Goal: Transaction & Acquisition: Download file/media

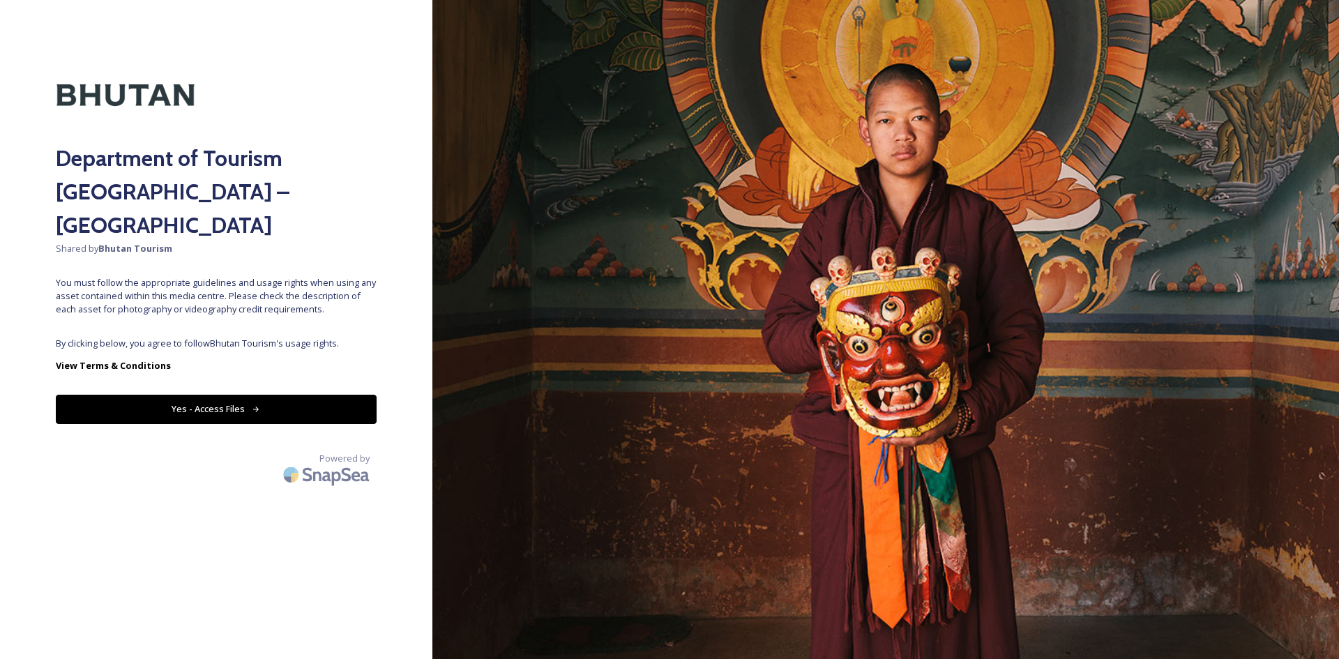
click at [277, 294] on div "Department of Tourism [GEOGRAPHIC_DATA] – Brand Centre Shared by Bhutan Tourism…" at bounding box center [216, 330] width 432 height 548
click at [284, 395] on button "Yes - Access Files" at bounding box center [216, 409] width 321 height 29
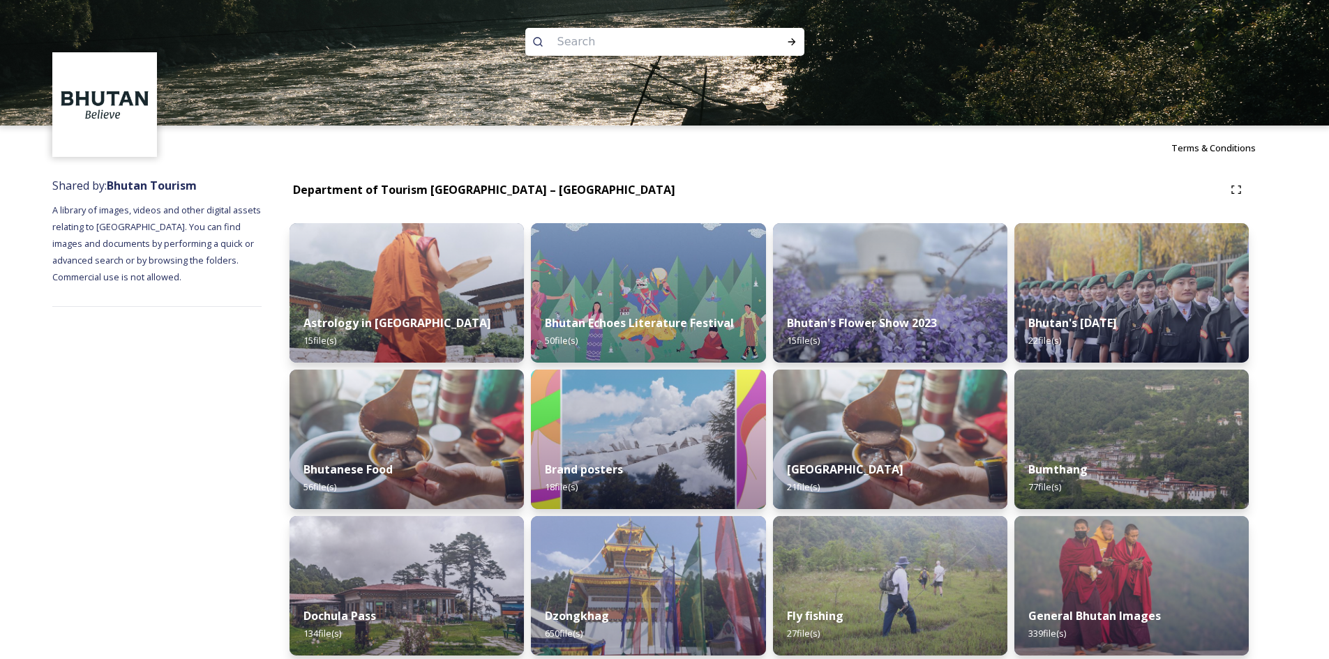
click at [568, 43] on input at bounding box center [645, 42] width 191 height 31
type input "p"
type input "air planes"
click at [794, 48] on div "Run Search" at bounding box center [791, 41] width 25 height 25
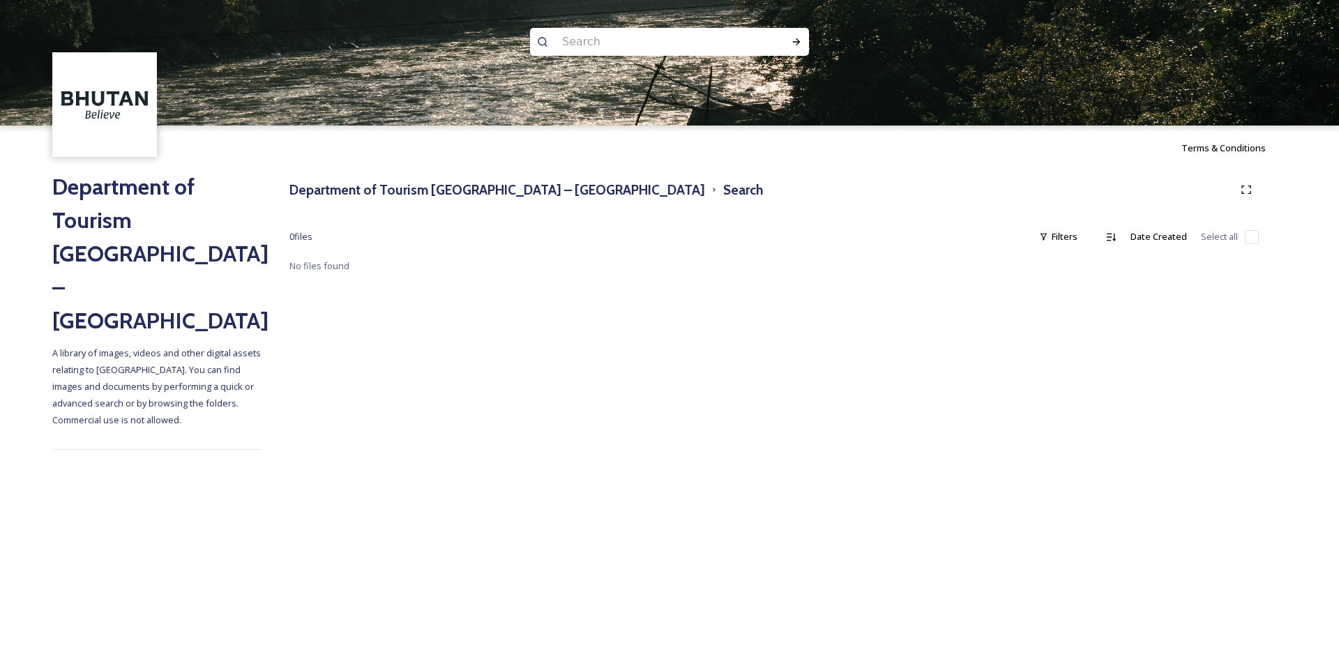
click at [646, 45] on input at bounding box center [650, 42] width 191 height 31
type input "air port"
click at [790, 40] on div "Run Search" at bounding box center [796, 41] width 25 height 25
click at [575, 41] on span "air port" at bounding box center [577, 41] width 44 height 20
click at [787, 45] on div "Run Search" at bounding box center [796, 41] width 25 height 25
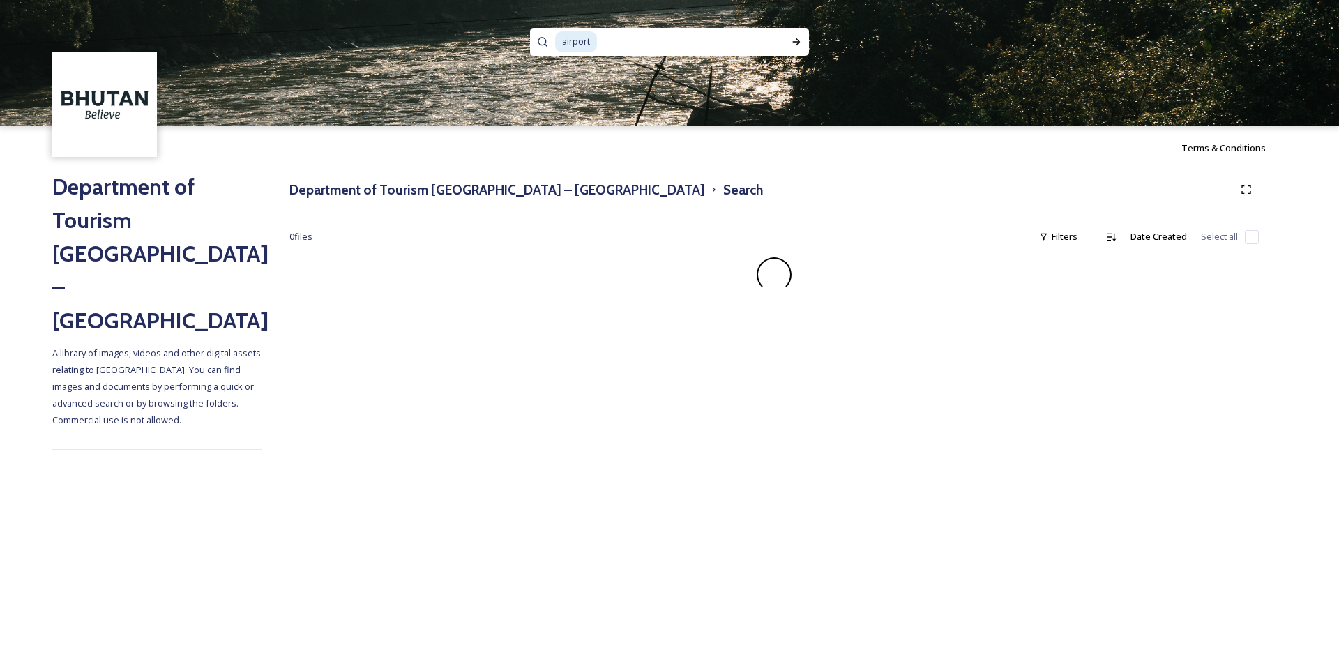
drag, startPoint x: 640, startPoint y: 40, endPoint x: 549, endPoint y: 31, distance: 91.8
click at [549, 31] on div "airport" at bounding box center [669, 42] width 279 height 28
drag, startPoint x: 594, startPoint y: 38, endPoint x: 536, endPoint y: 32, distance: 58.2
click at [536, 32] on div "airport" at bounding box center [669, 42] width 279 height 28
click at [805, 47] on div "Run Search" at bounding box center [796, 41] width 25 height 25
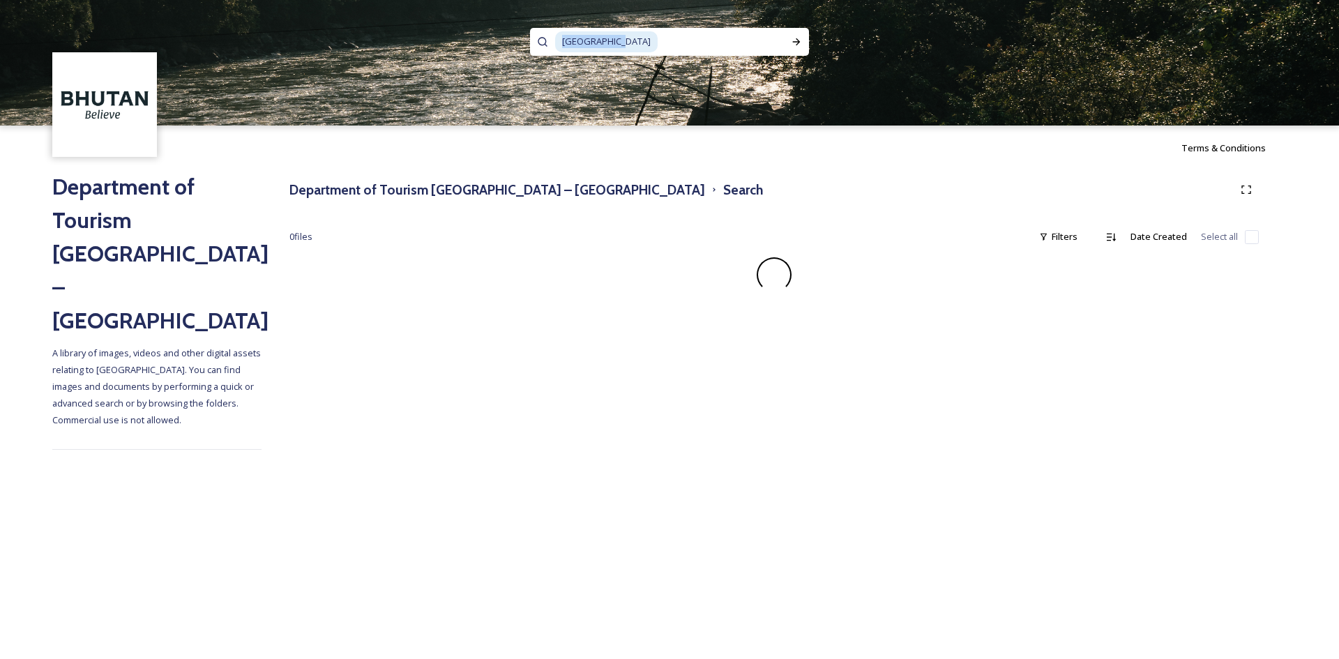
drag, startPoint x: 611, startPoint y: 43, endPoint x: 541, endPoint y: 42, distance: 69.8
click at [541, 42] on div "Paro airport" at bounding box center [669, 42] width 279 height 28
click at [125, 193] on h2 "Department of Tourism [GEOGRAPHIC_DATA] – [GEOGRAPHIC_DATA]" at bounding box center [156, 253] width 209 height 167
drag, startPoint x: 93, startPoint y: 239, endPoint x: 86, endPoint y: 128, distance: 111.1
click at [92, 238] on h2 "Department of Tourism [GEOGRAPHIC_DATA] – [GEOGRAPHIC_DATA]" at bounding box center [156, 253] width 209 height 167
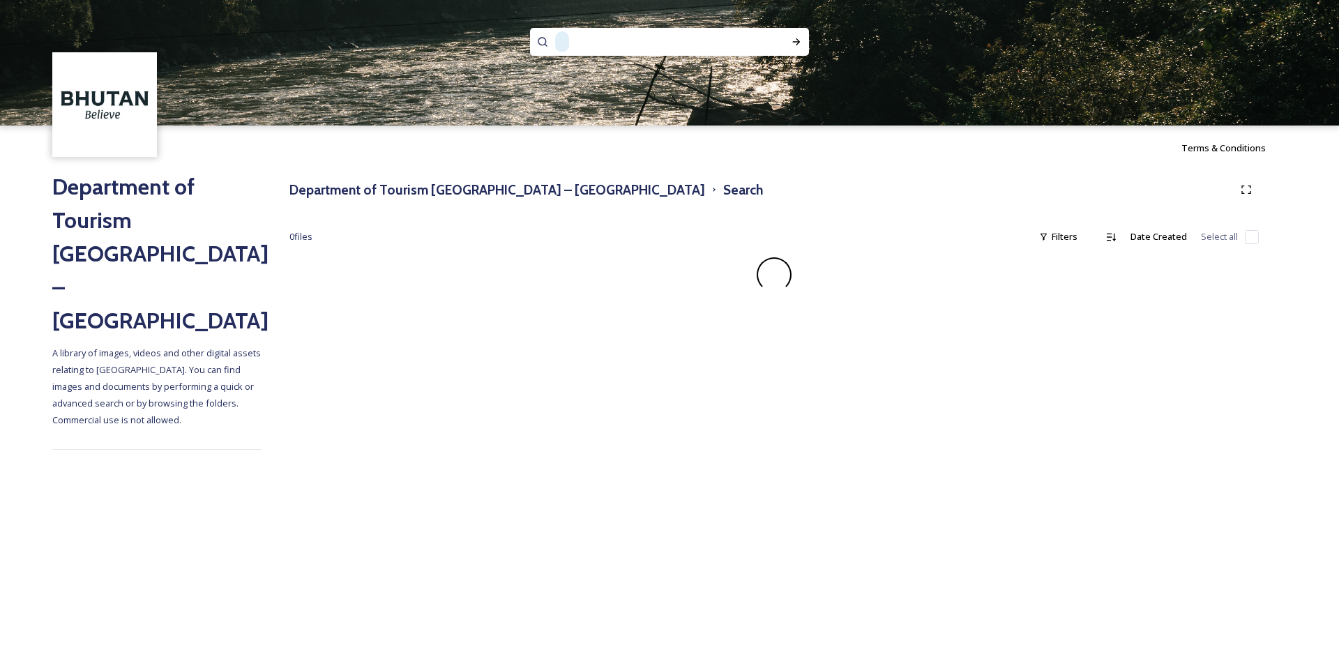
click at [86, 121] on img at bounding box center [104, 104] width 101 height 101
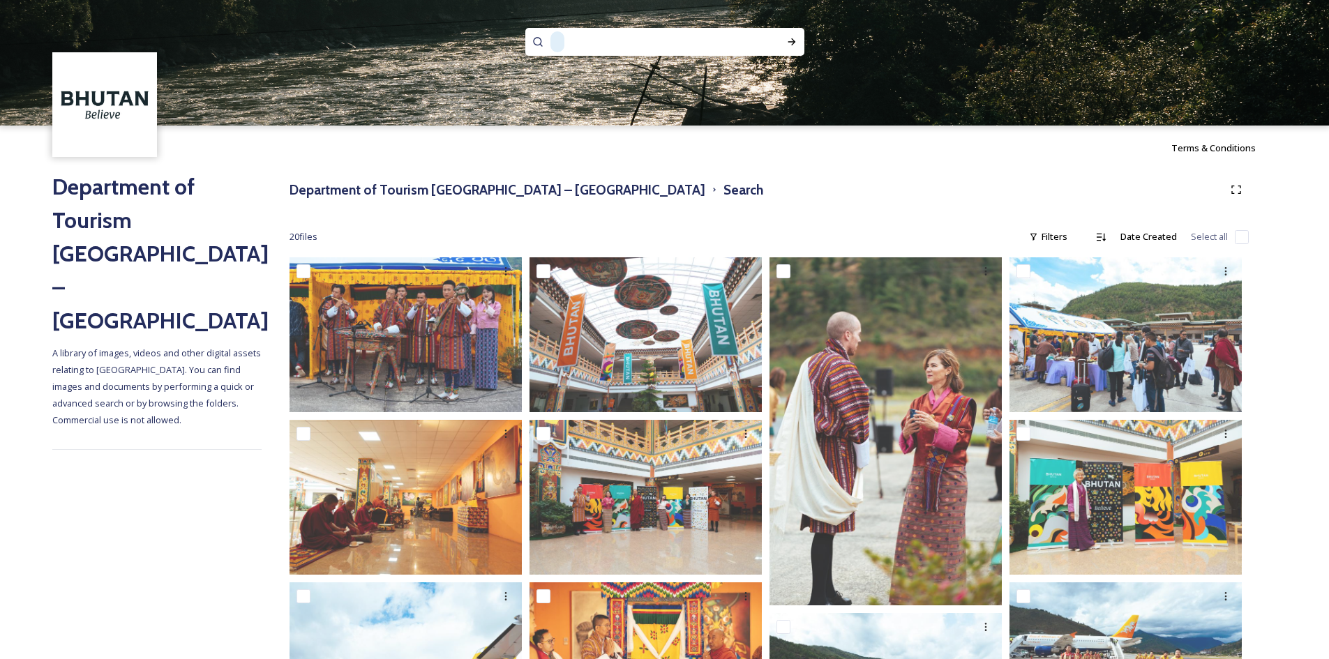
click at [556, 42] on span at bounding box center [557, 41] width 14 height 20
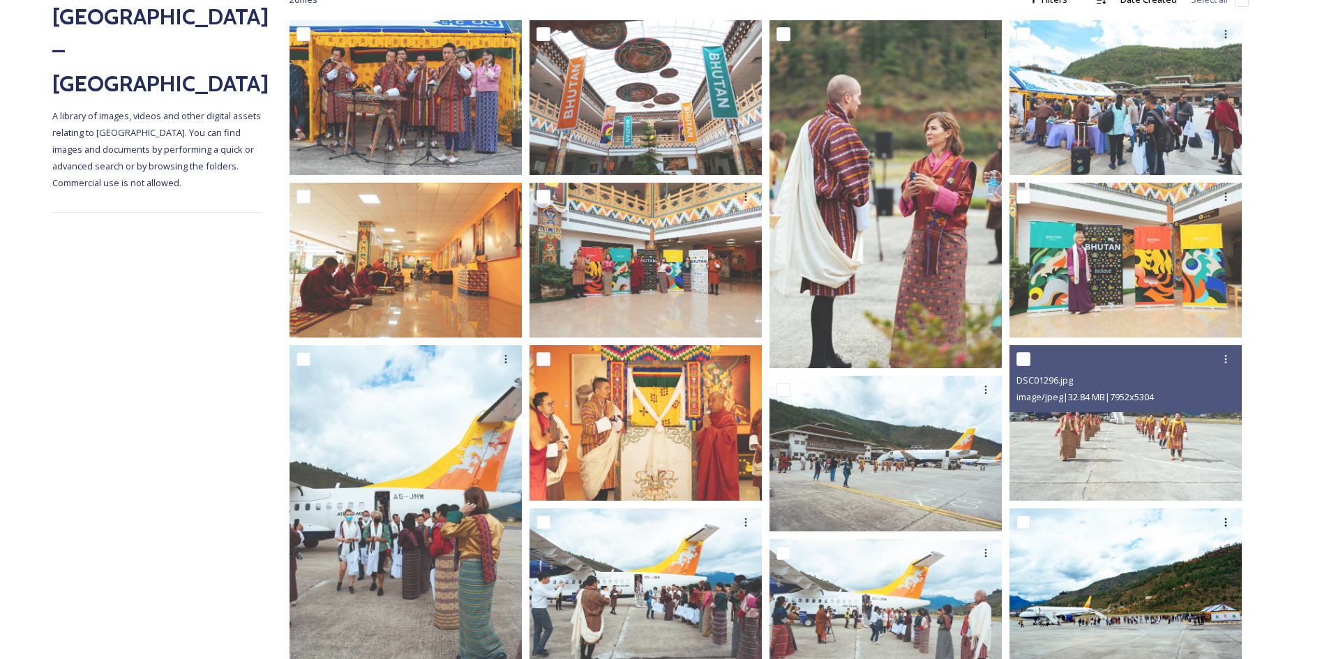
scroll to position [279, 0]
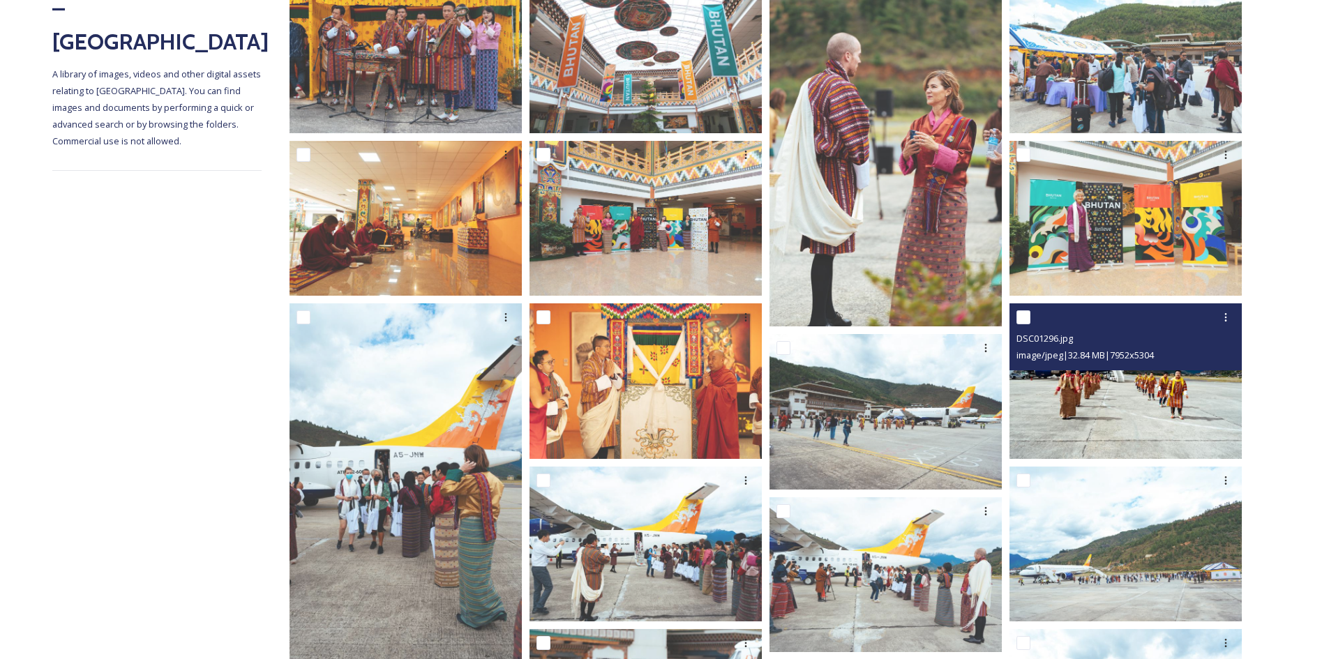
click at [1090, 413] on img at bounding box center [1125, 380] width 232 height 155
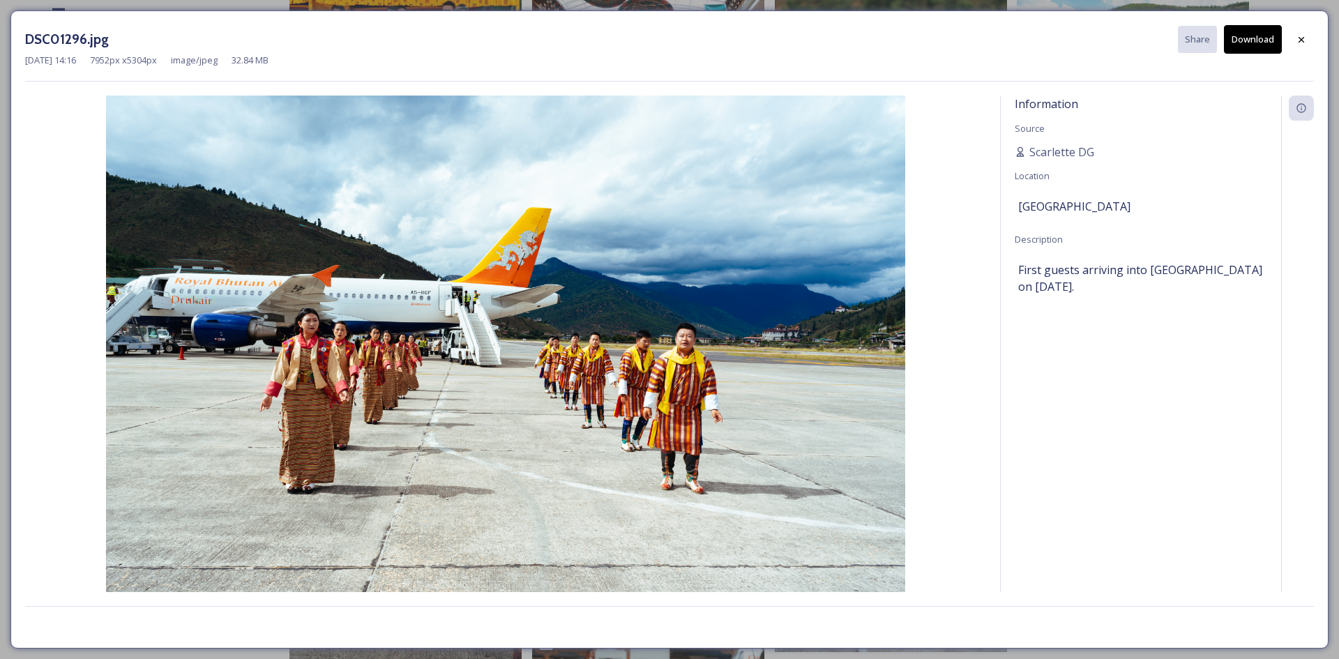
click at [1250, 38] on button "Download" at bounding box center [1253, 39] width 58 height 29
click at [1309, 38] on div at bounding box center [1301, 39] width 25 height 25
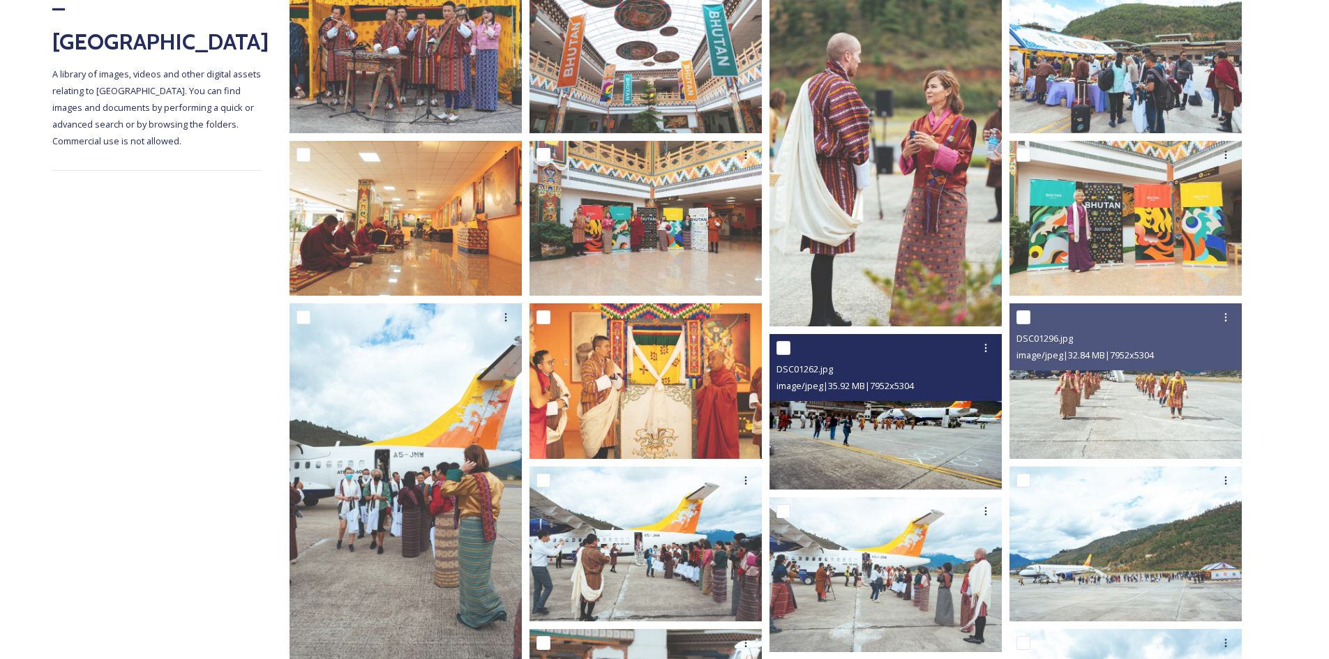
click at [853, 455] on img at bounding box center [885, 411] width 232 height 155
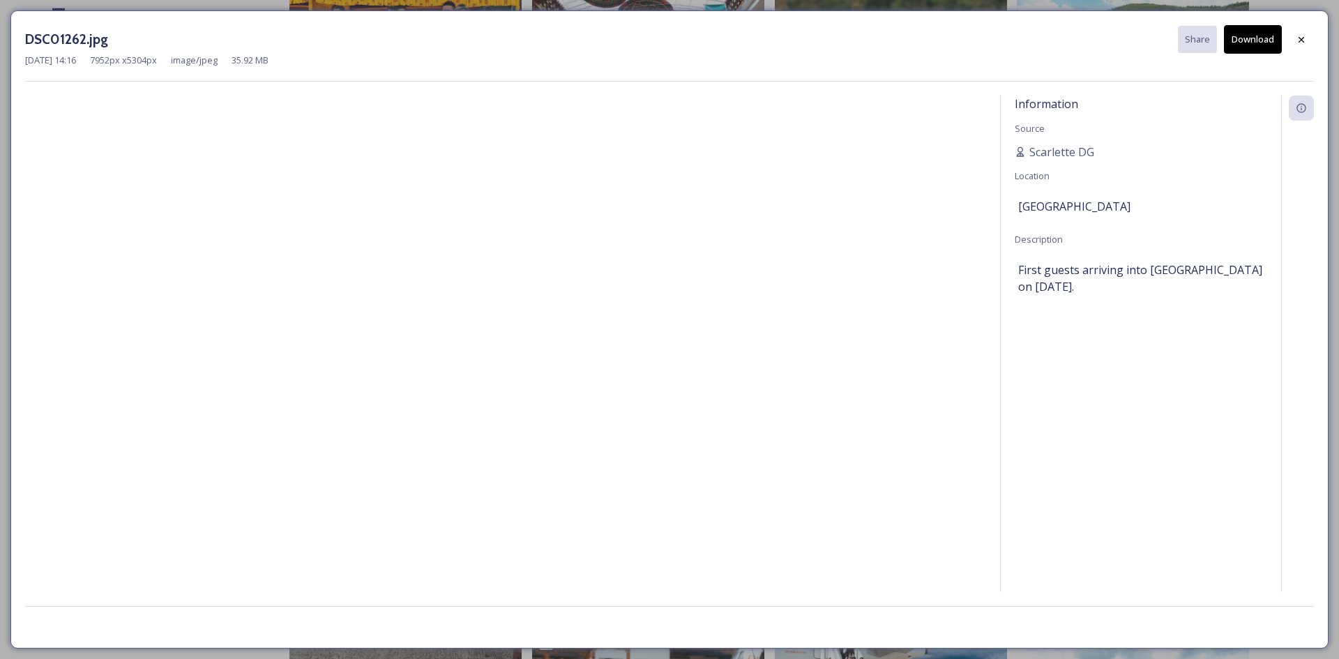
click at [1244, 31] on button "Download" at bounding box center [1253, 39] width 58 height 29
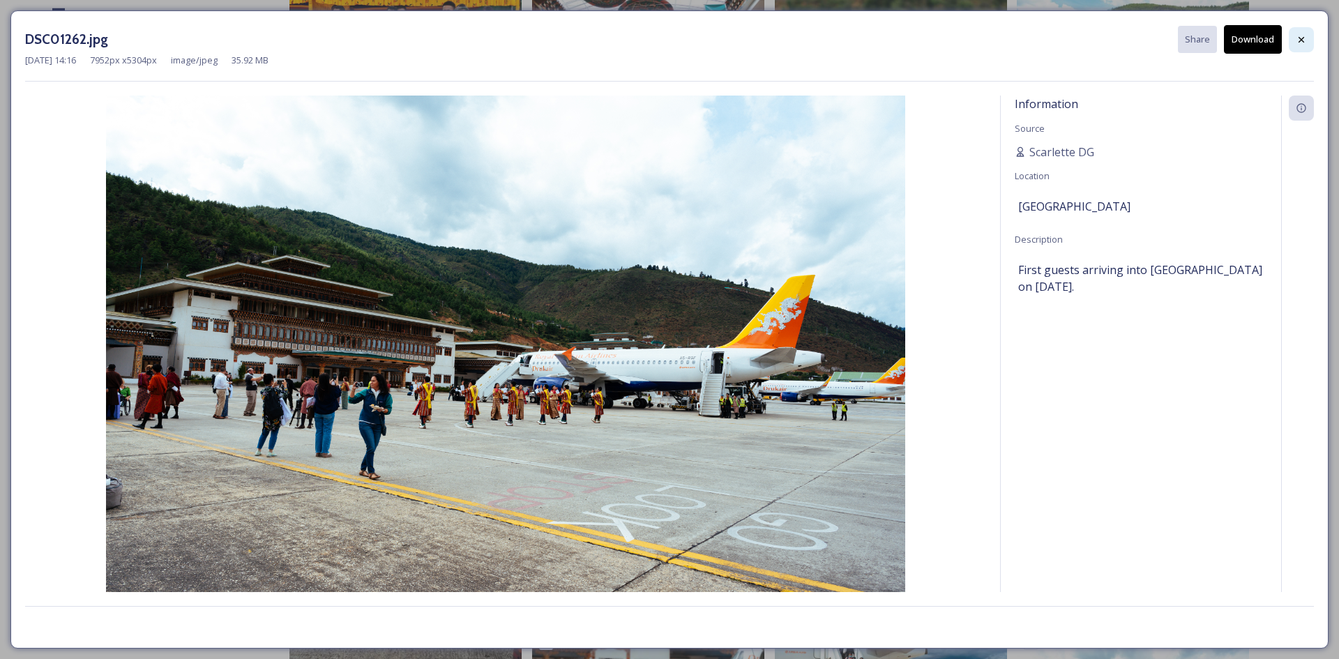
click at [1296, 38] on icon at bounding box center [1301, 39] width 11 height 11
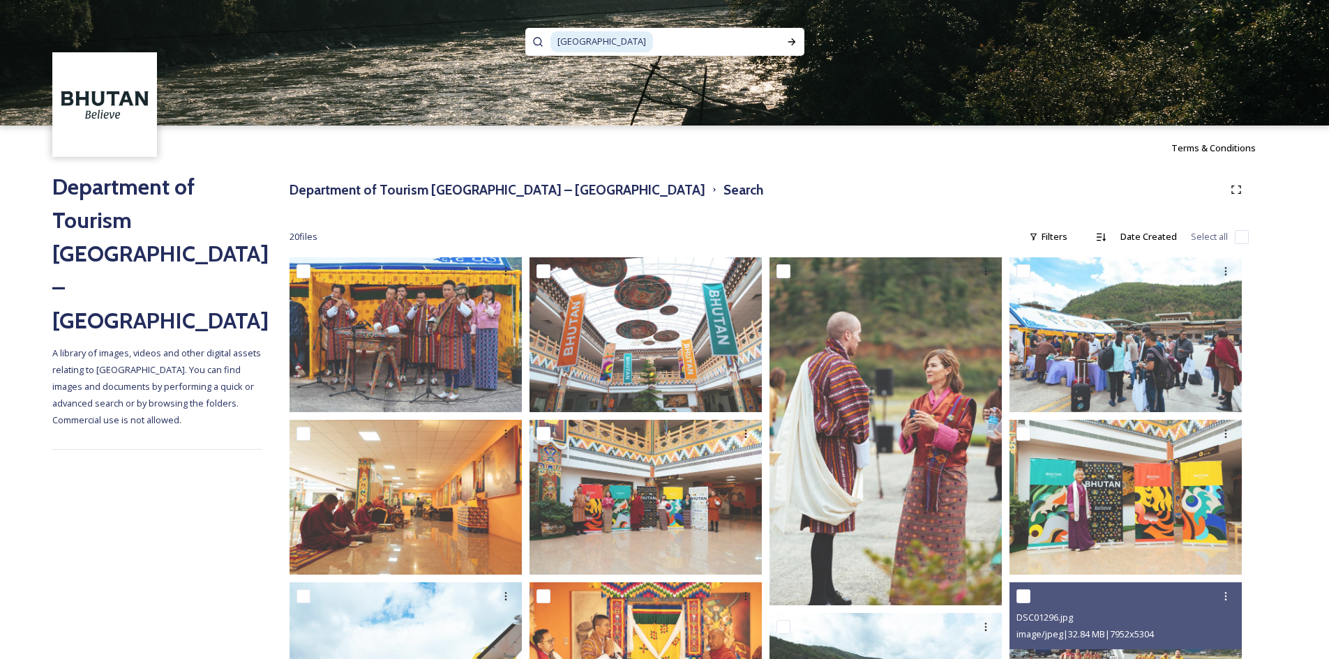
click at [608, 46] on span "Paro airport" at bounding box center [601, 41] width 103 height 20
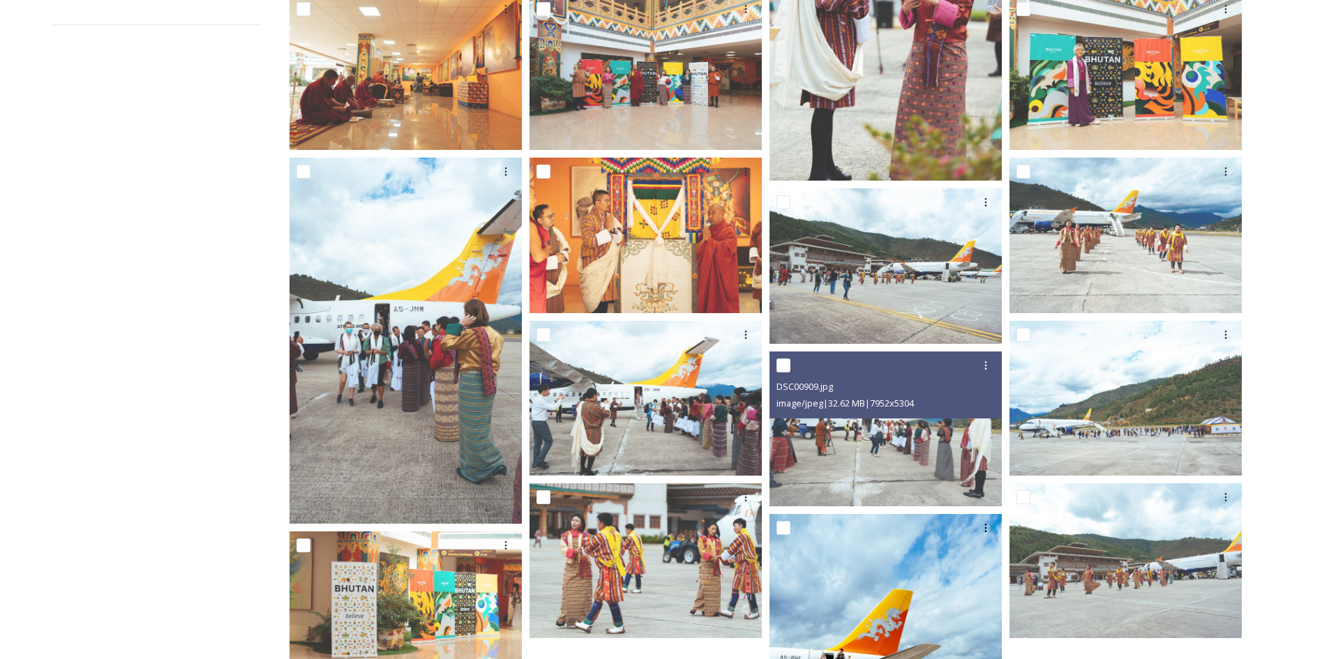
scroll to position [419, 0]
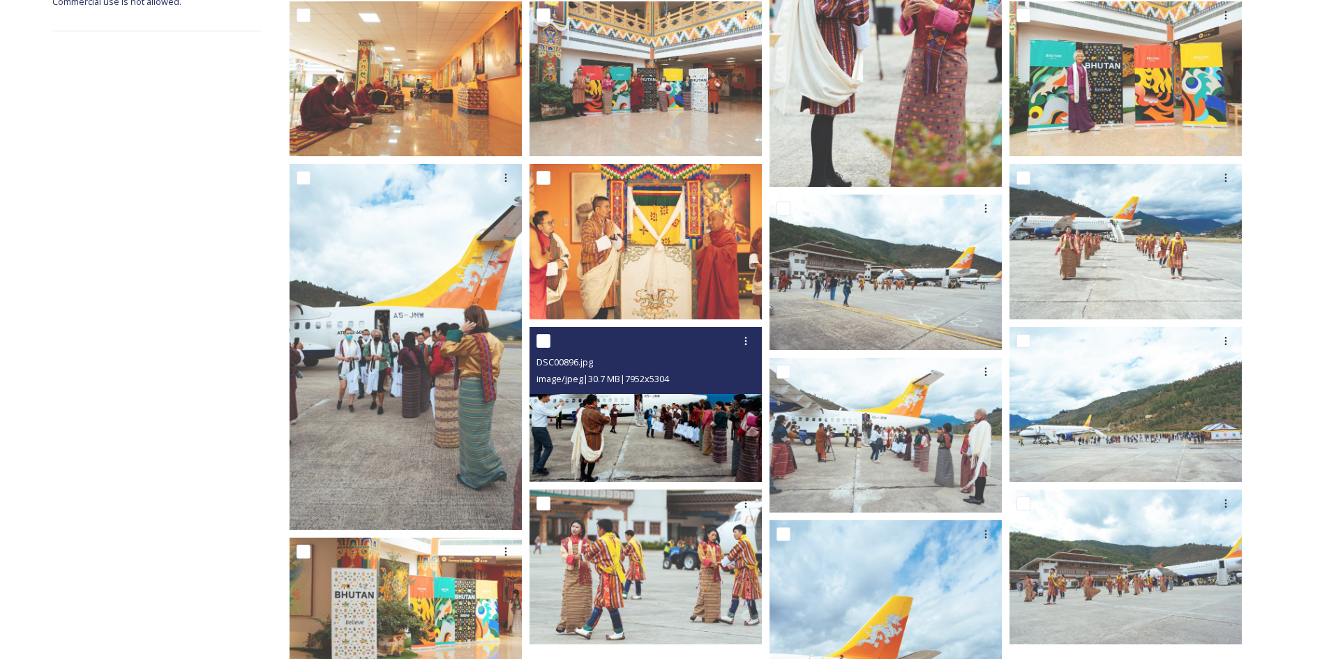
click at [683, 429] on img at bounding box center [645, 404] width 232 height 155
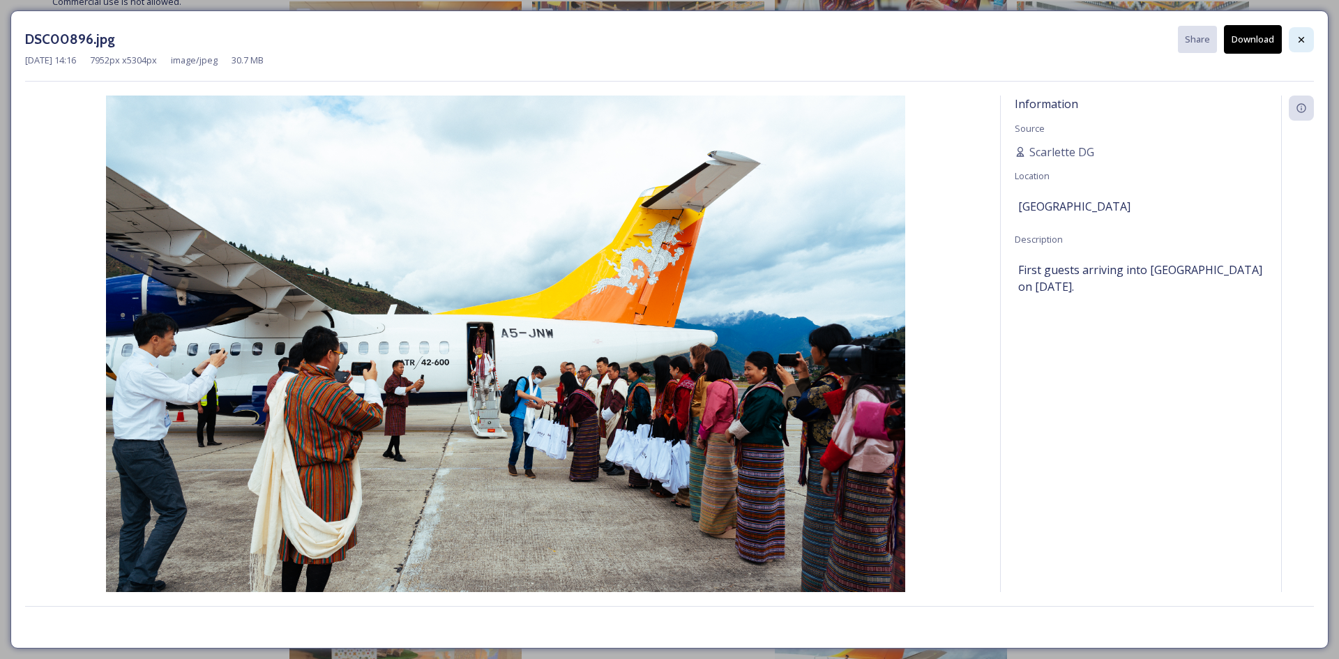
click at [1300, 40] on icon at bounding box center [1302, 39] width 6 height 6
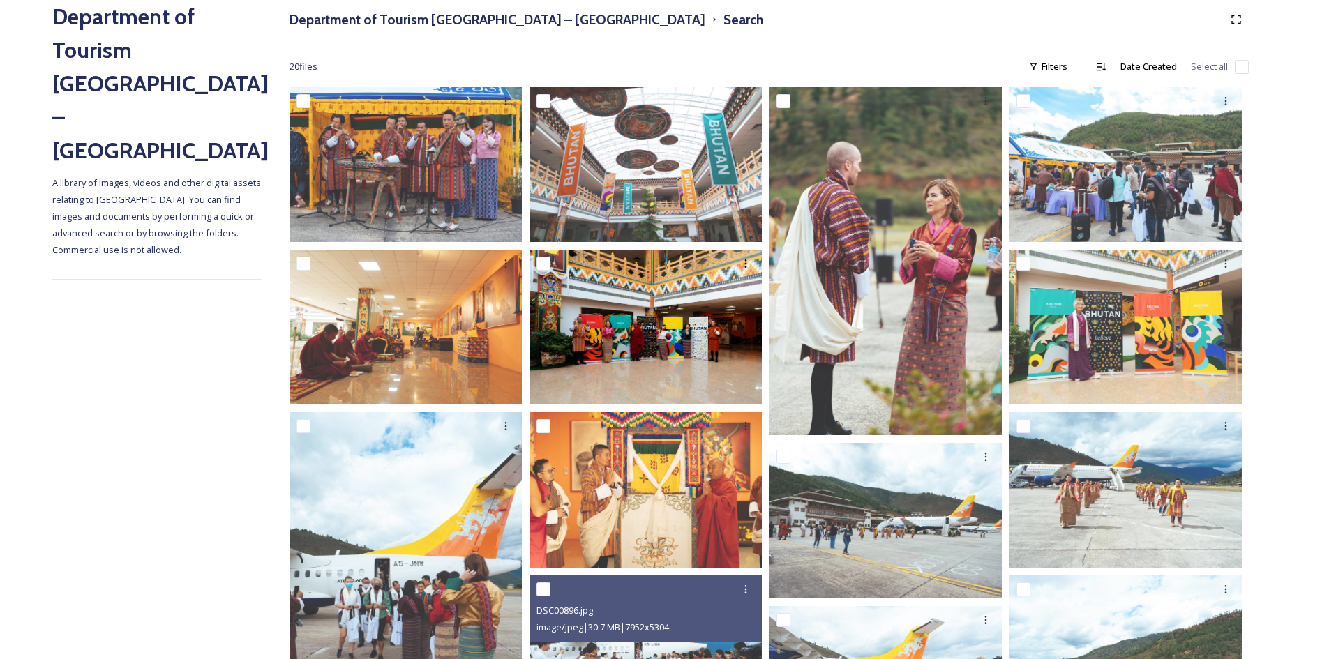
scroll to position [140, 0]
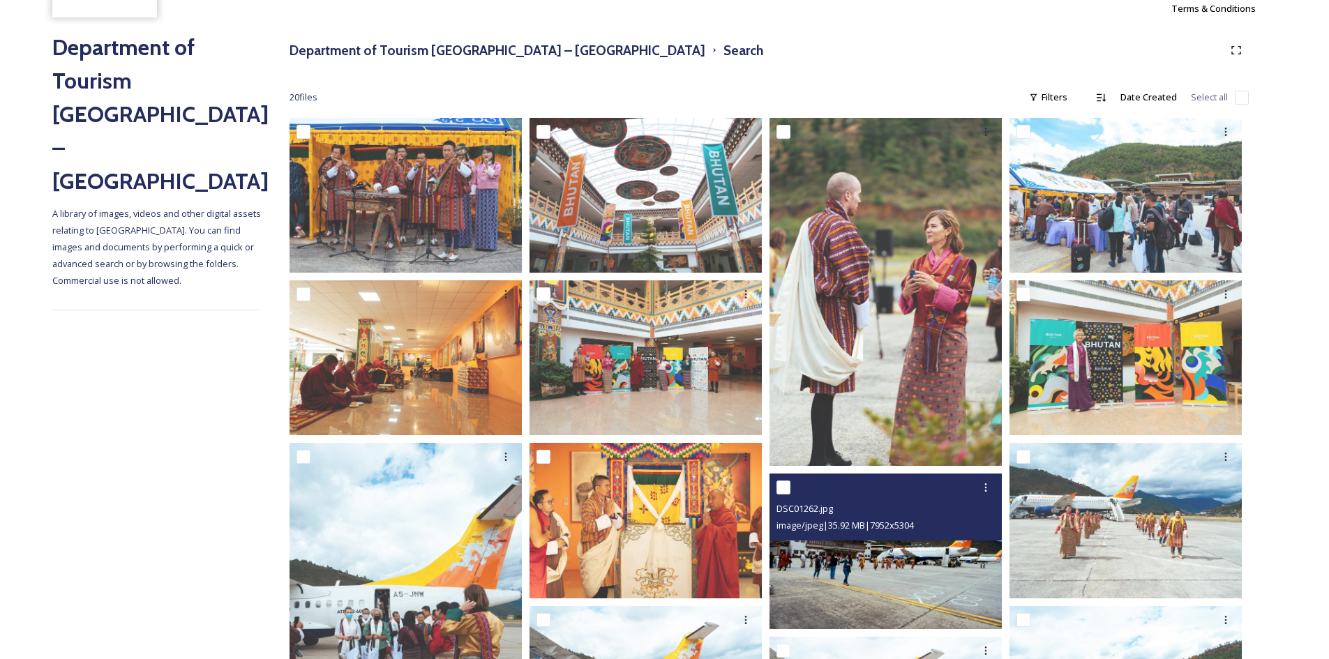
click at [919, 596] on img at bounding box center [885, 551] width 232 height 155
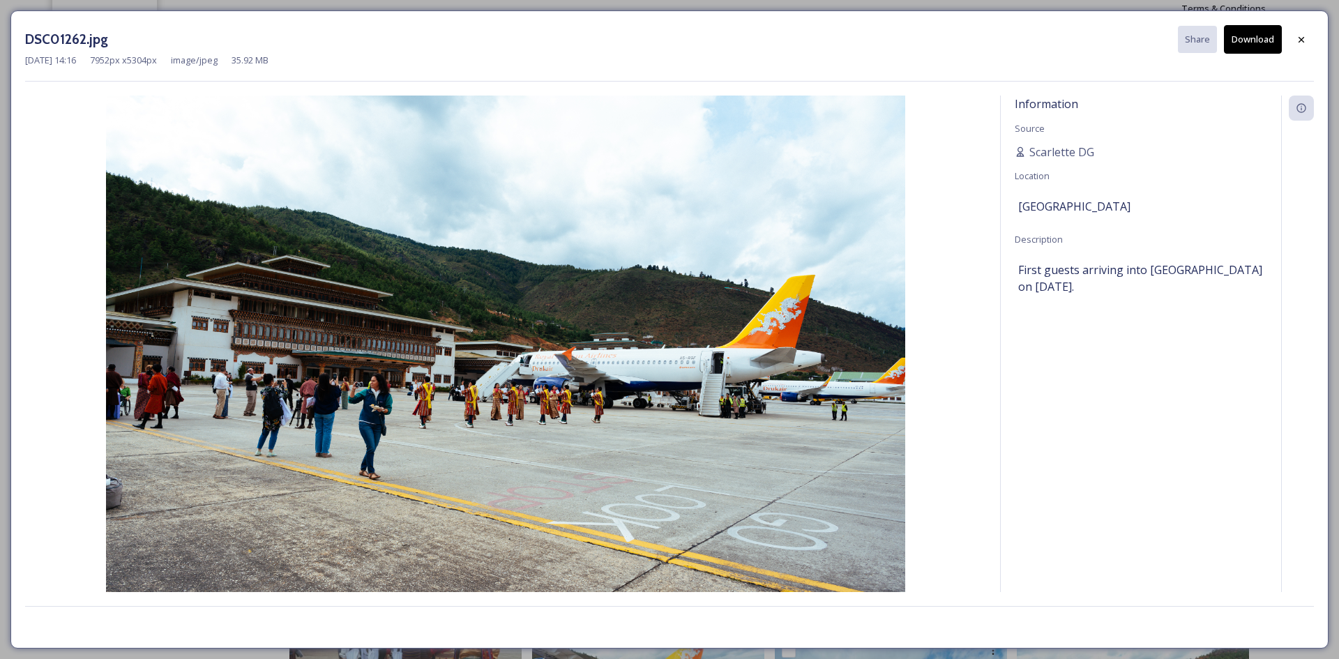
click at [1299, 38] on icon at bounding box center [1301, 39] width 11 height 11
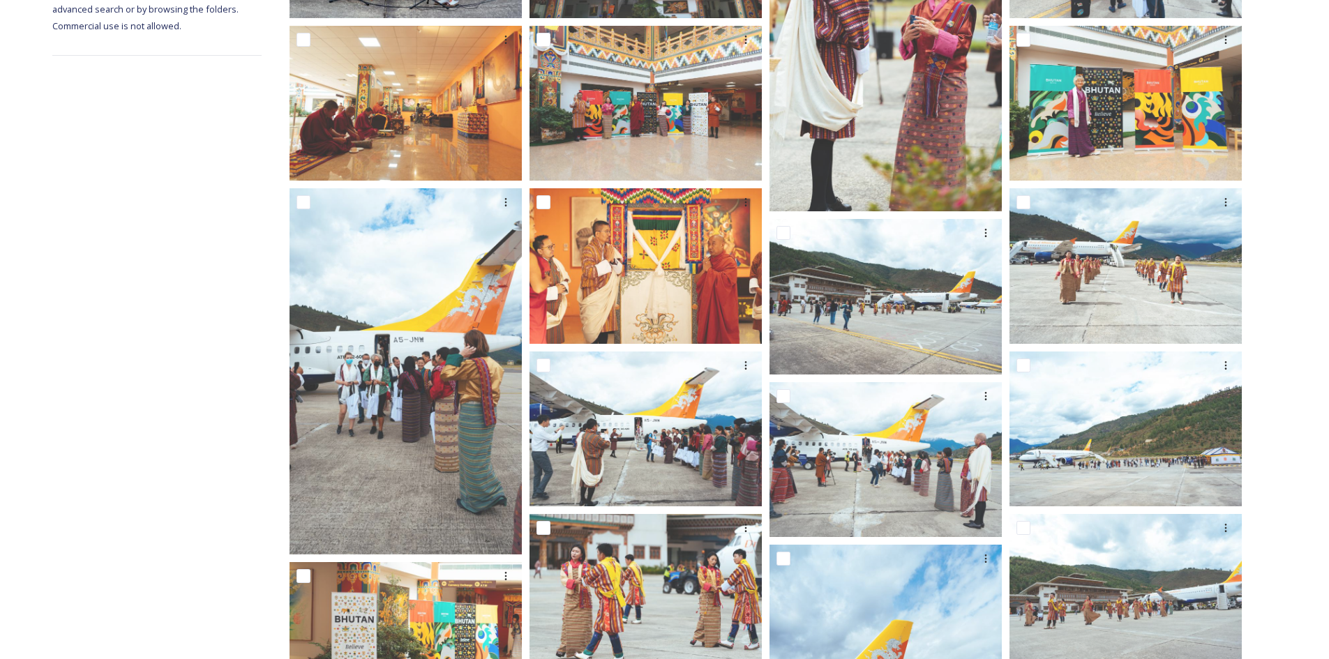
scroll to position [419, 0]
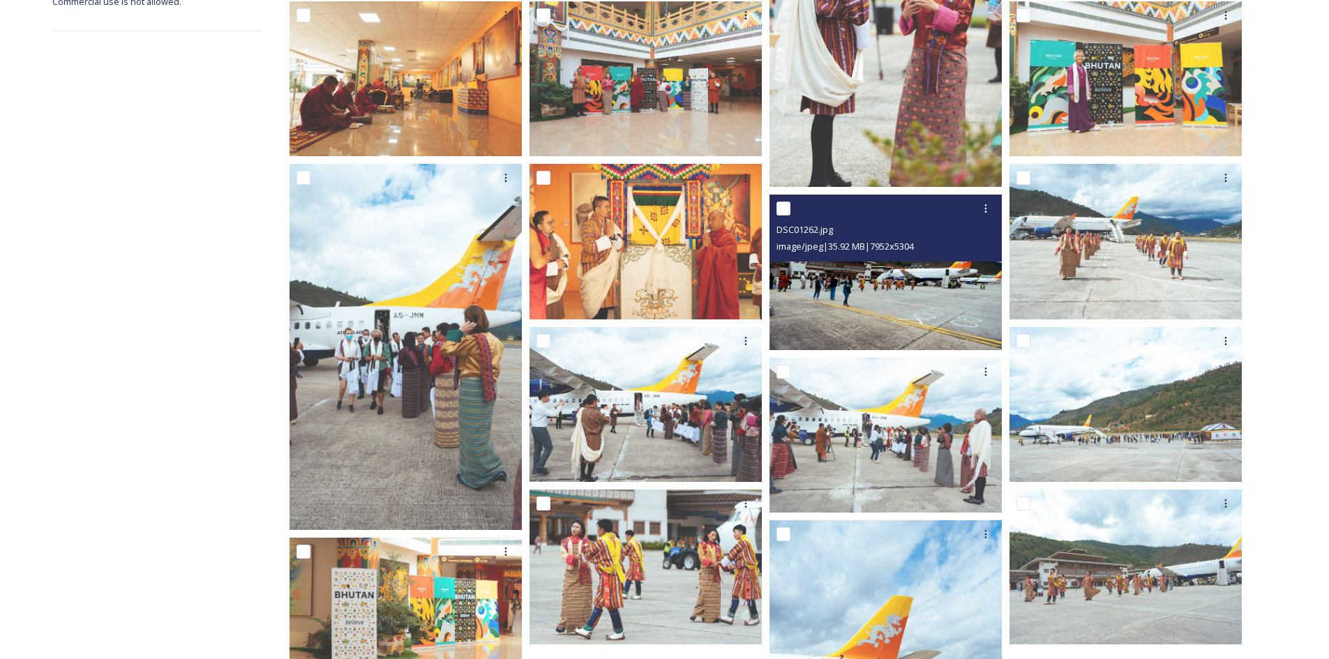
click at [887, 297] on img at bounding box center [885, 272] width 232 height 155
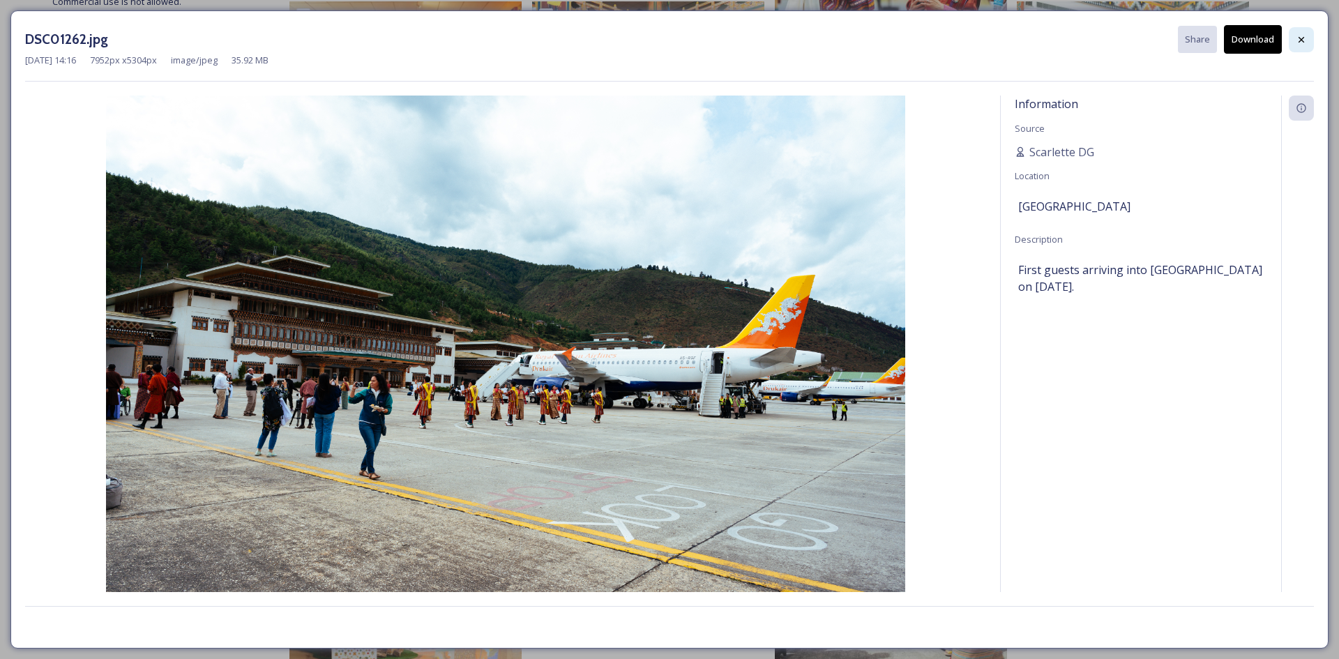
click at [1309, 40] on div at bounding box center [1301, 39] width 25 height 25
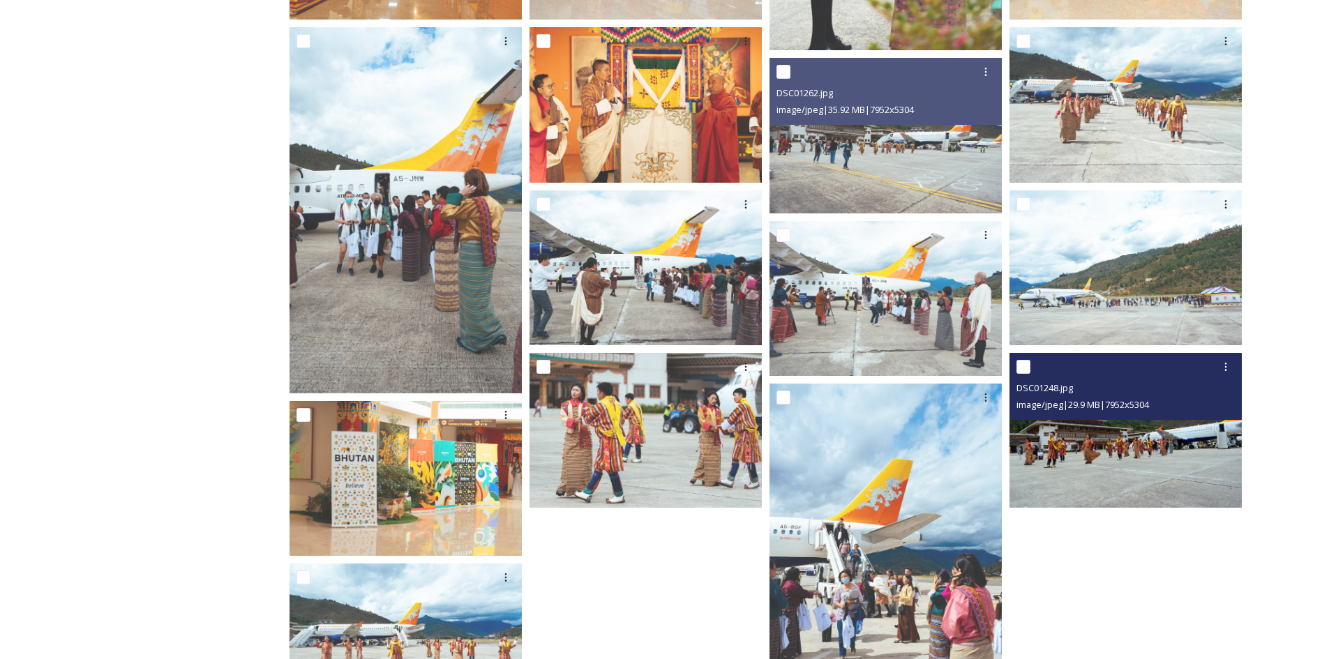
scroll to position [558, 0]
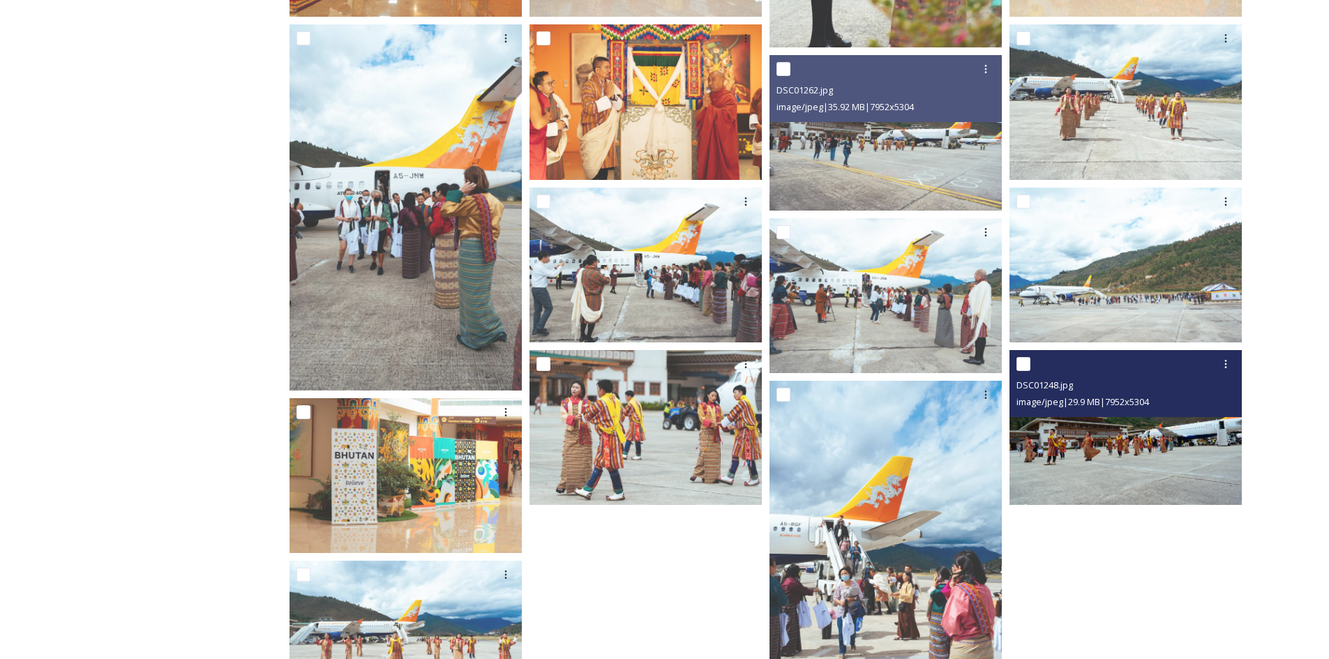
click at [1112, 470] on img at bounding box center [1125, 427] width 232 height 155
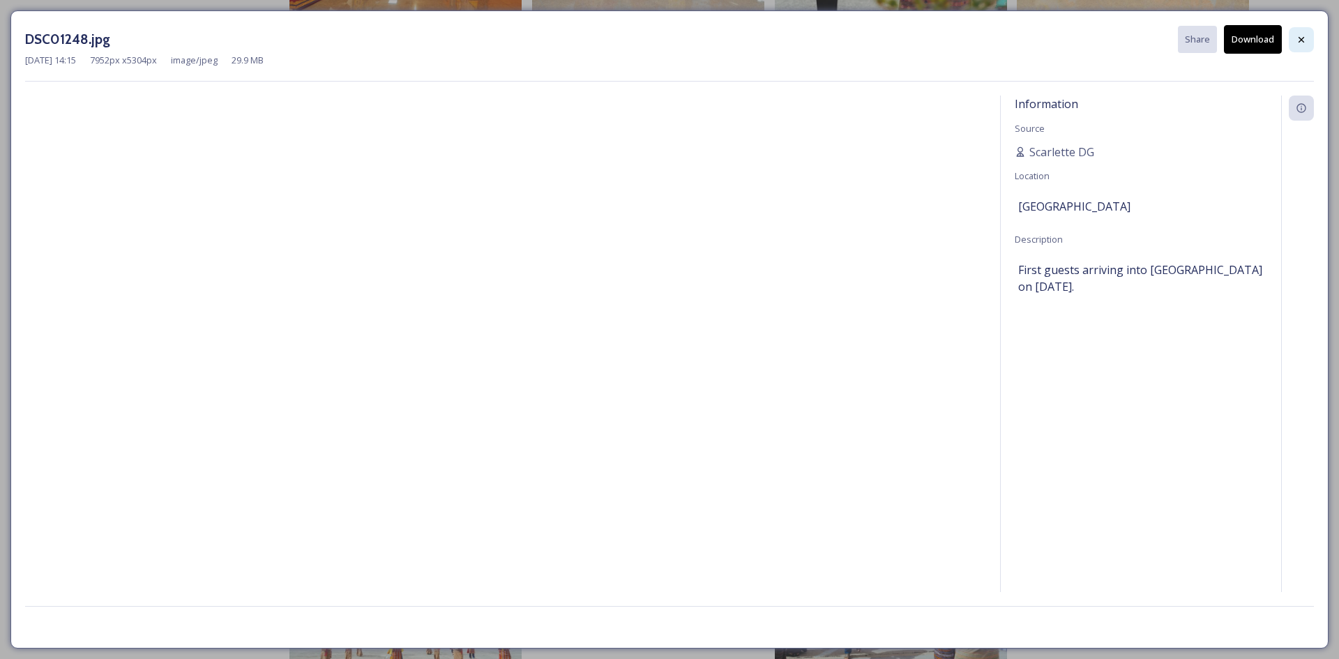
click at [1300, 38] on icon at bounding box center [1302, 39] width 6 height 6
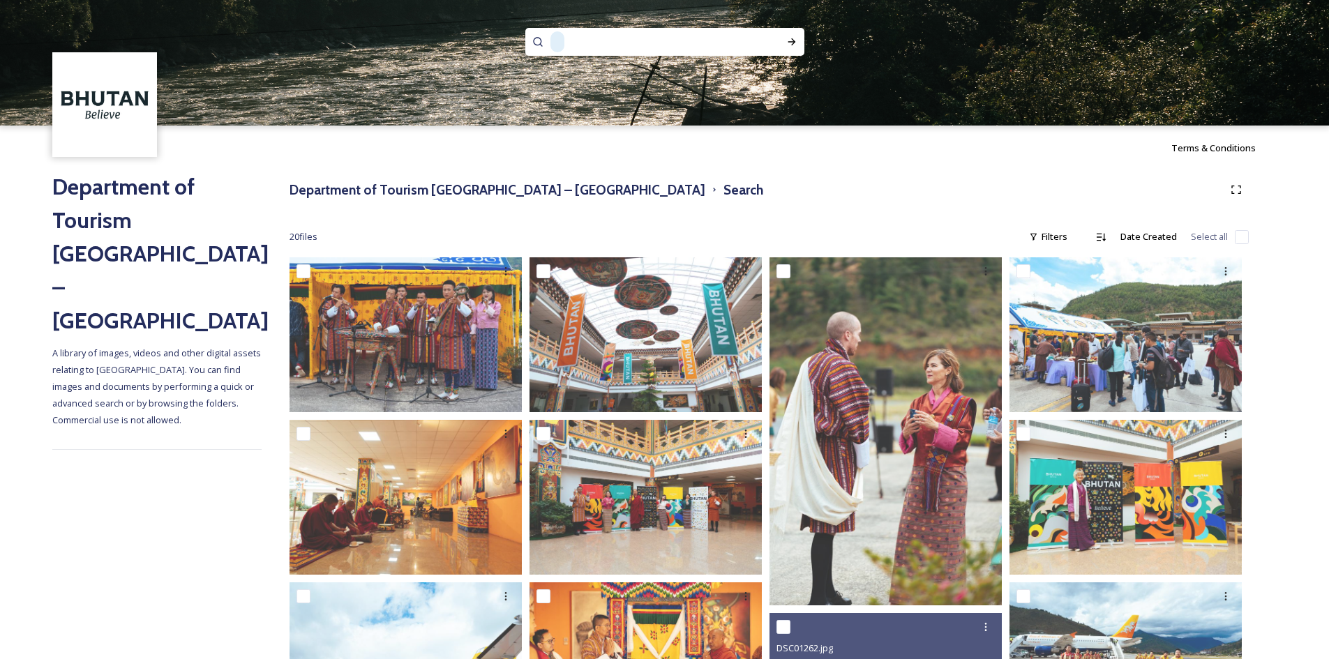
click at [136, 190] on h2 "Department of Tourism [GEOGRAPHIC_DATA] – [GEOGRAPHIC_DATA]" at bounding box center [156, 253] width 209 height 167
click at [96, 98] on img at bounding box center [104, 104] width 101 height 101
click at [103, 230] on h2 "Department of Tourism [GEOGRAPHIC_DATA] – [GEOGRAPHIC_DATA]" at bounding box center [156, 253] width 209 height 167
click at [621, 43] on input at bounding box center [657, 42] width 183 height 31
type input "Paro airp"
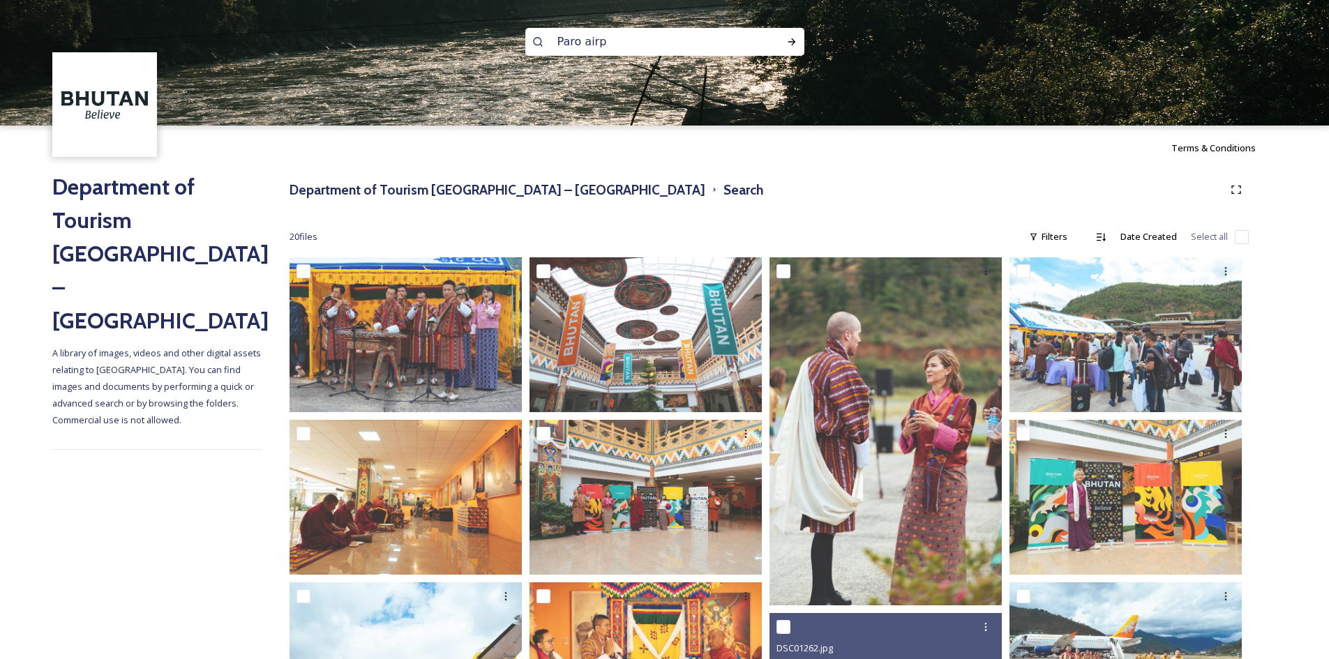
click at [107, 63] on img at bounding box center [104, 104] width 101 height 101
click at [103, 85] on img at bounding box center [104, 104] width 101 height 101
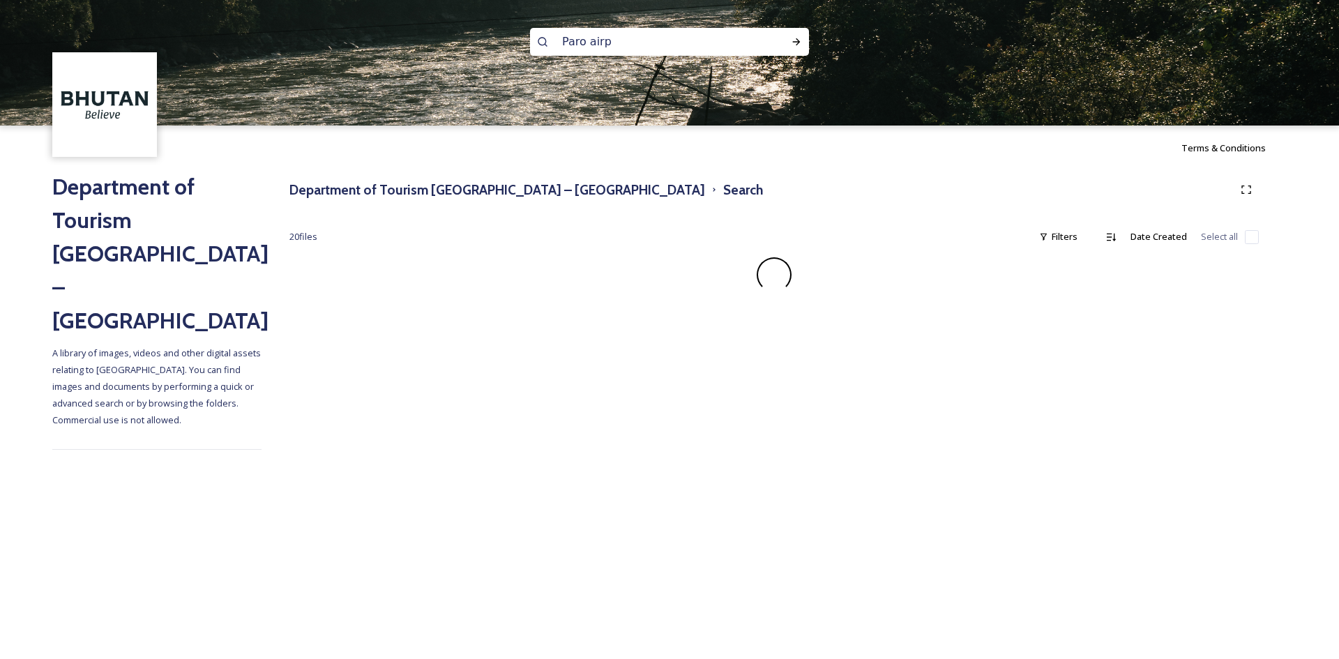
click at [105, 184] on h2 "Department of Tourism [GEOGRAPHIC_DATA] – [GEOGRAPHIC_DATA]" at bounding box center [156, 253] width 209 height 167
click at [128, 276] on div "Department of Tourism Bhutan – Brand Centre A library of images, videos and oth…" at bounding box center [156, 313] width 209 height 287
drag, startPoint x: 127, startPoint y: 271, endPoint x: 346, endPoint y: 242, distance: 220.9
click at [137, 270] on div "Department of Tourism Bhutan – Brand Centre A library of images, videos and oth…" at bounding box center [156, 313] width 209 height 287
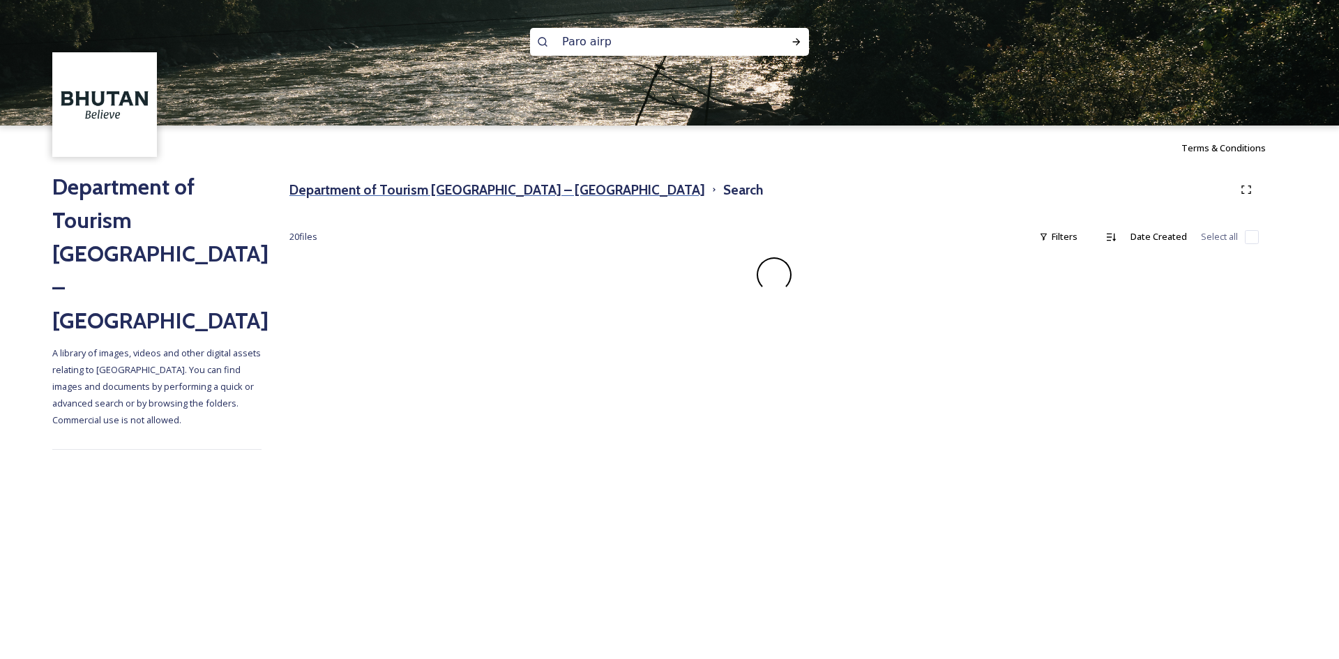
click at [454, 191] on h3 "Department of Tourism [GEOGRAPHIC_DATA] – [GEOGRAPHIC_DATA]" at bounding box center [497, 190] width 416 height 20
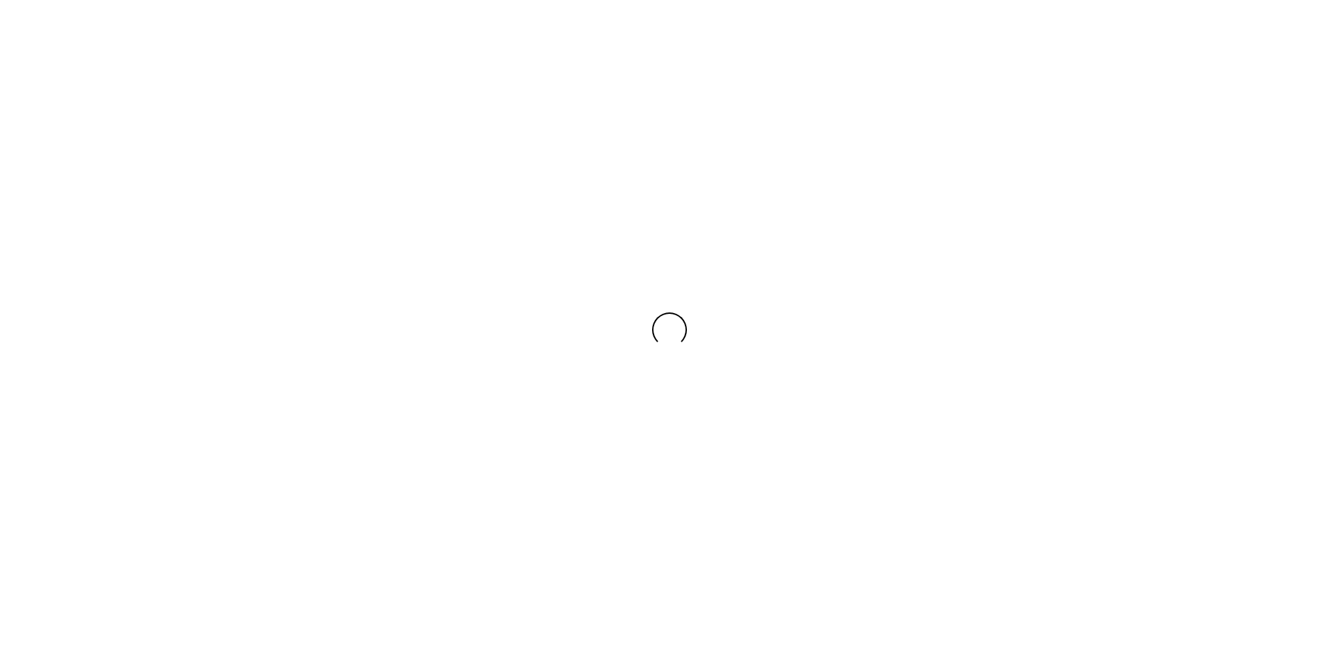
click at [454, 191] on div at bounding box center [669, 329] width 1339 height 659
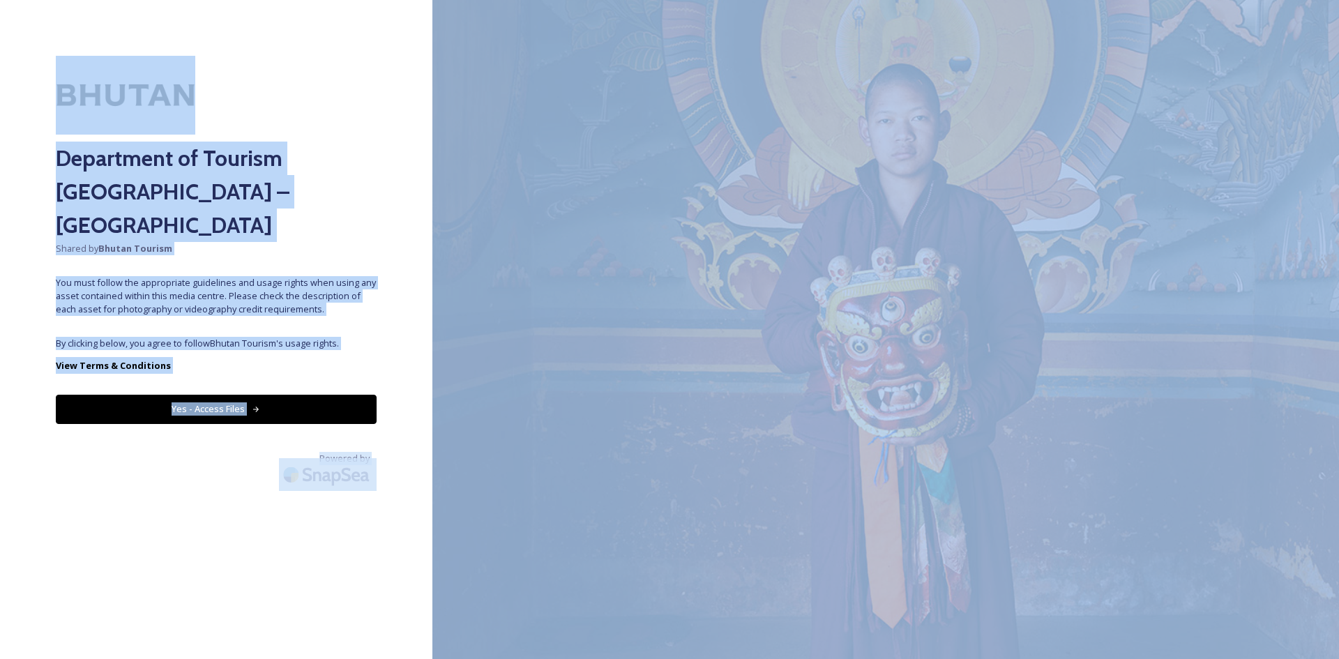
click at [267, 323] on div "Department of Tourism Bhutan – Brand Centre Shared by Bhutan Tourism You must f…" at bounding box center [216, 330] width 432 height 548
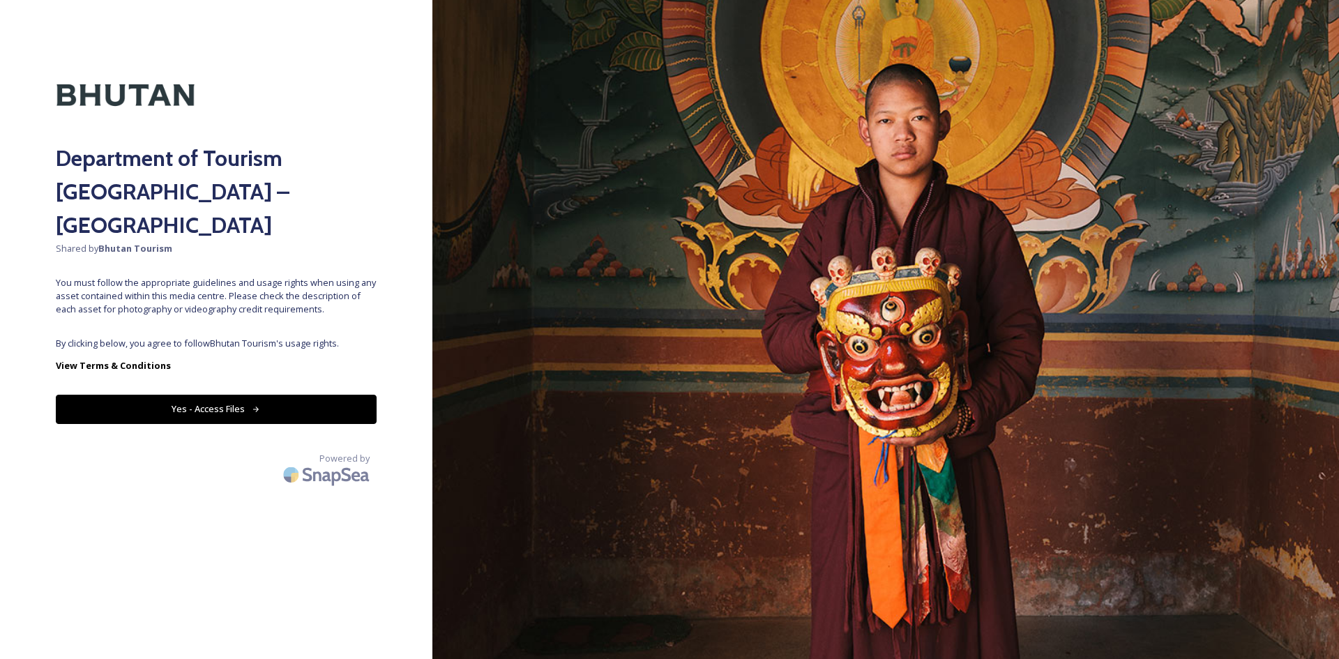
click at [230, 395] on button "Yes - Access Files" at bounding box center [216, 409] width 321 height 29
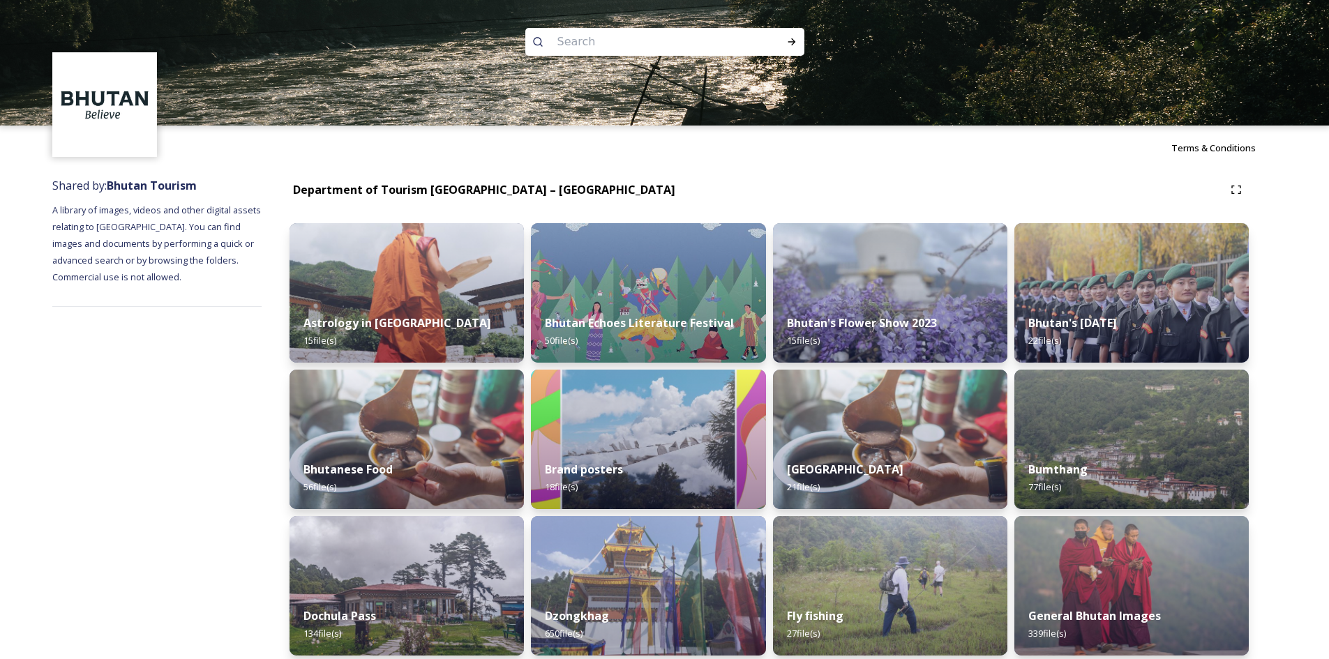
click at [563, 36] on input at bounding box center [645, 42] width 191 height 31
type input "p"
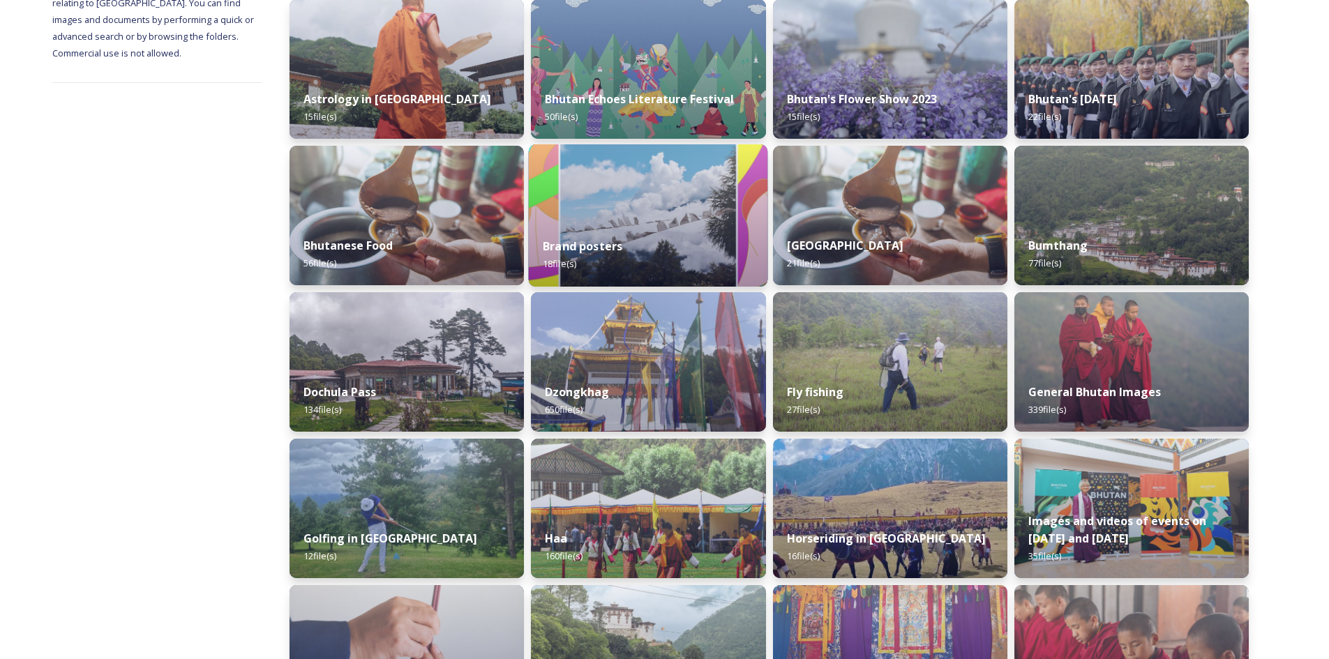
scroll to position [227, 0]
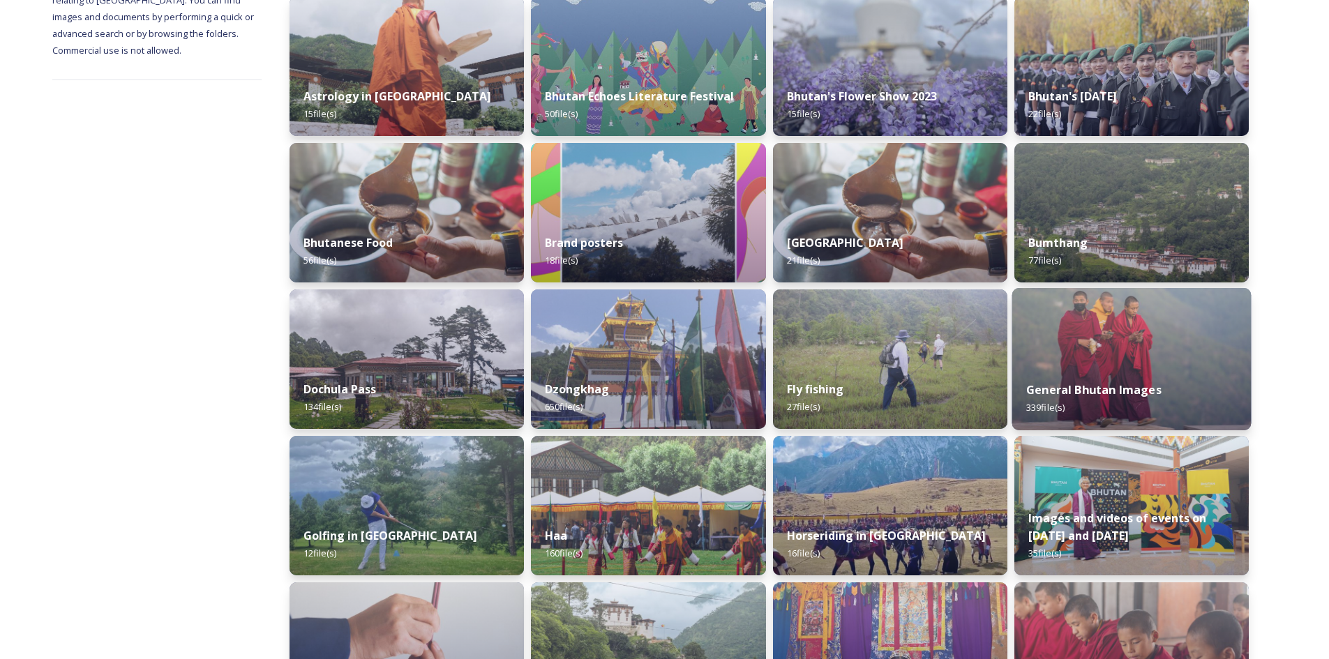
click at [1211, 364] on img at bounding box center [1130, 359] width 239 height 142
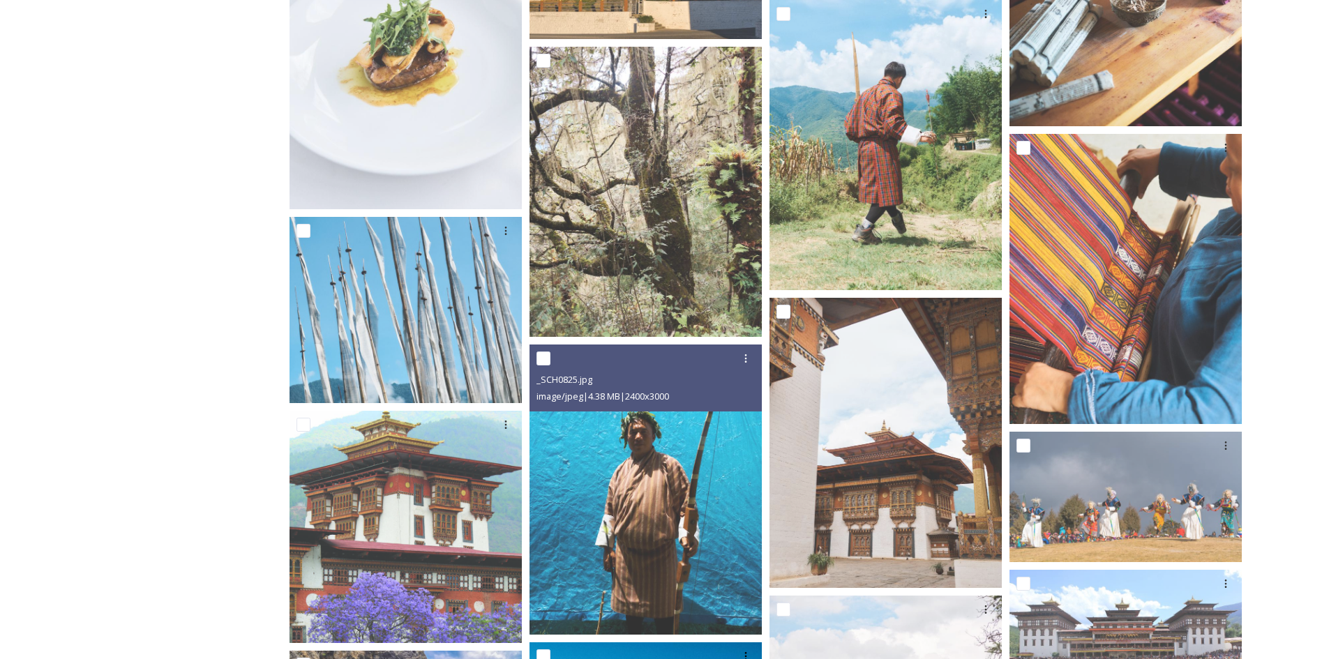
scroll to position [7673, 0]
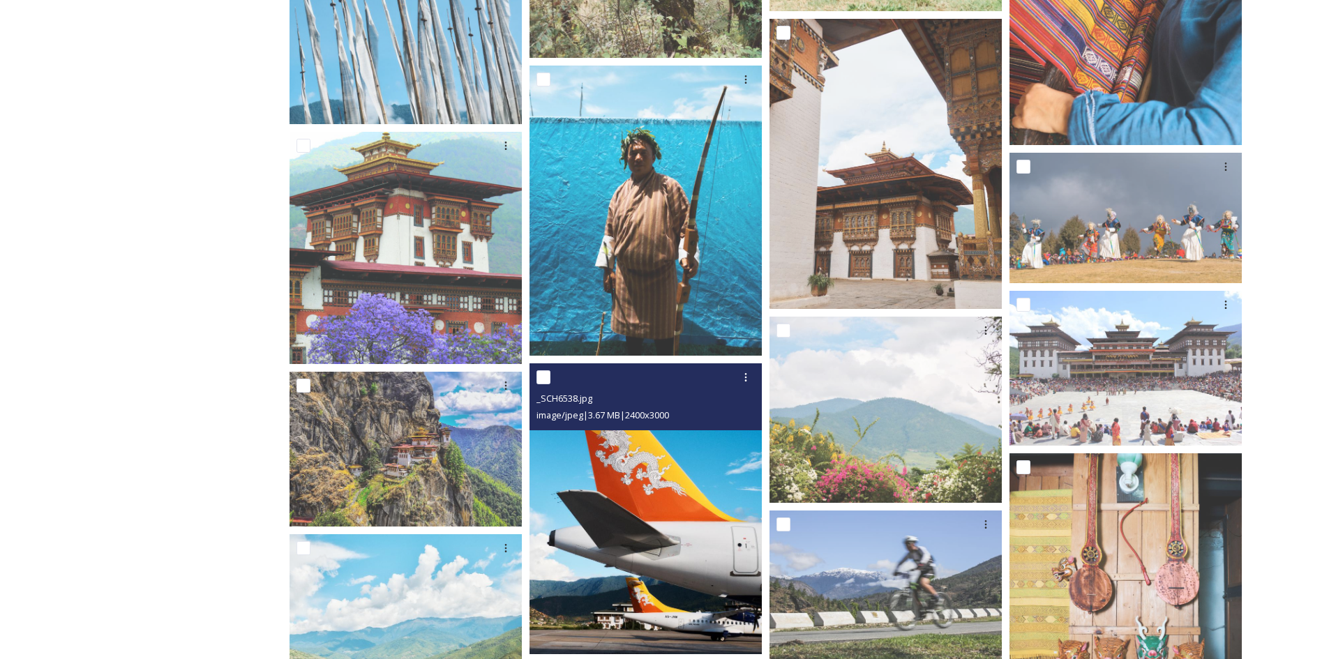
click at [630, 363] on img at bounding box center [645, 508] width 232 height 290
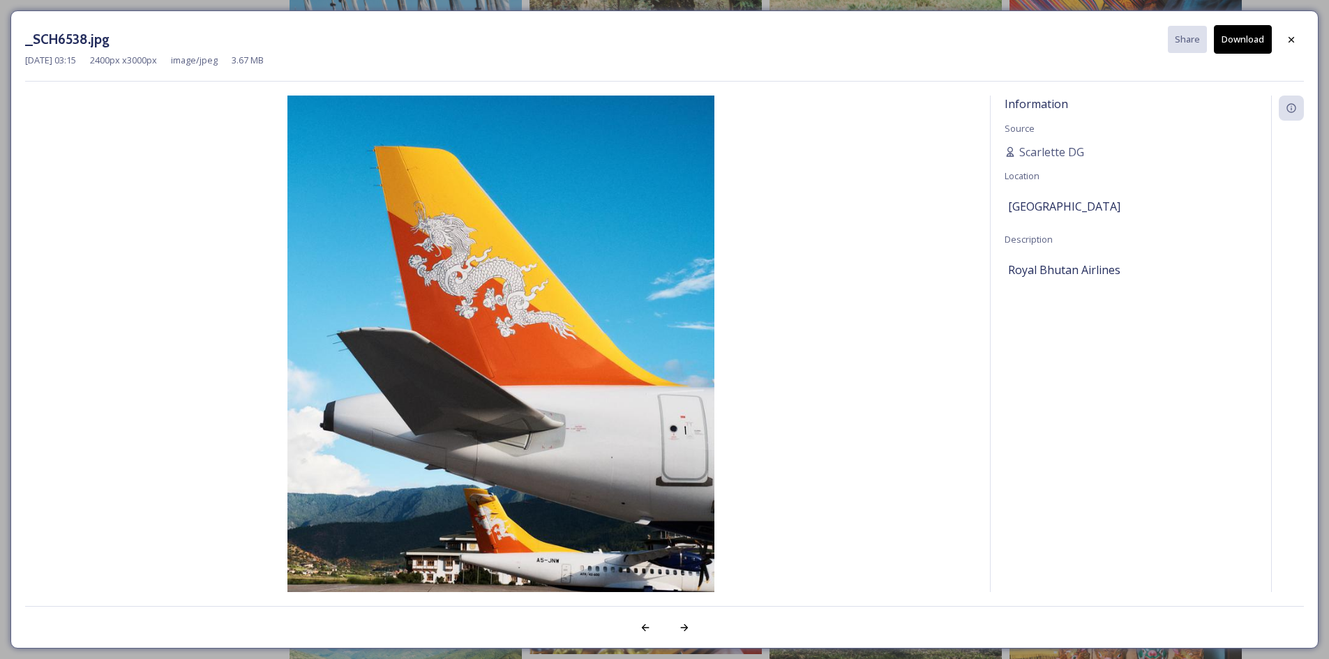
scroll to position [7952, 0]
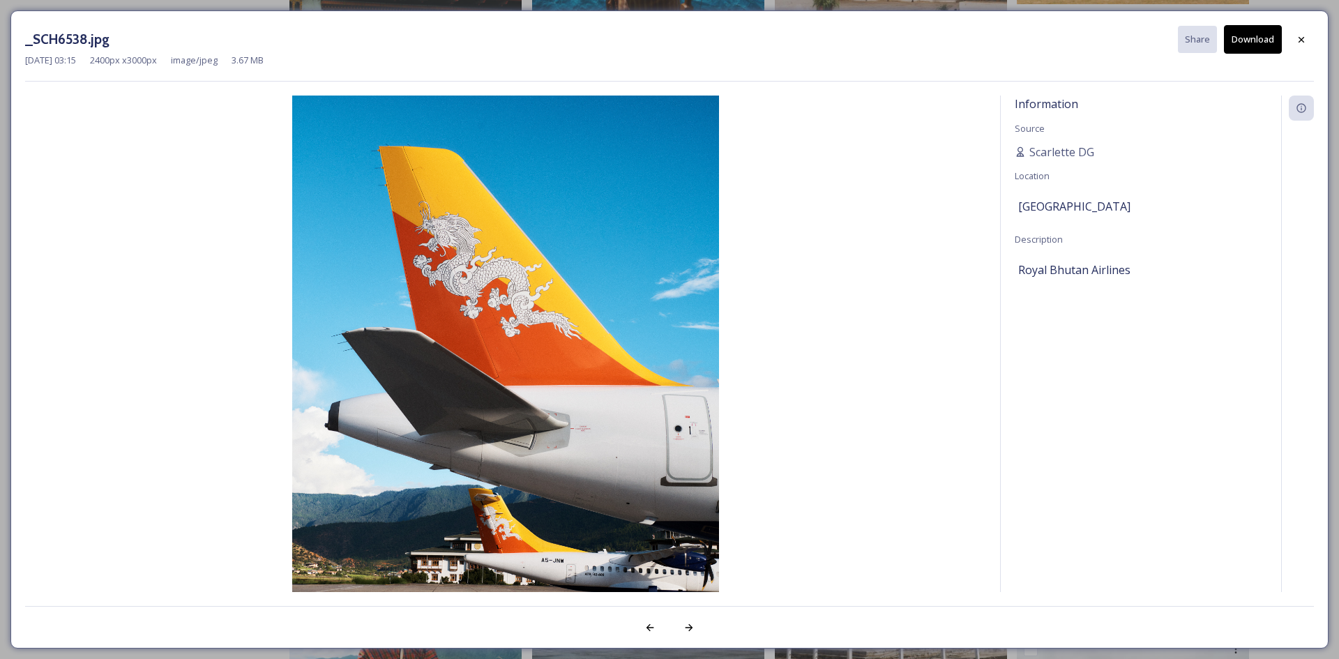
click at [1301, 44] on icon at bounding box center [1301, 39] width 11 height 11
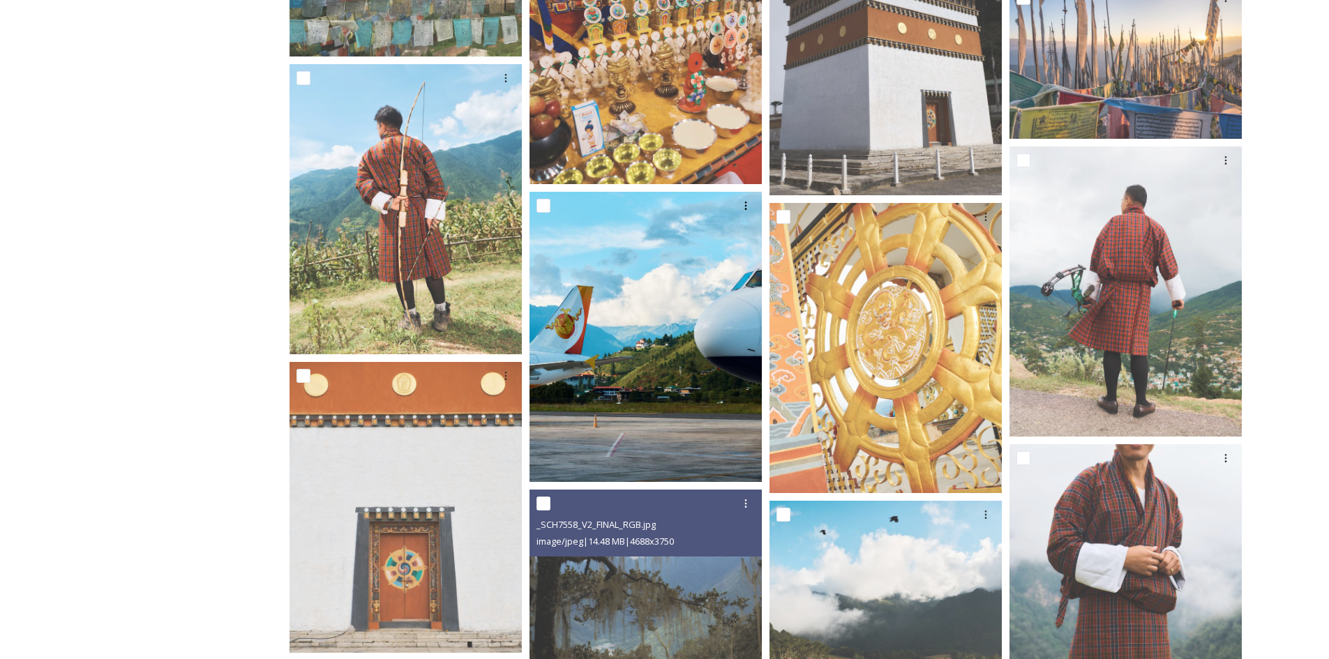
scroll to position [8649, 0]
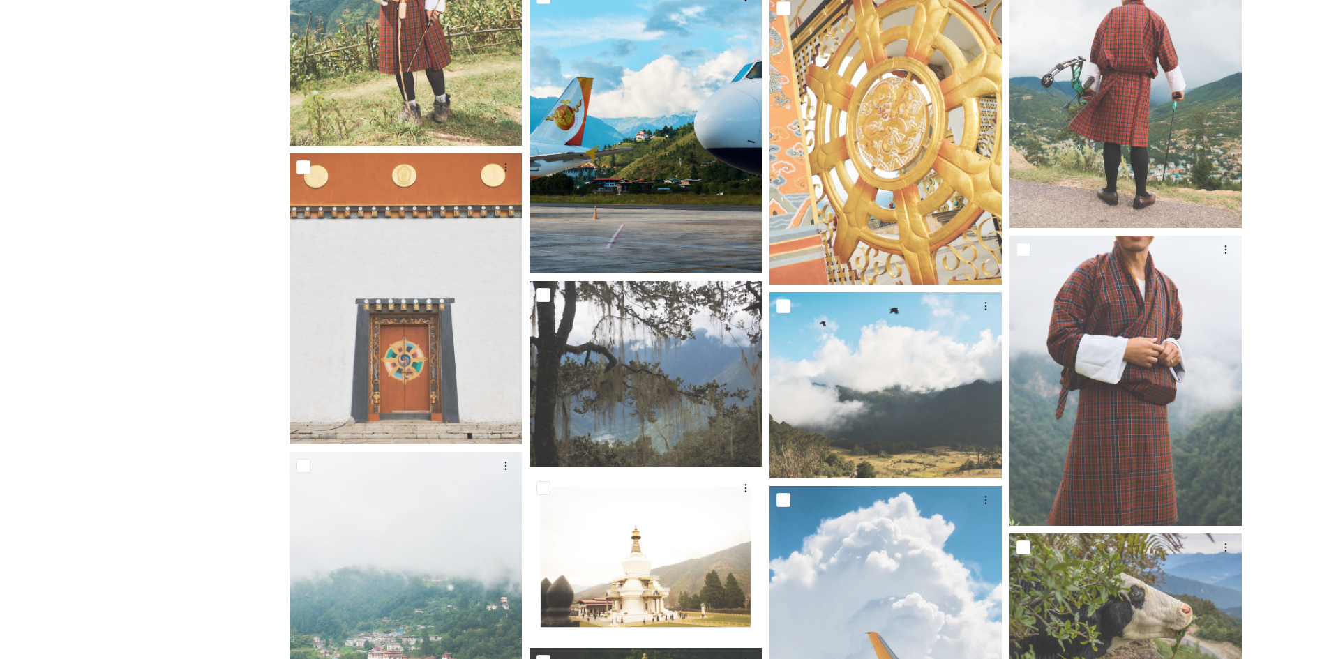
click at [669, 213] on img at bounding box center [645, 128] width 232 height 290
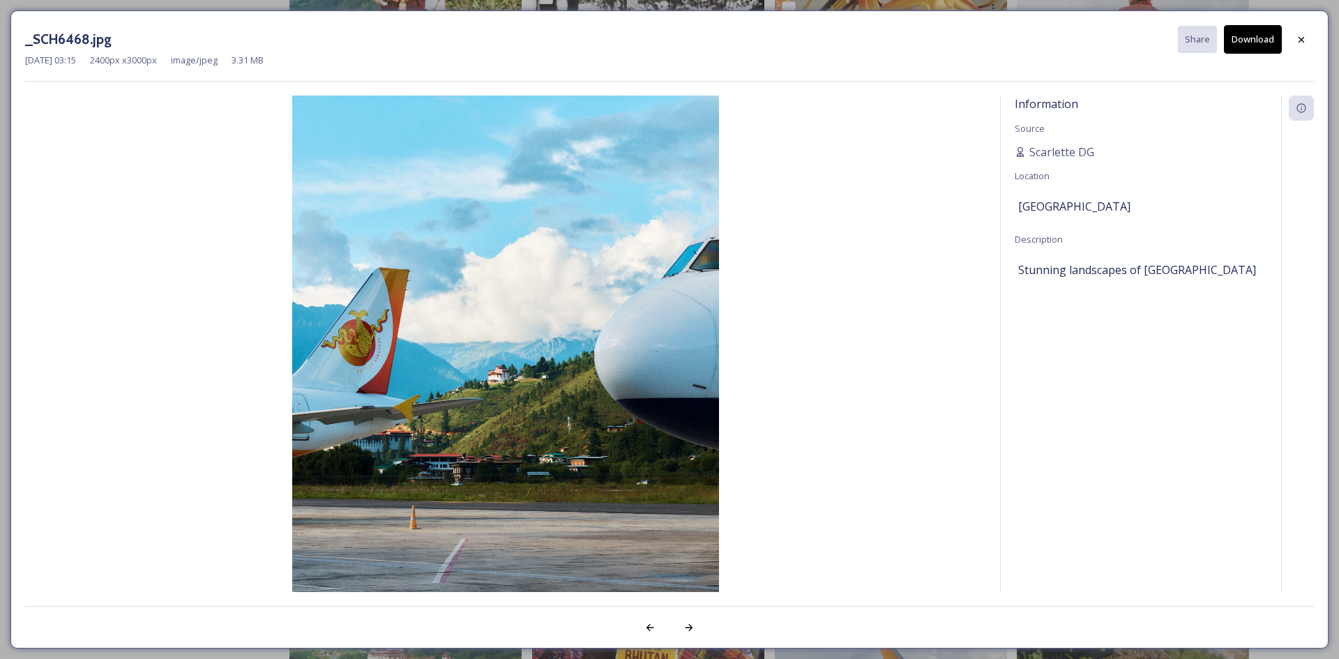
click at [1256, 37] on button "Download" at bounding box center [1253, 39] width 58 height 29
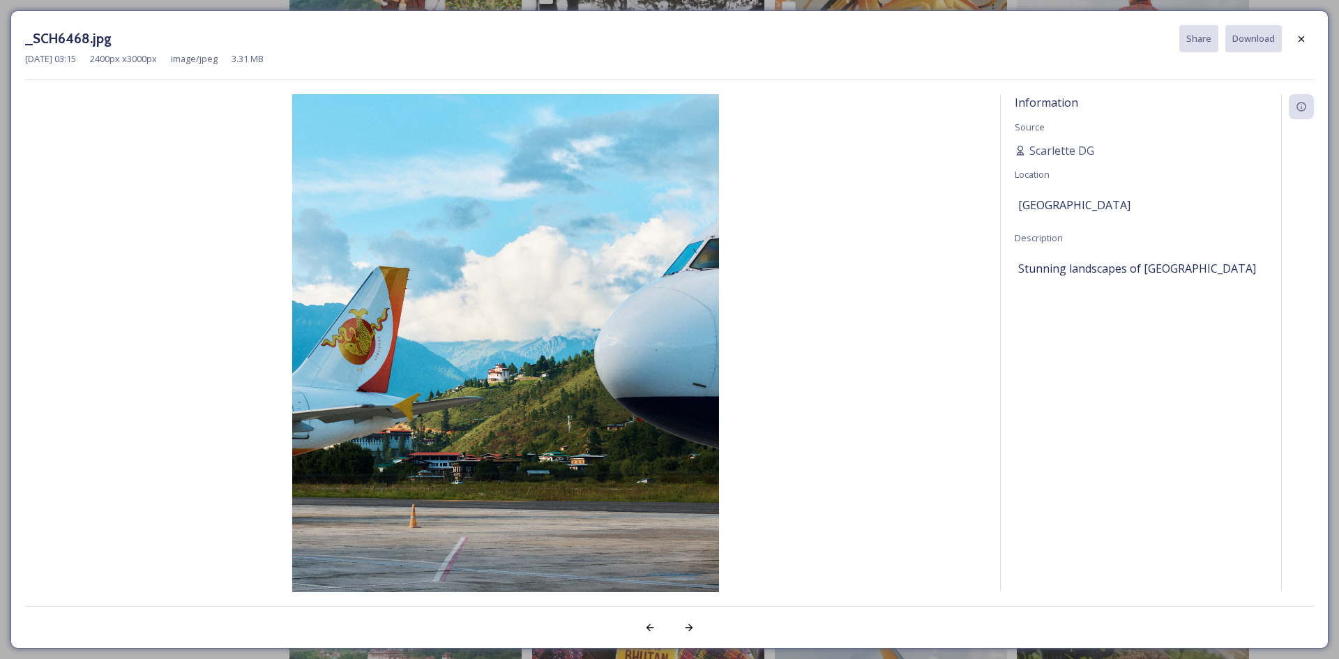
click at [1307, 42] on div at bounding box center [1301, 39] width 25 height 25
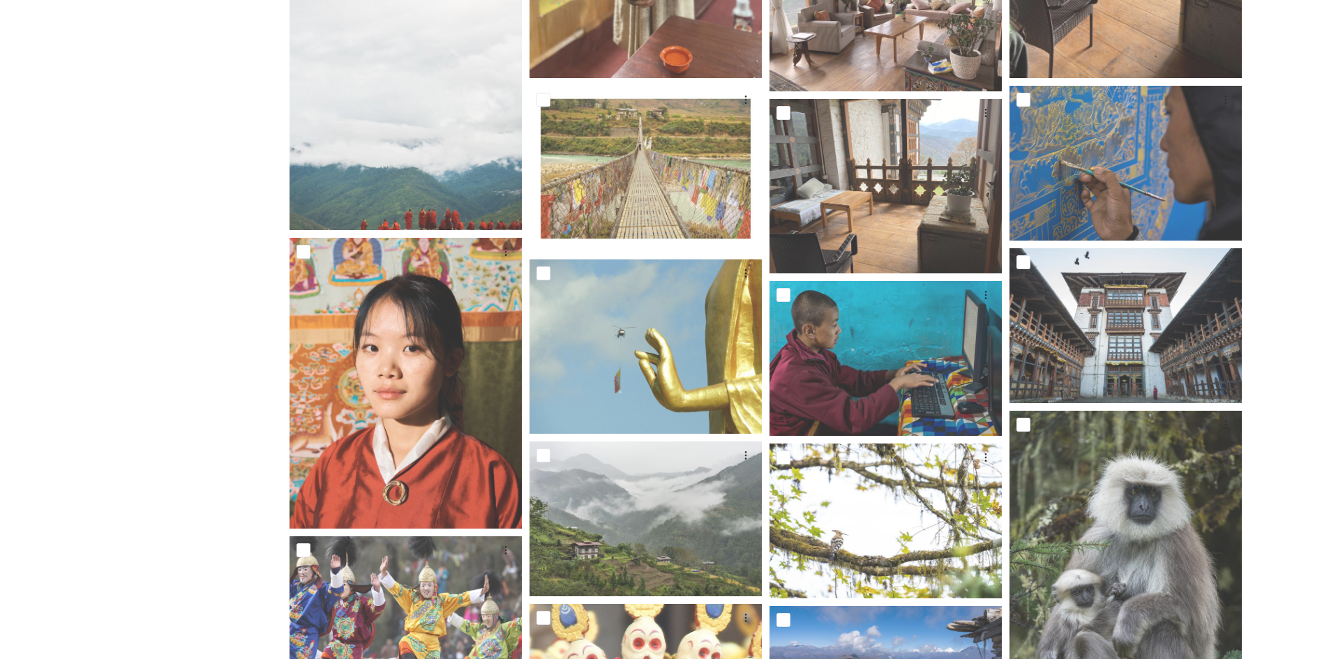
scroll to position [0, 0]
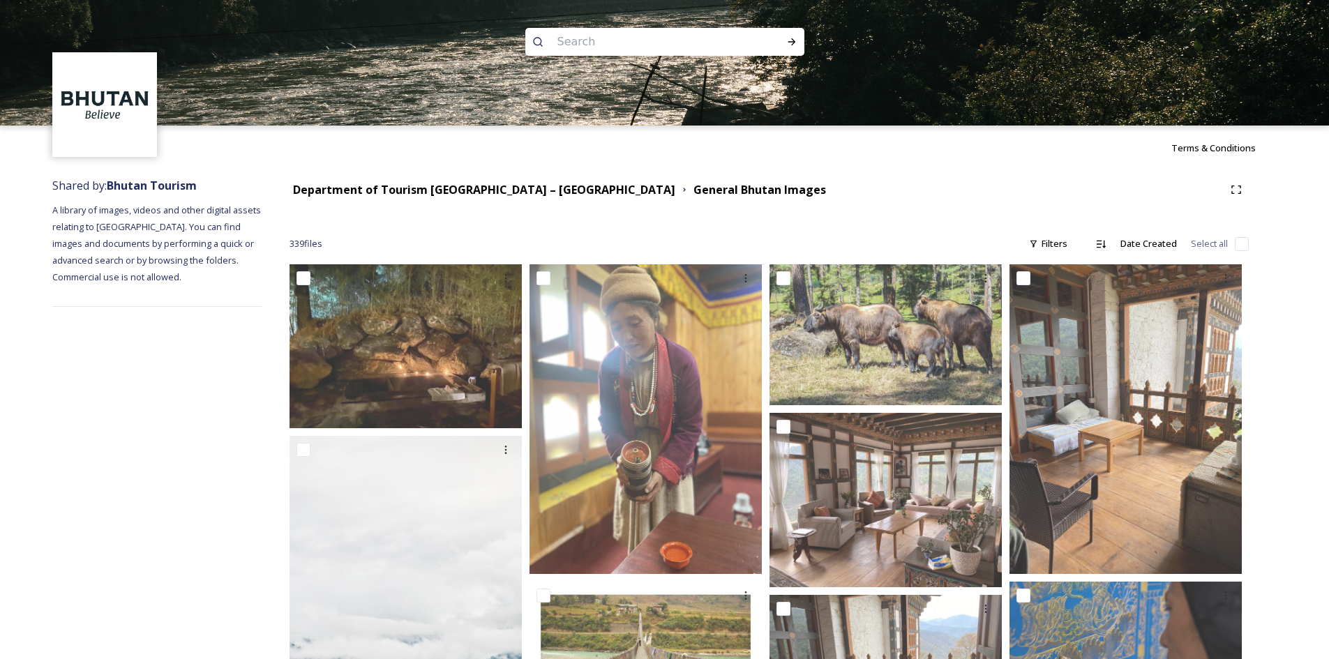
click at [144, 190] on strong "Bhutan Tourism" at bounding box center [152, 185] width 90 height 15
click at [370, 190] on strong "Department of Tourism [GEOGRAPHIC_DATA] – [GEOGRAPHIC_DATA]" at bounding box center [484, 189] width 382 height 15
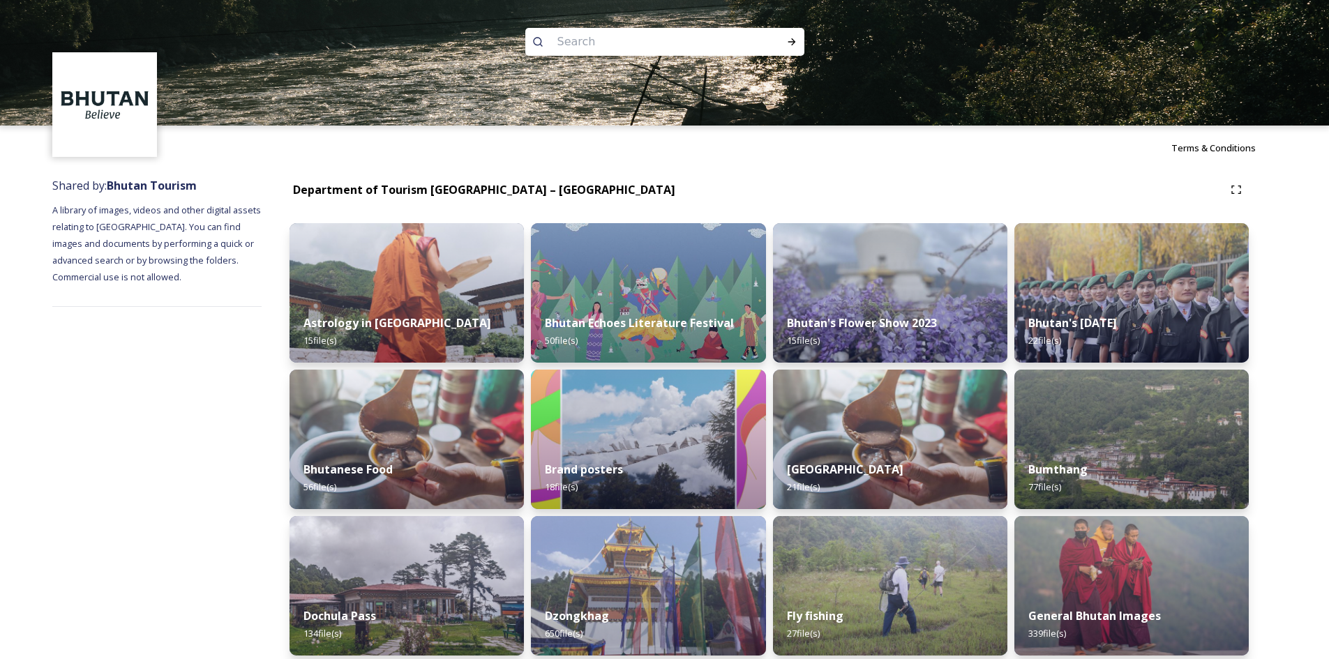
click at [639, 35] on input at bounding box center [645, 42] width 191 height 31
type input "paro"
click at [788, 47] on div "Run Search" at bounding box center [791, 41] width 25 height 25
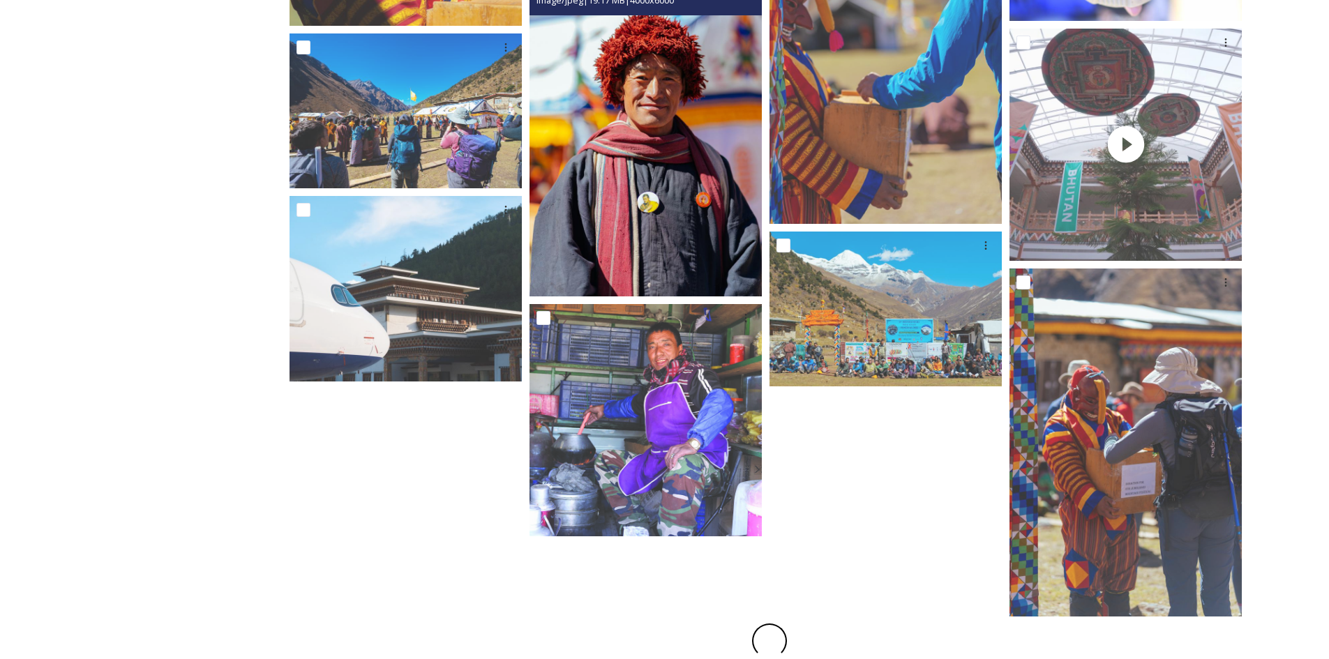
scroll to position [912, 0]
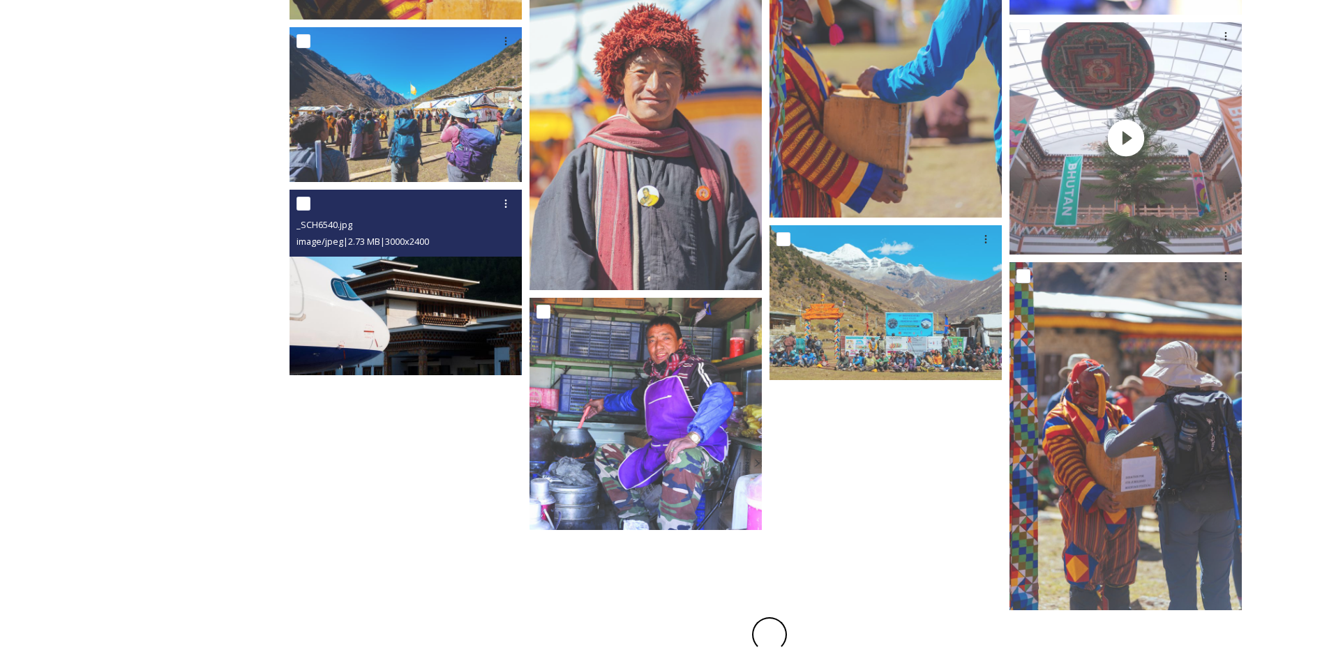
click at [398, 289] on img at bounding box center [405, 283] width 232 height 186
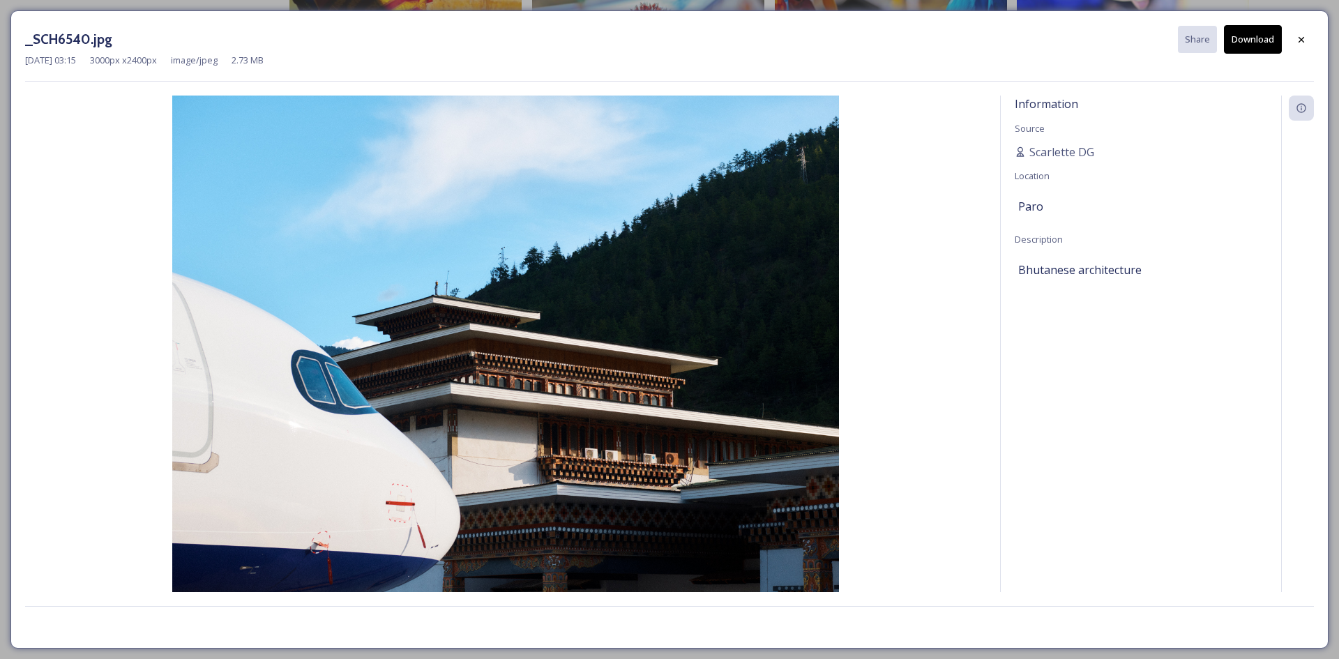
click at [1249, 44] on button "Download" at bounding box center [1253, 39] width 58 height 29
click at [1299, 47] on div at bounding box center [1301, 39] width 25 height 25
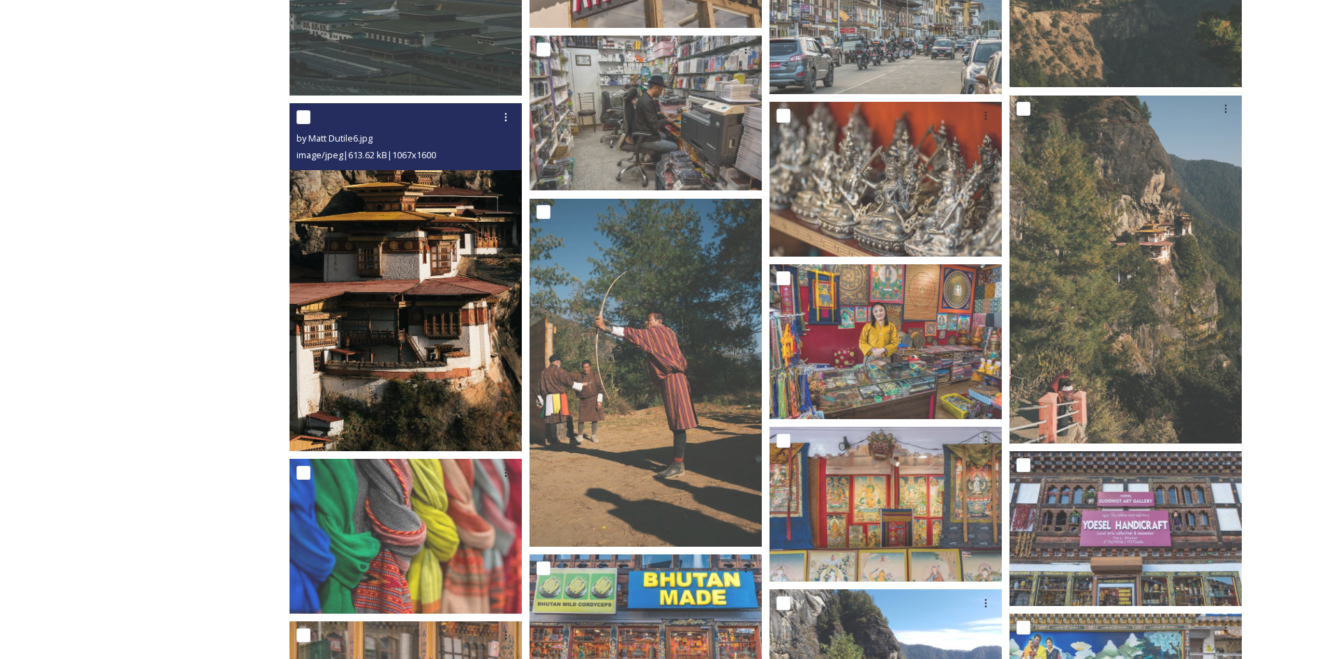
scroll to position [7968, 0]
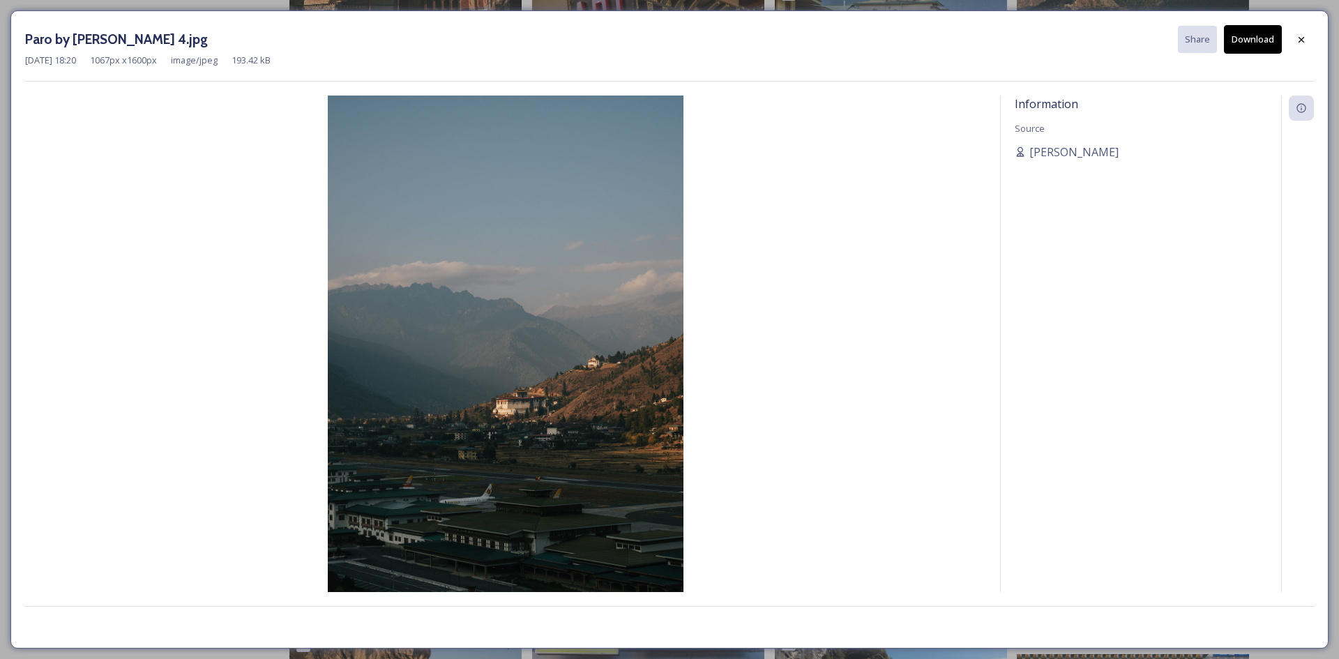
click at [1256, 34] on button "Download" at bounding box center [1253, 39] width 58 height 29
click at [1304, 36] on icon at bounding box center [1301, 38] width 11 height 11
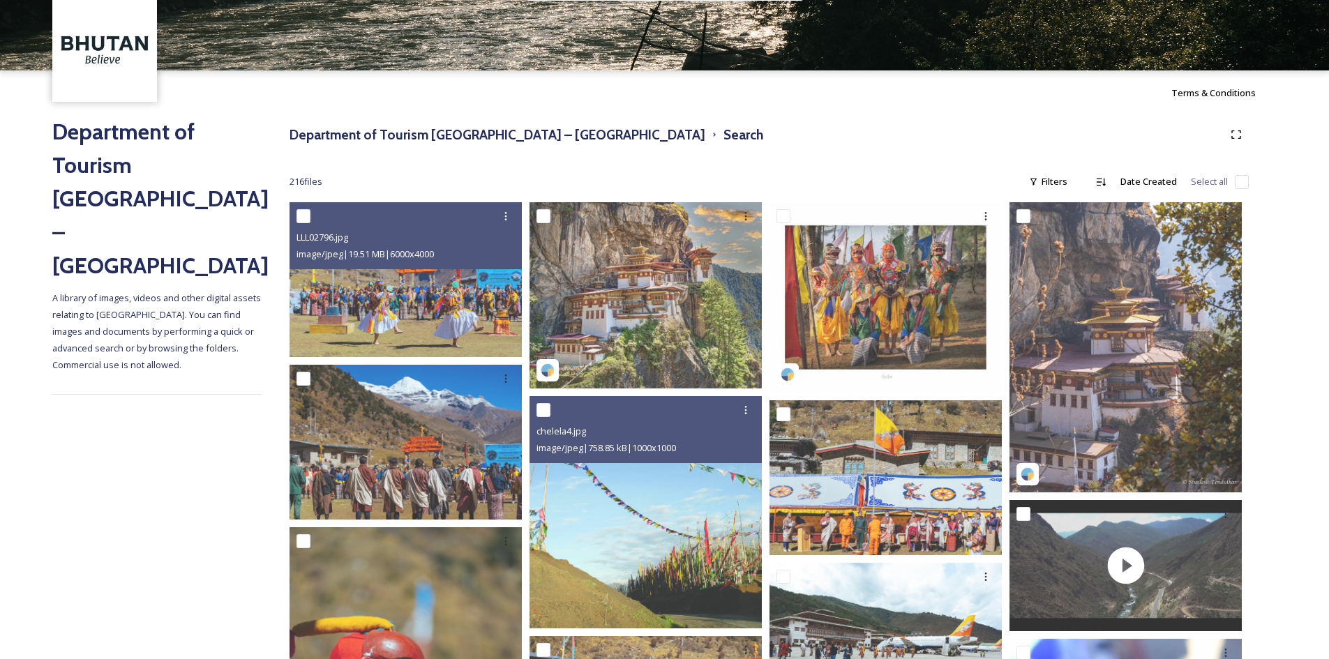
scroll to position [10, 0]
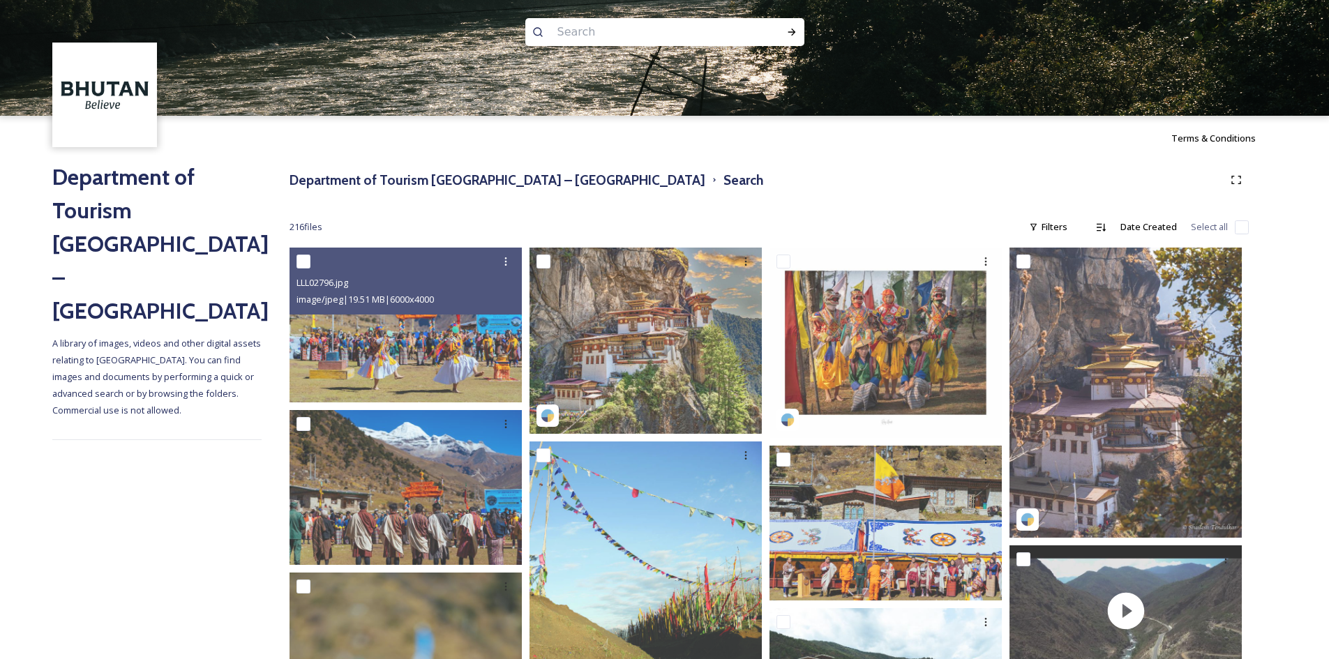
click at [123, 218] on h2 "Department of Tourism [GEOGRAPHIC_DATA] – [GEOGRAPHIC_DATA]" at bounding box center [156, 243] width 209 height 167
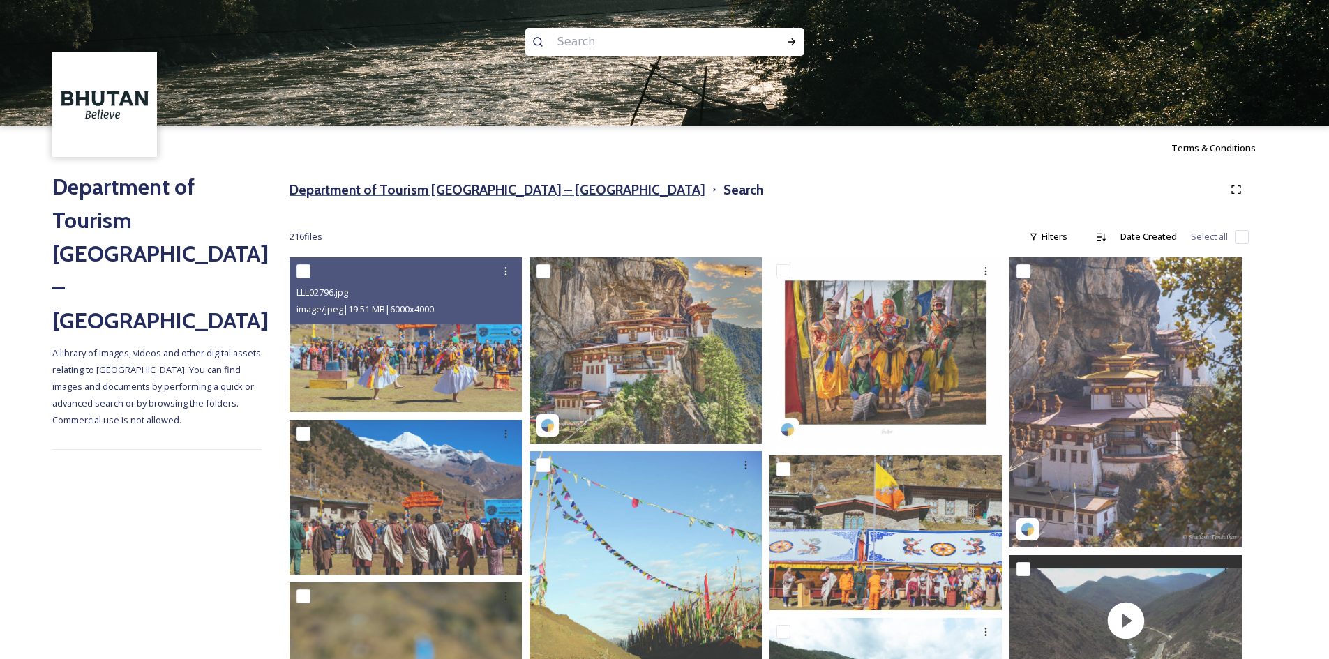
click at [387, 192] on h3 "Department of Tourism [GEOGRAPHIC_DATA] – [GEOGRAPHIC_DATA]" at bounding box center [497, 190] width 416 height 20
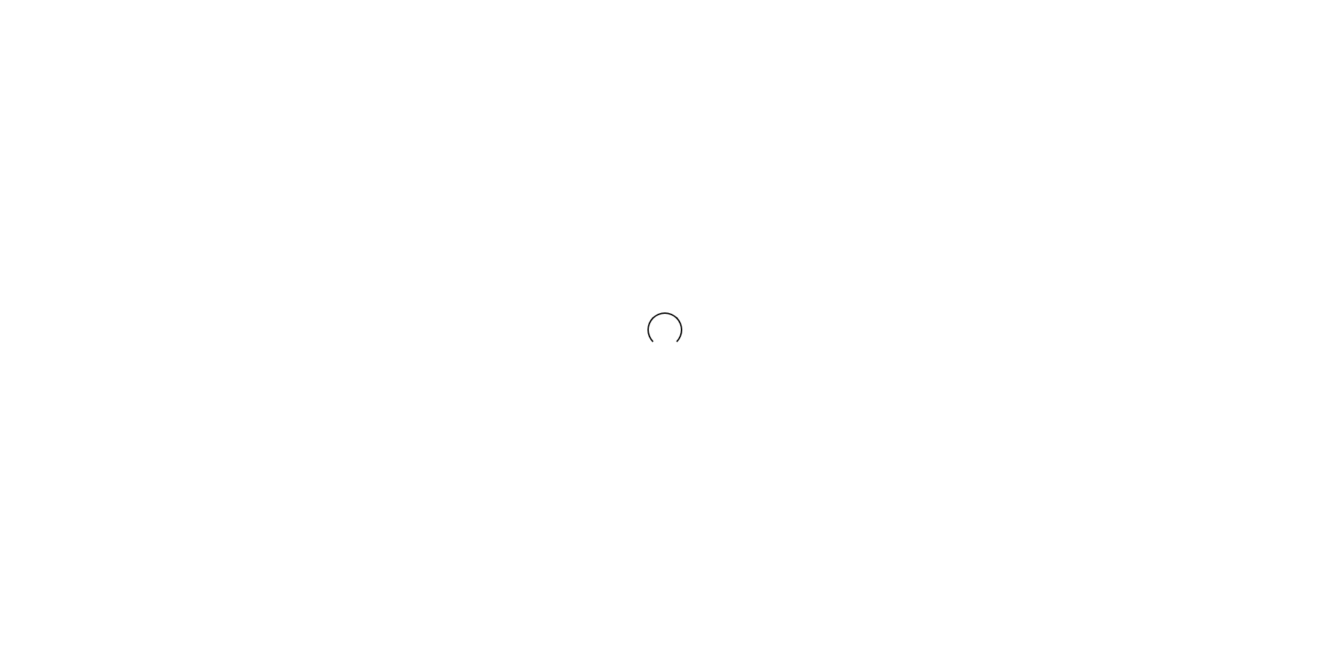
click at [388, 192] on div at bounding box center [664, 329] width 1329 height 659
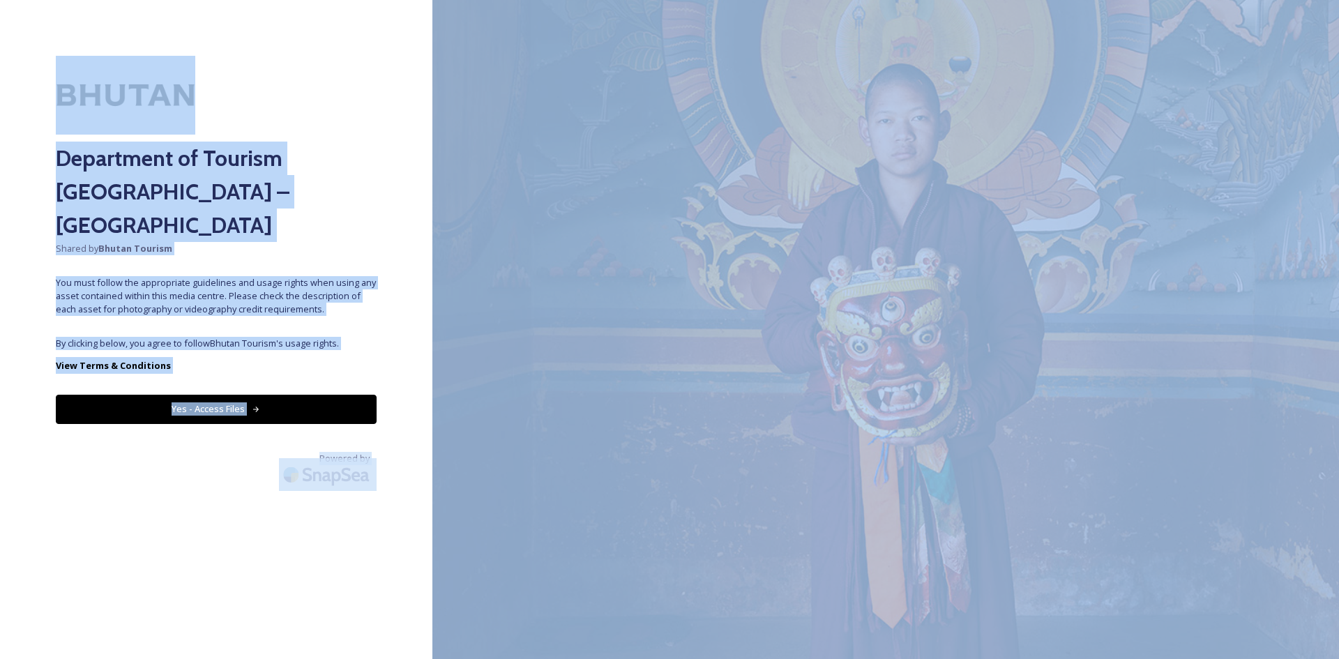
click at [211, 395] on button "Yes - Access Files" at bounding box center [216, 409] width 321 height 29
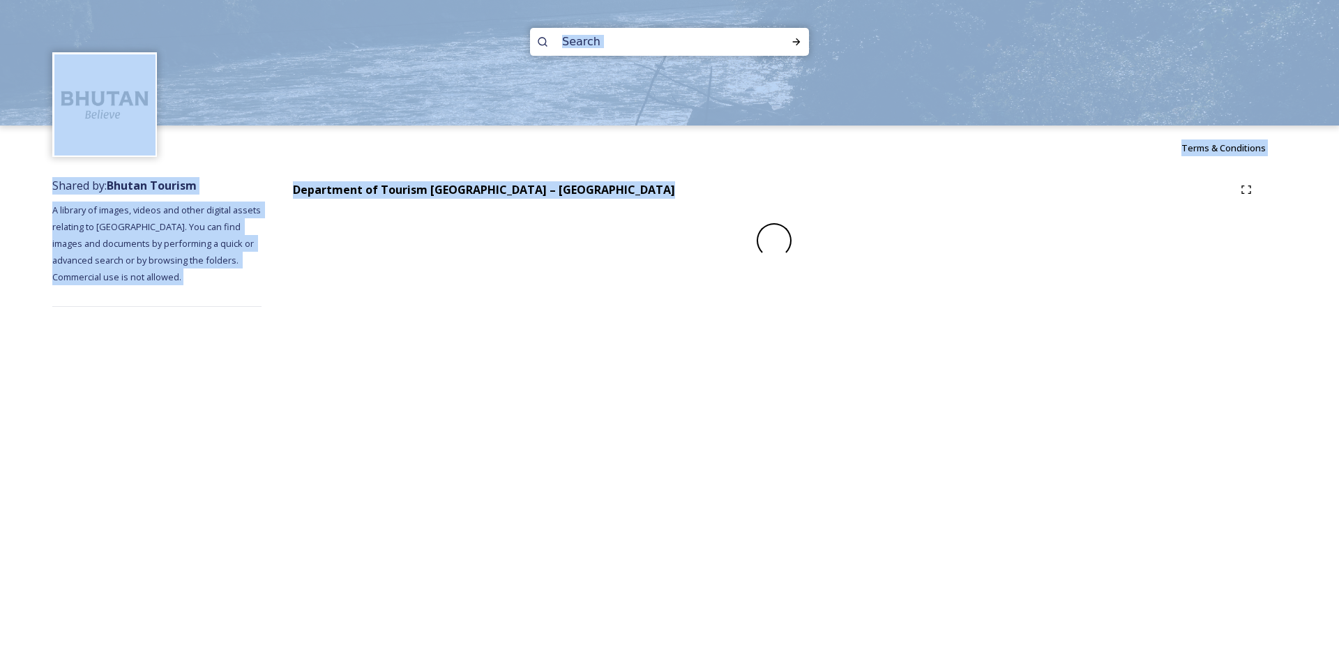
click at [158, 404] on div "Terms & Conditions Shared by: Bhutan Tourism A library of images, videos and ot…" at bounding box center [669, 329] width 1339 height 659
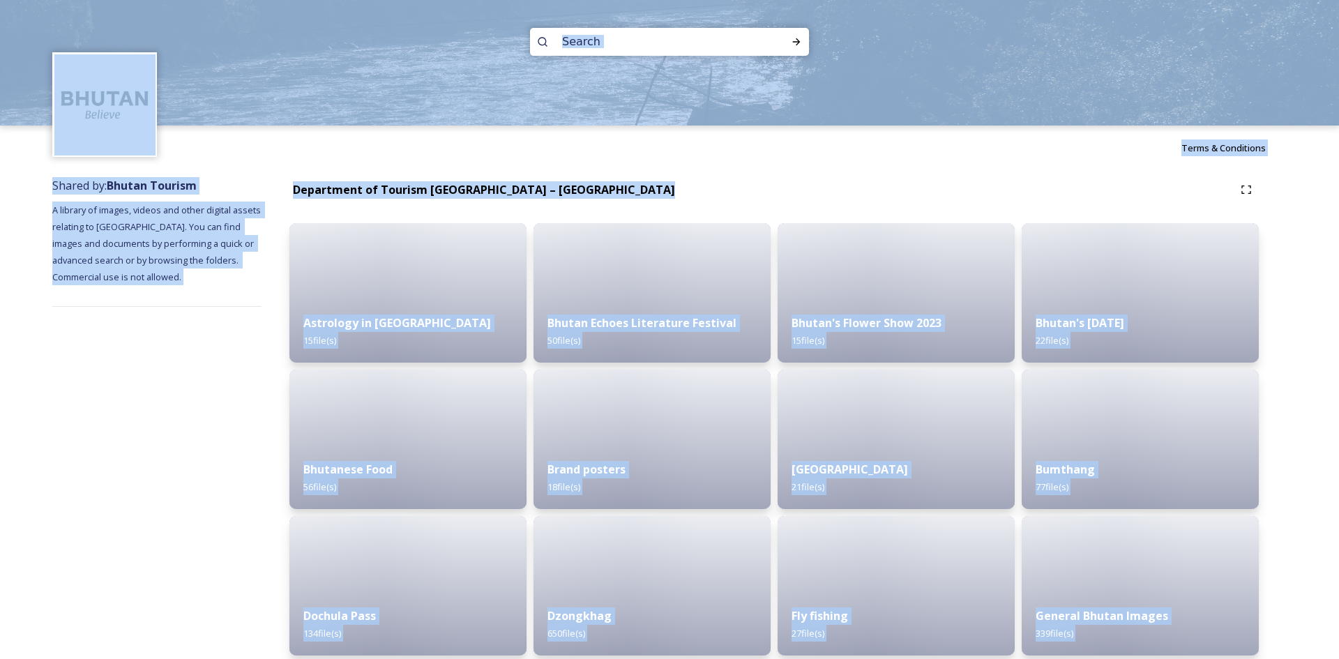
click at [384, 65] on img at bounding box center [669, 63] width 1339 height 126
click at [208, 170] on div "Shared by: Bhutan Tourism A library of images, videos and other digital assets …" at bounding box center [156, 566] width 209 height 792
click at [172, 164] on div "Terms & Conditions" at bounding box center [669, 148] width 1339 height 45
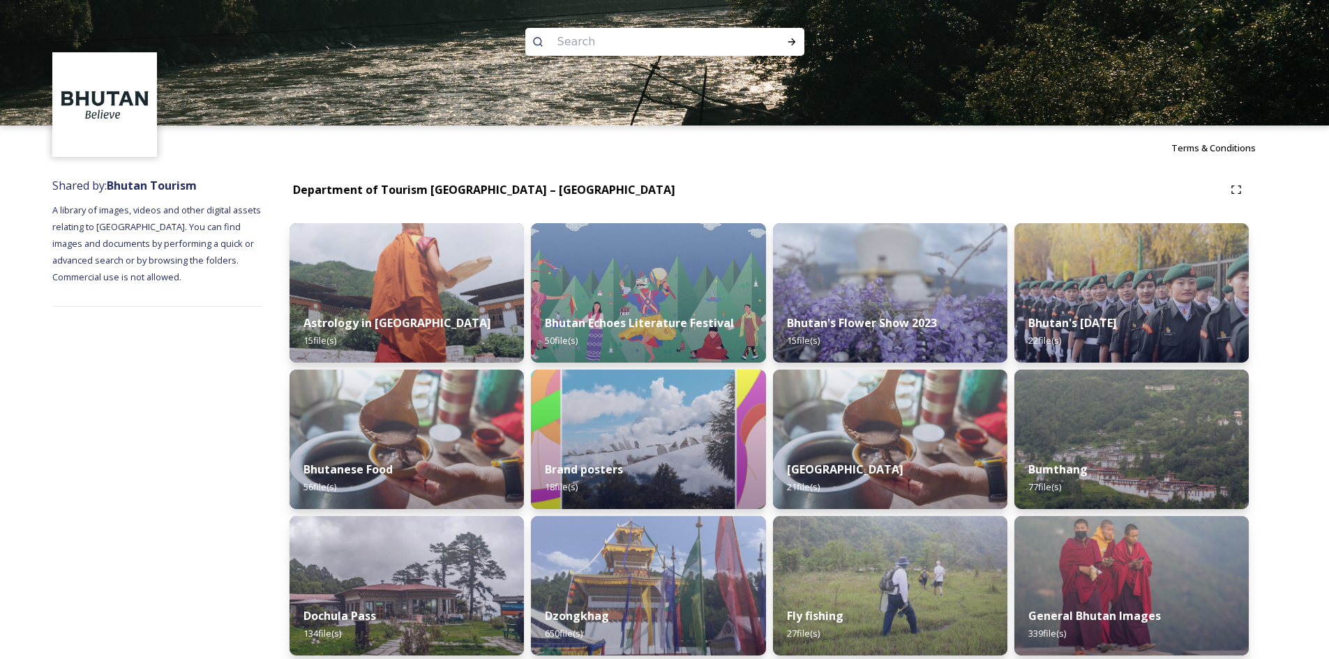
click at [668, 49] on input at bounding box center [645, 42] width 191 height 31
click at [658, 43] on input at bounding box center [645, 42] width 191 height 31
type input "road"
click at [153, 186] on strong "Bhutan Tourism" at bounding box center [152, 185] width 90 height 15
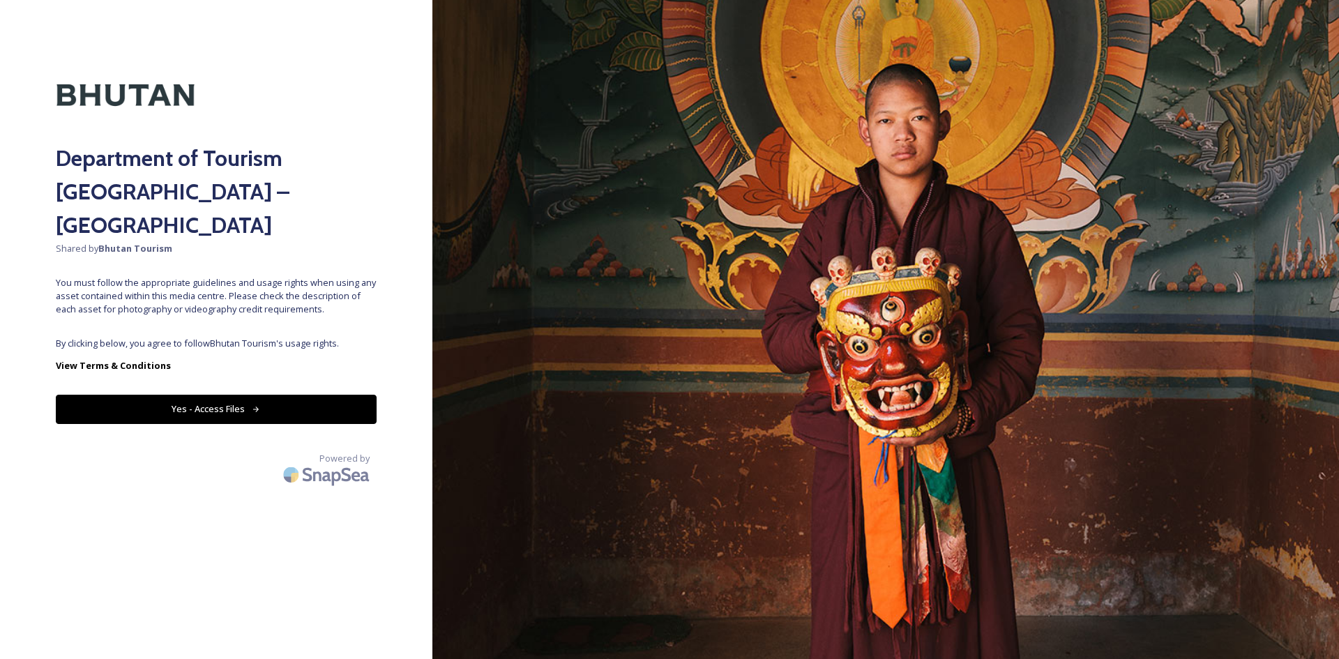
click at [177, 395] on button "Yes - Access Files" at bounding box center [216, 409] width 321 height 29
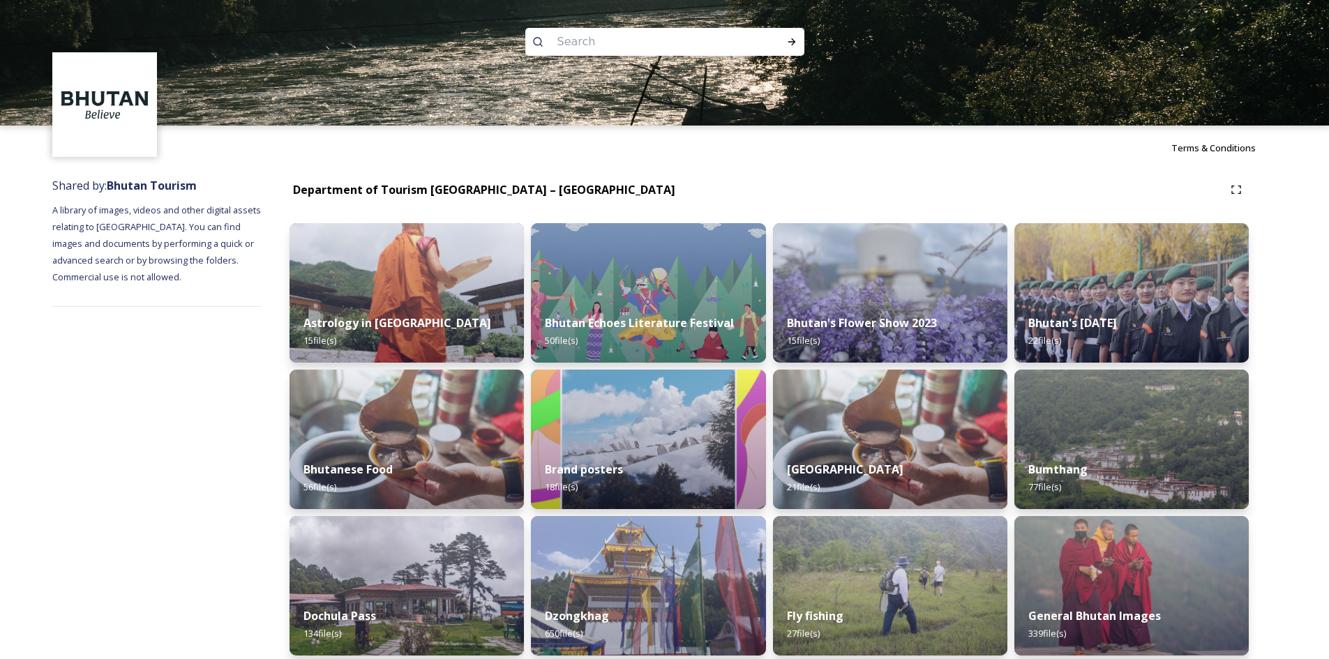
click at [597, 45] on input at bounding box center [645, 42] width 191 height 31
type input "road"
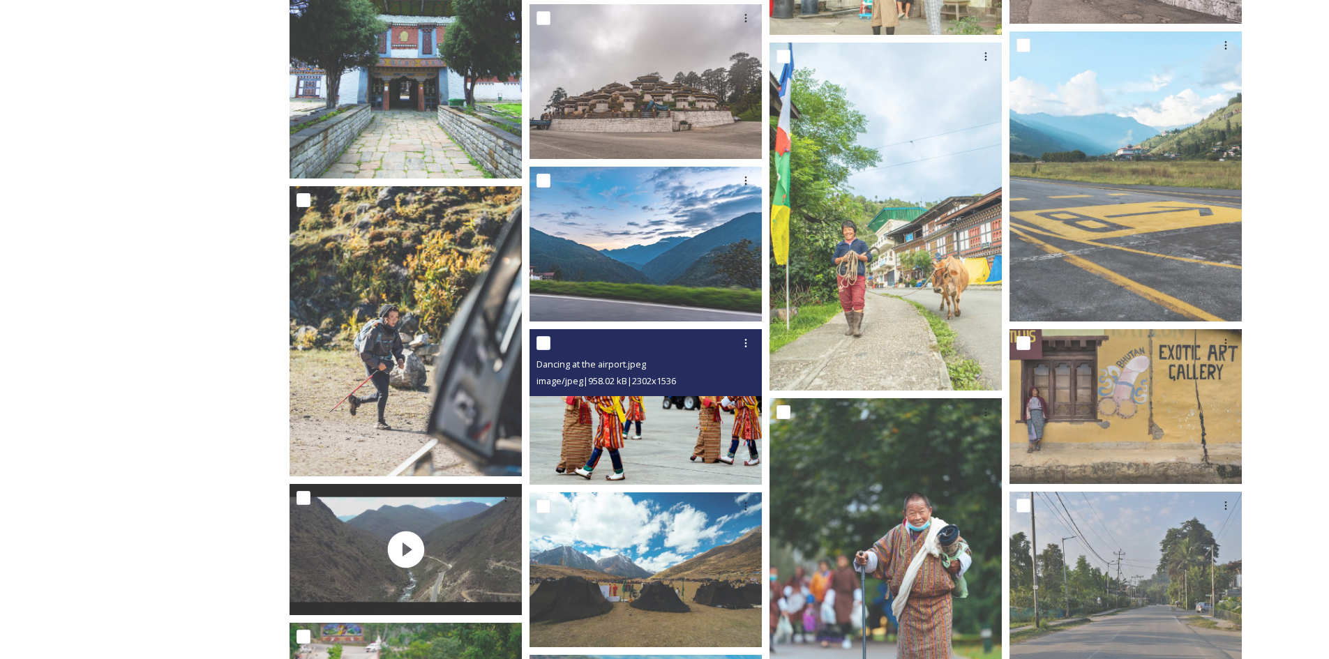
scroll to position [710, 0]
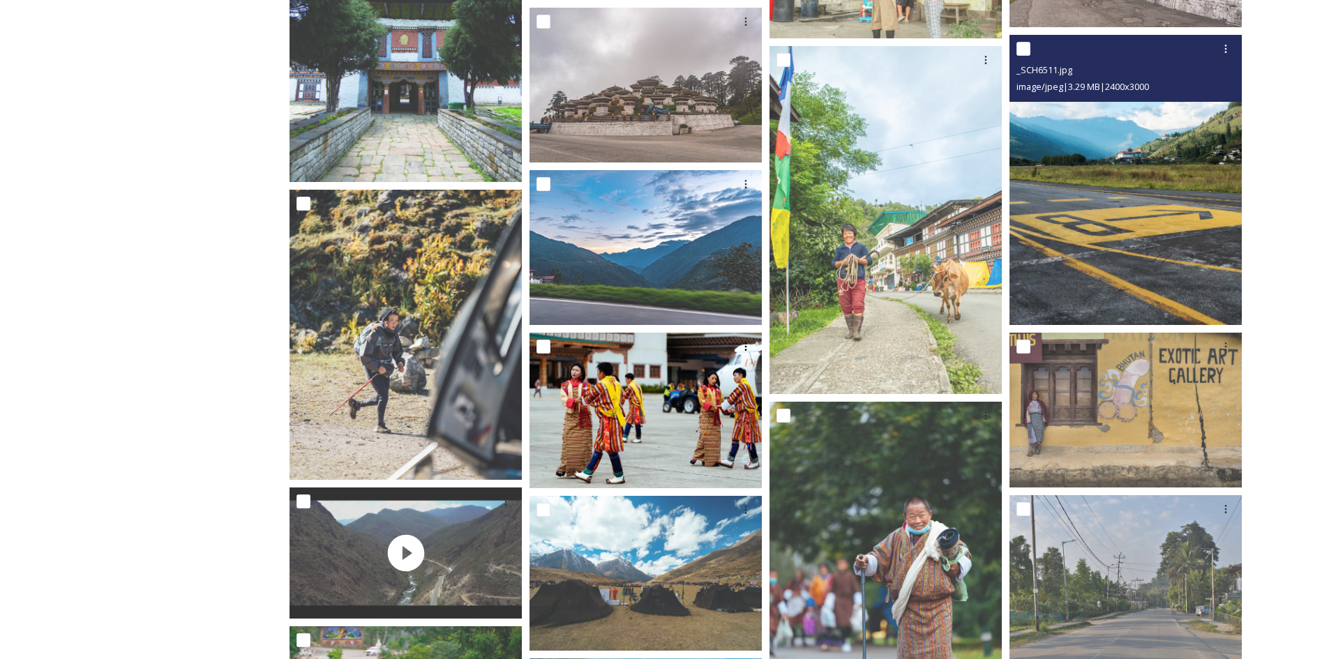
click at [1099, 212] on img at bounding box center [1125, 180] width 232 height 290
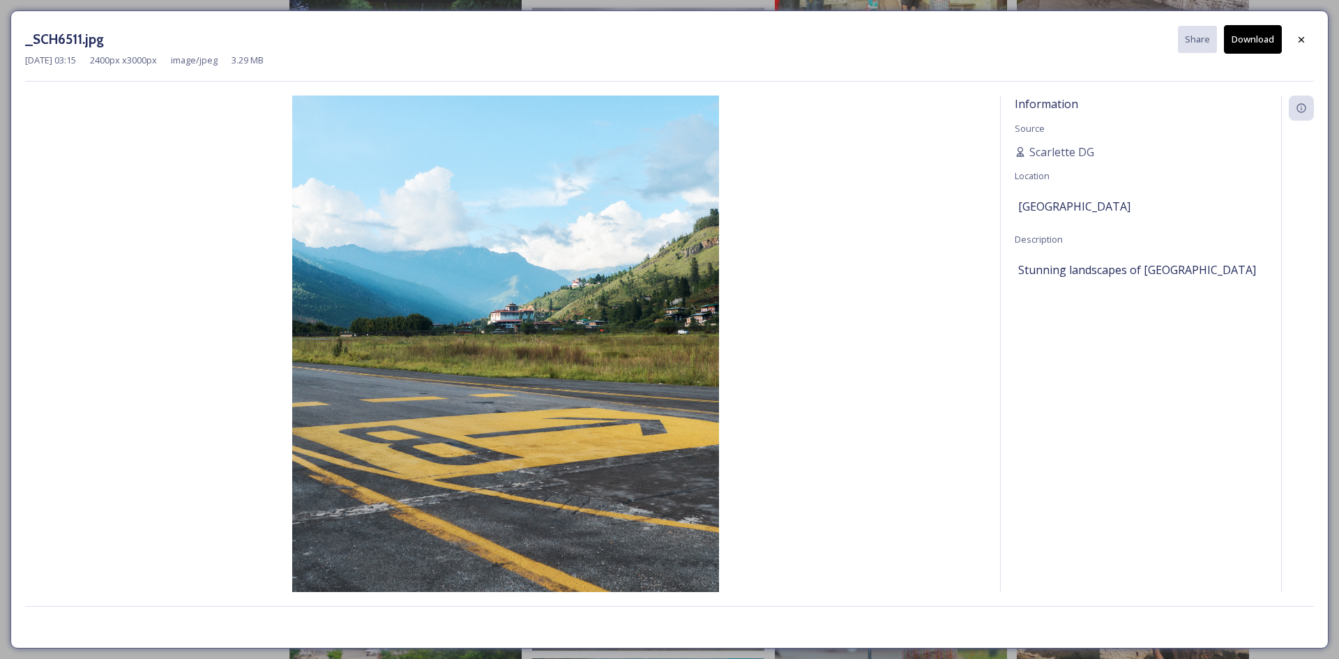
click at [1251, 38] on button "Download" at bounding box center [1253, 39] width 58 height 29
click at [1306, 33] on div at bounding box center [1301, 39] width 25 height 25
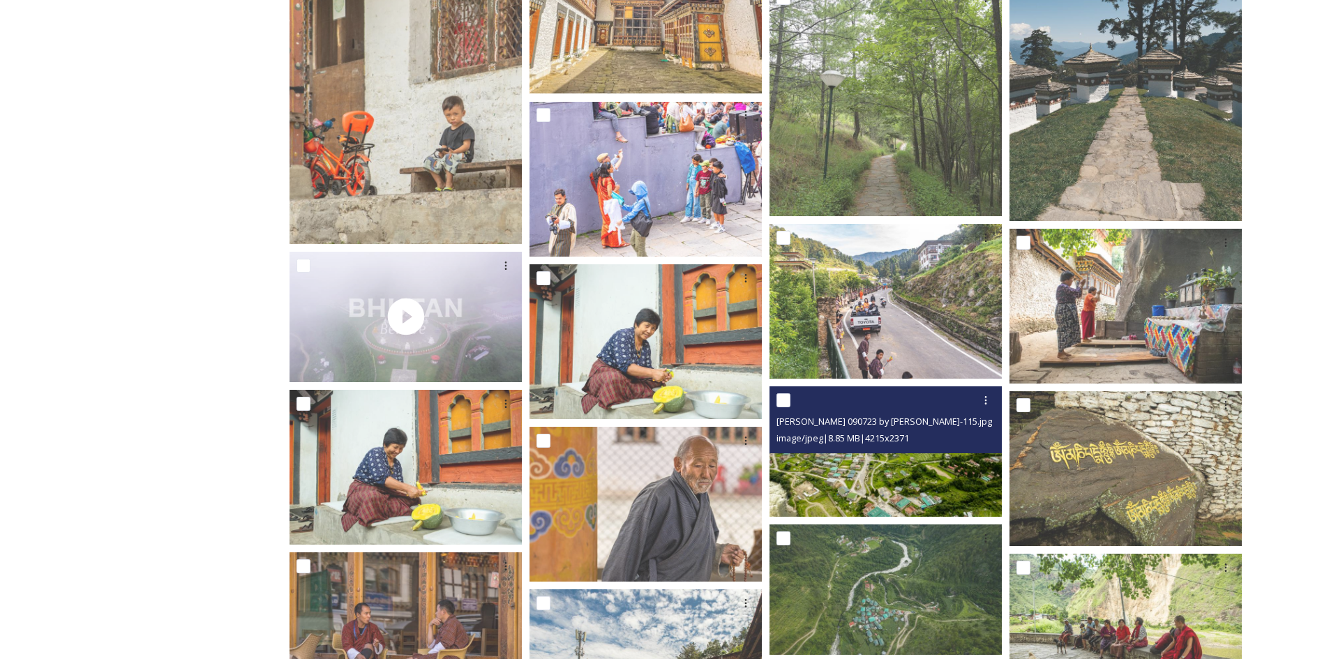
scroll to position [3103, 0]
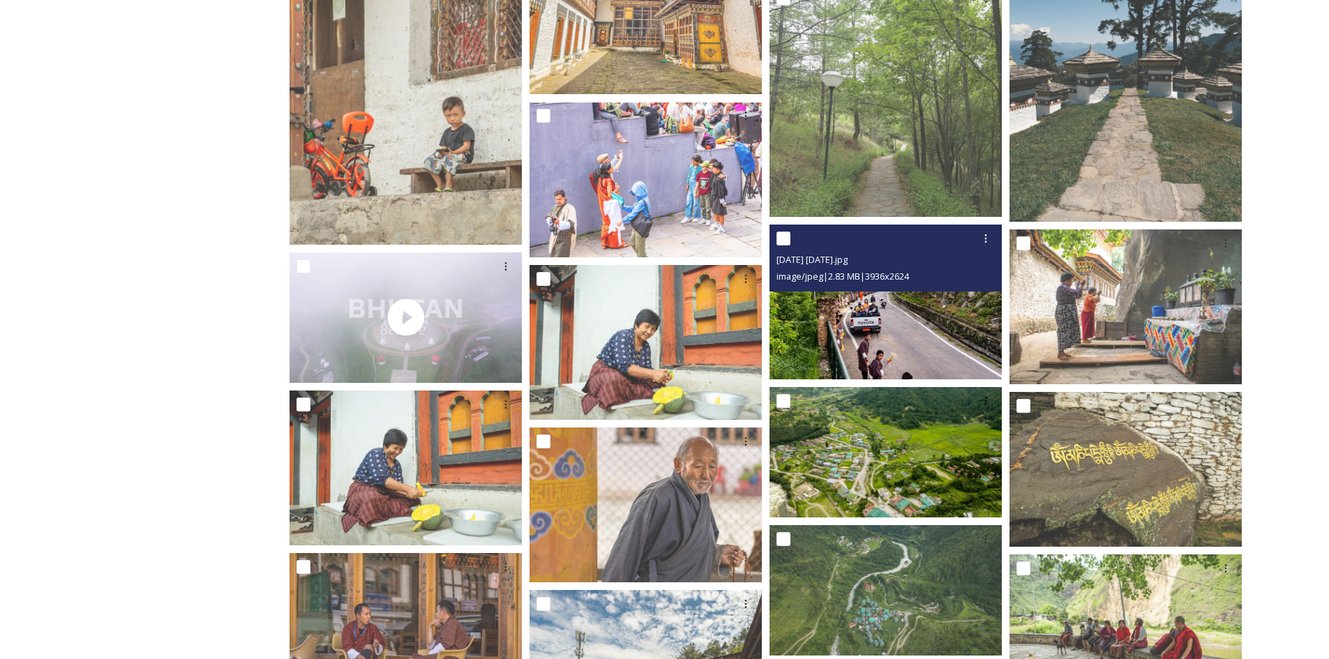
click at [895, 345] on img at bounding box center [885, 302] width 232 height 155
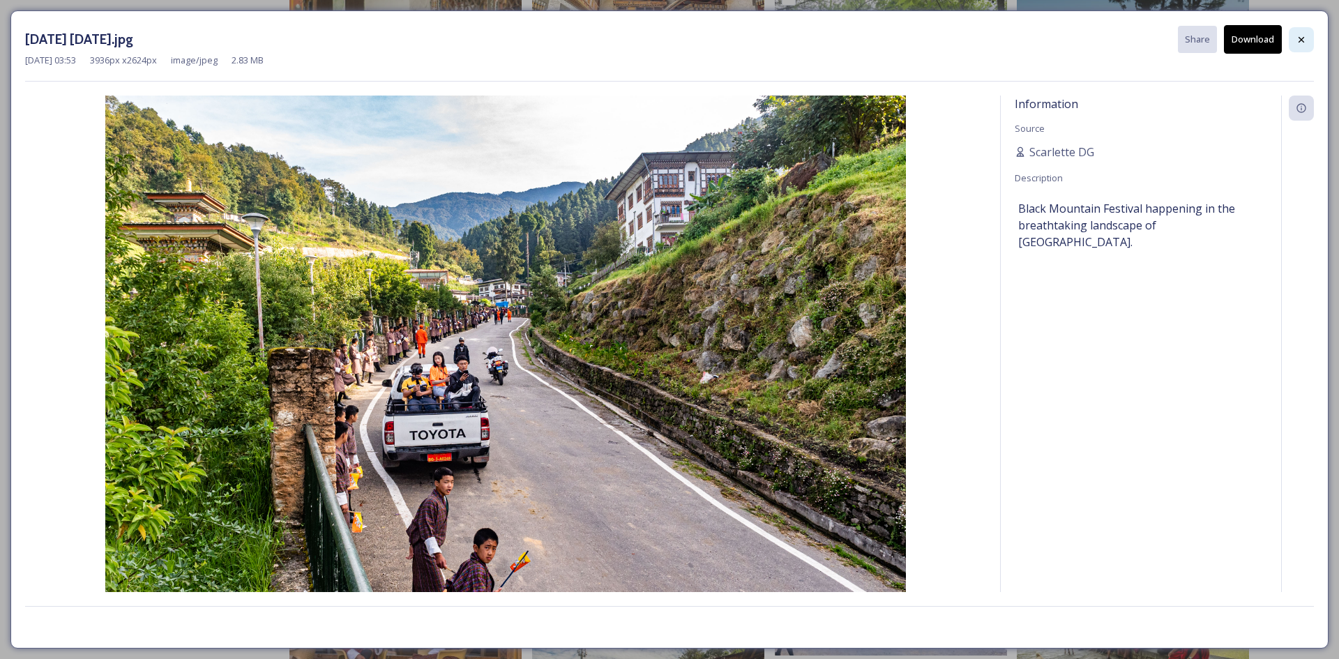
click at [1307, 43] on div at bounding box center [1301, 39] width 25 height 25
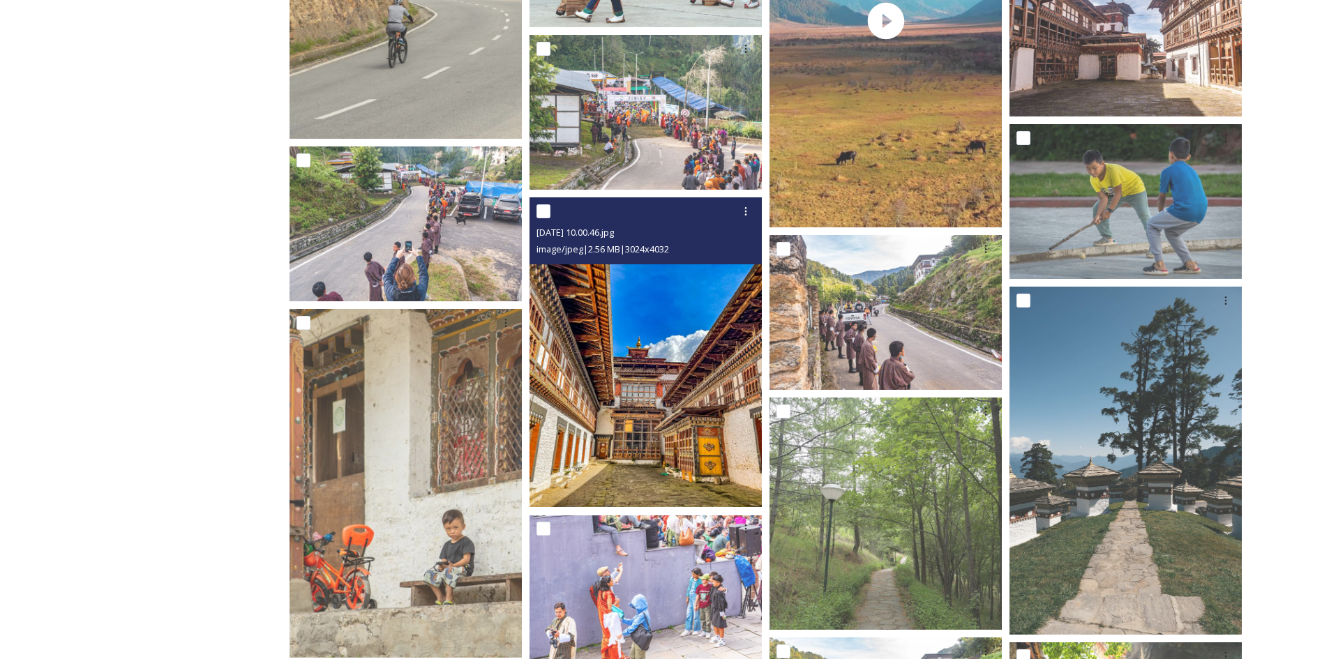
scroll to position [2685, 0]
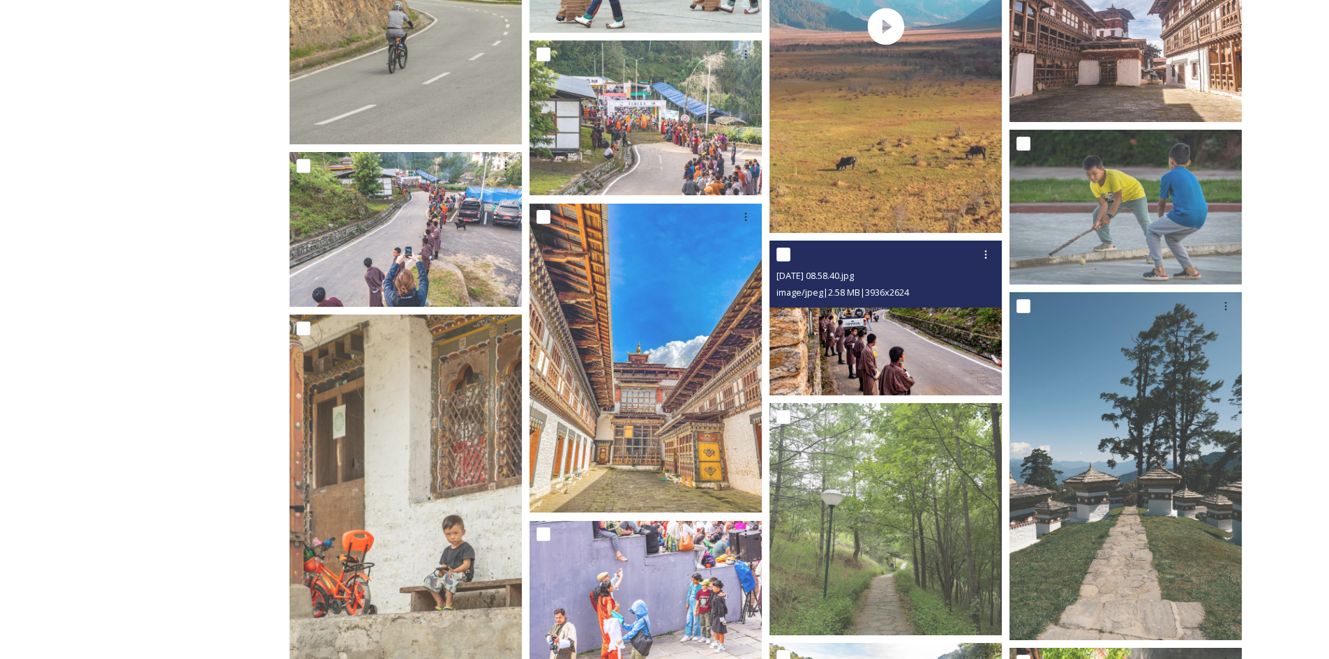
click at [883, 341] on img at bounding box center [885, 318] width 232 height 155
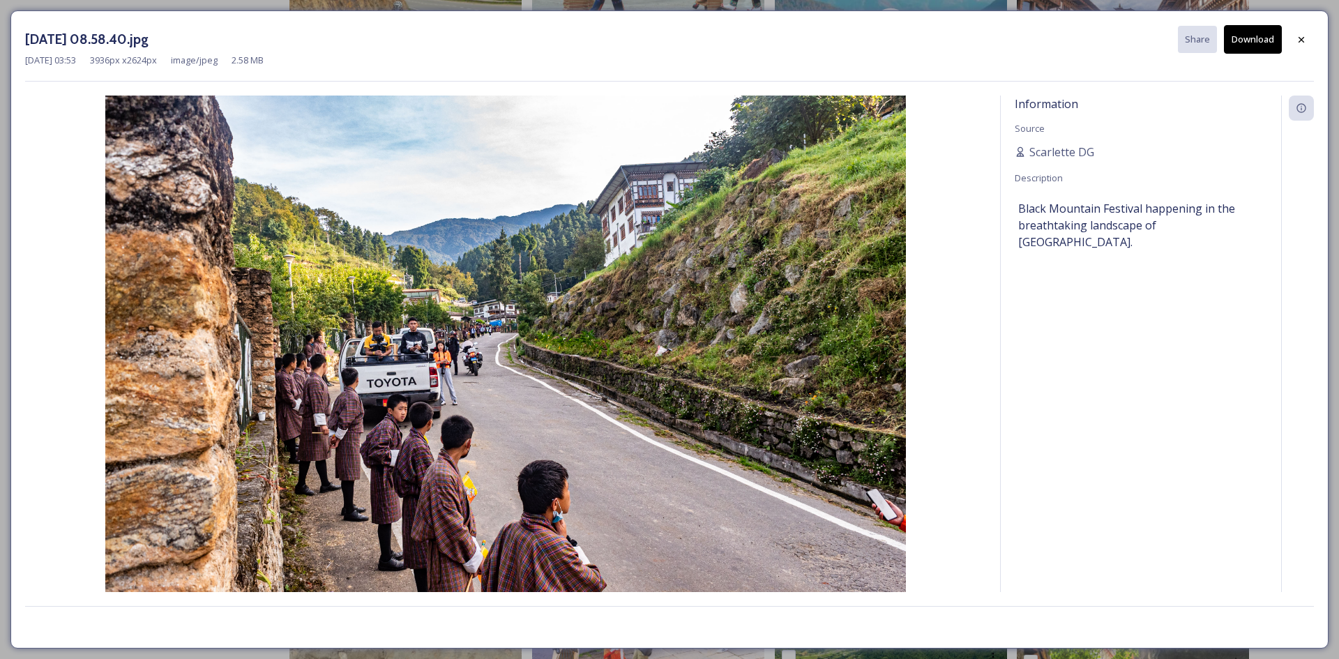
click at [1238, 43] on button "Download" at bounding box center [1253, 39] width 58 height 29
click at [1290, 36] on div at bounding box center [1301, 39] width 25 height 25
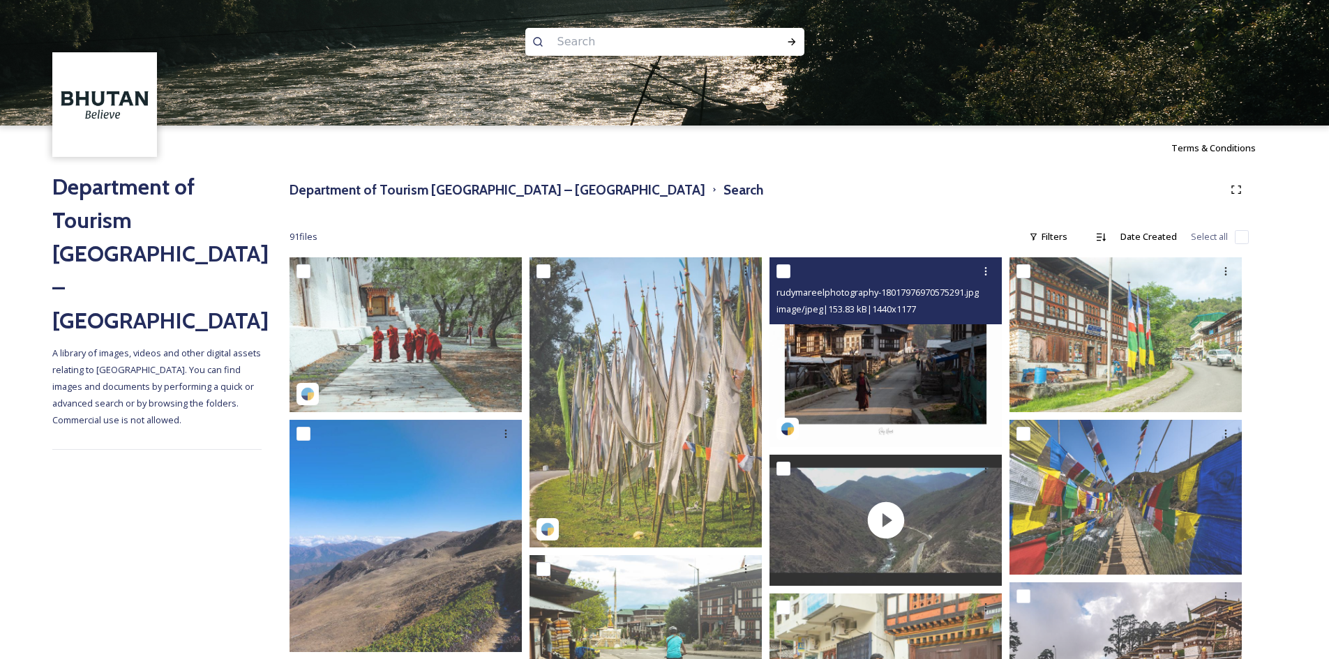
click at [960, 333] on img at bounding box center [885, 352] width 232 height 190
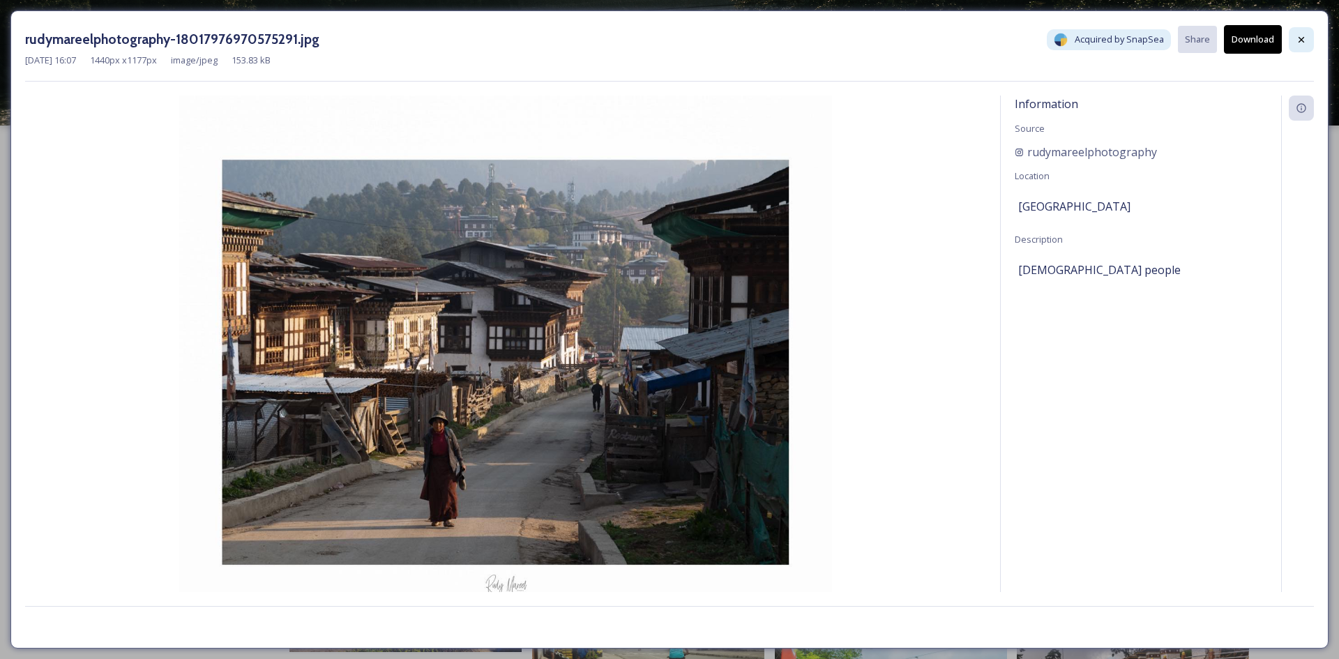
click at [1302, 38] on icon at bounding box center [1301, 39] width 11 height 11
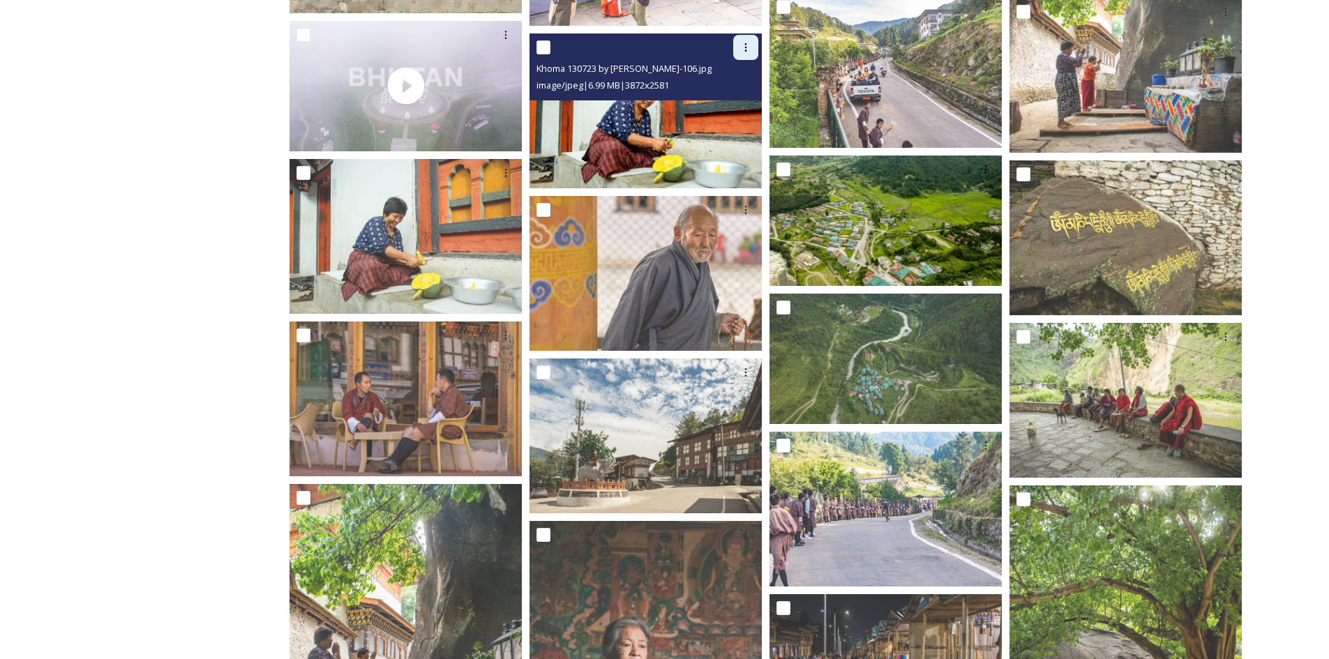
scroll to position [3348, 0]
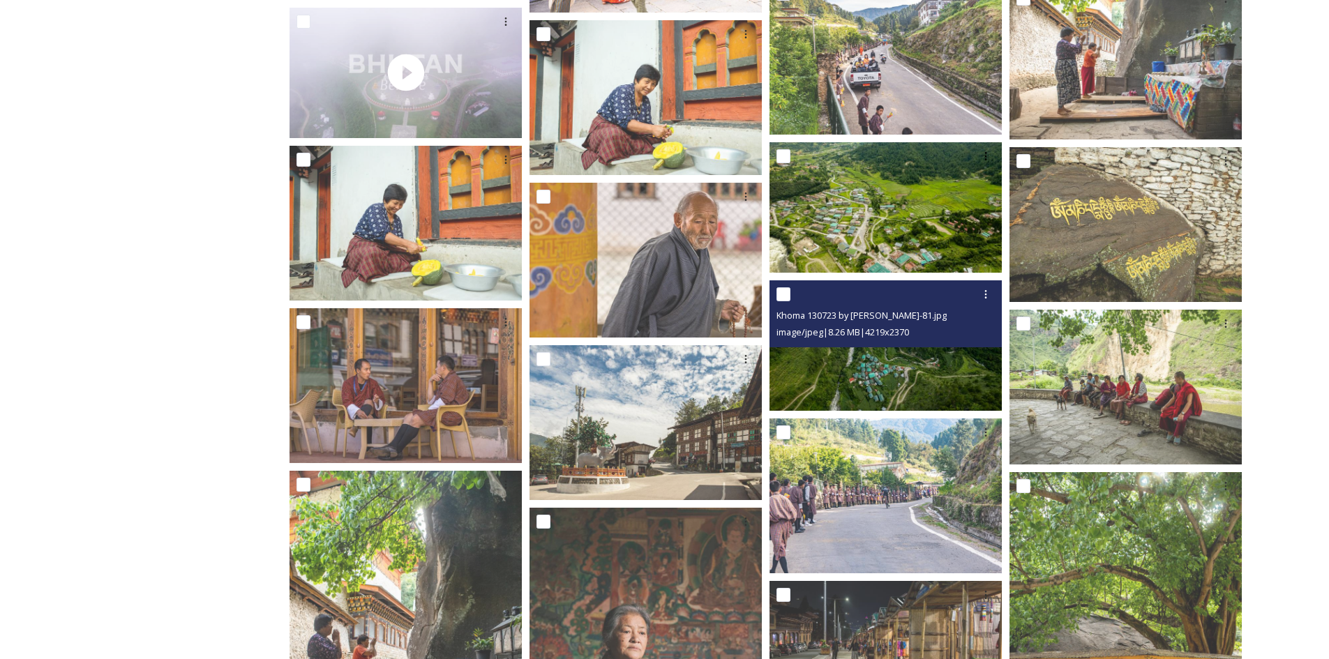
click at [871, 354] on img at bounding box center [885, 345] width 232 height 130
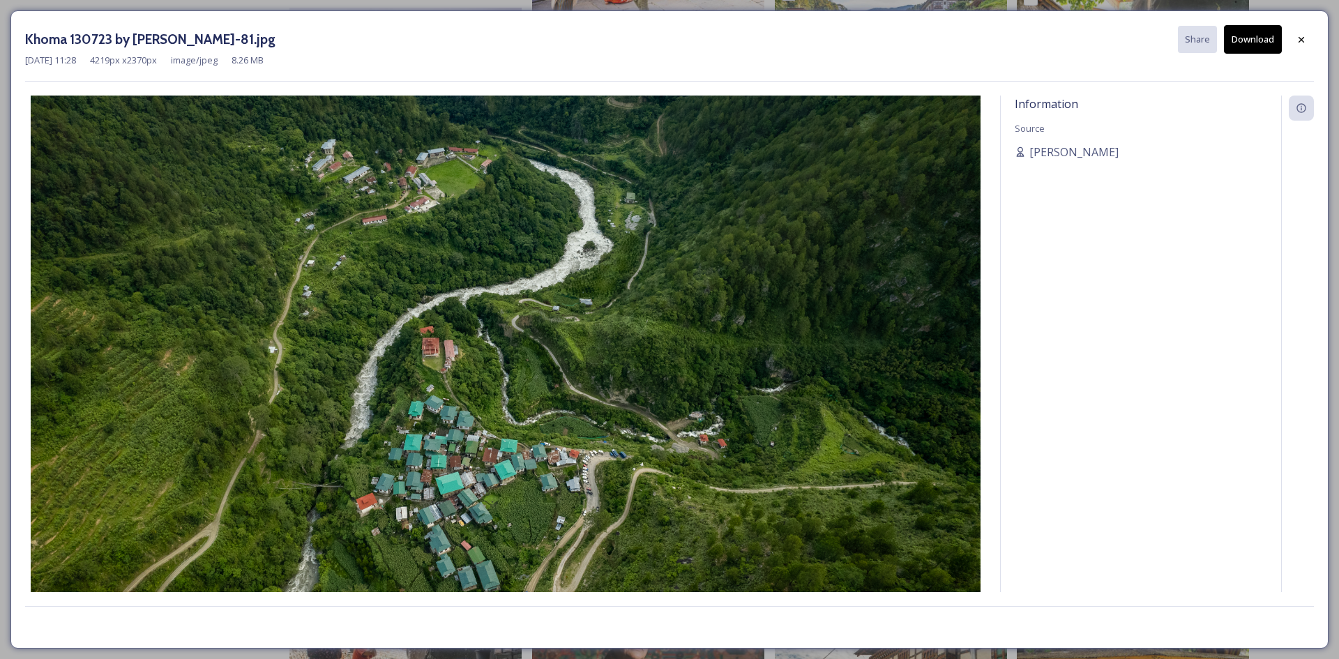
click at [1246, 47] on button "Download" at bounding box center [1253, 39] width 58 height 29
click at [1307, 32] on div at bounding box center [1301, 39] width 25 height 25
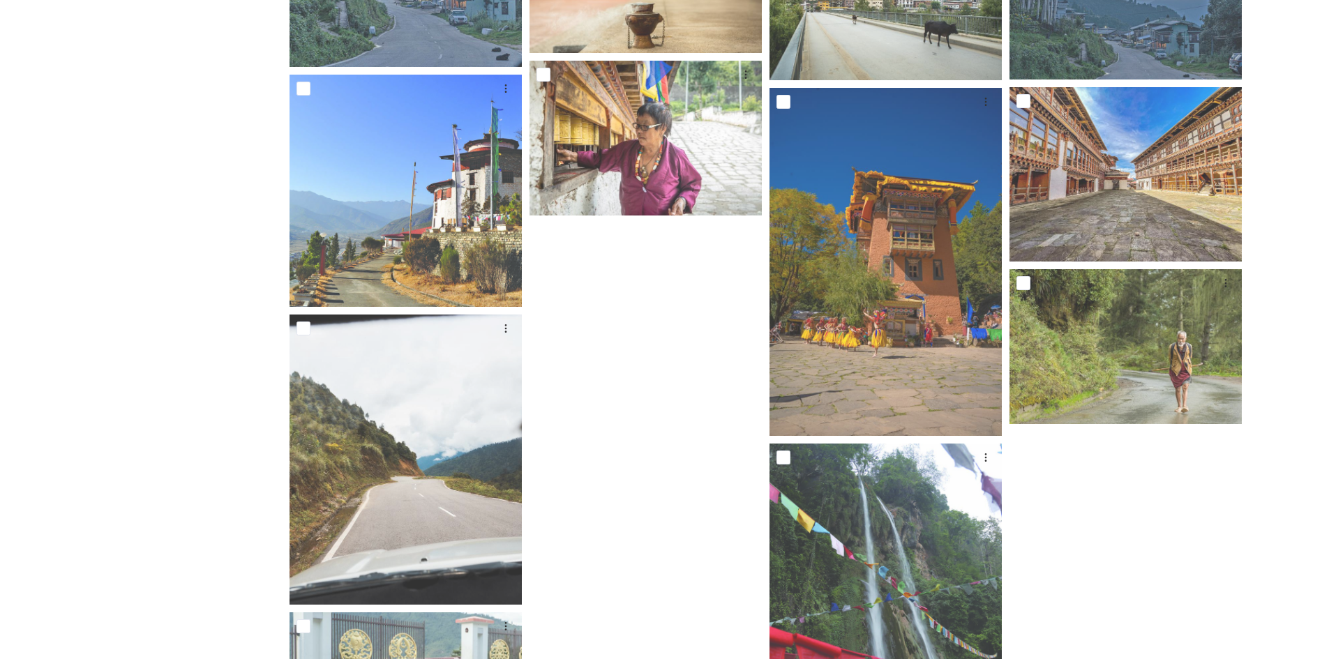
scroll to position [4638, 0]
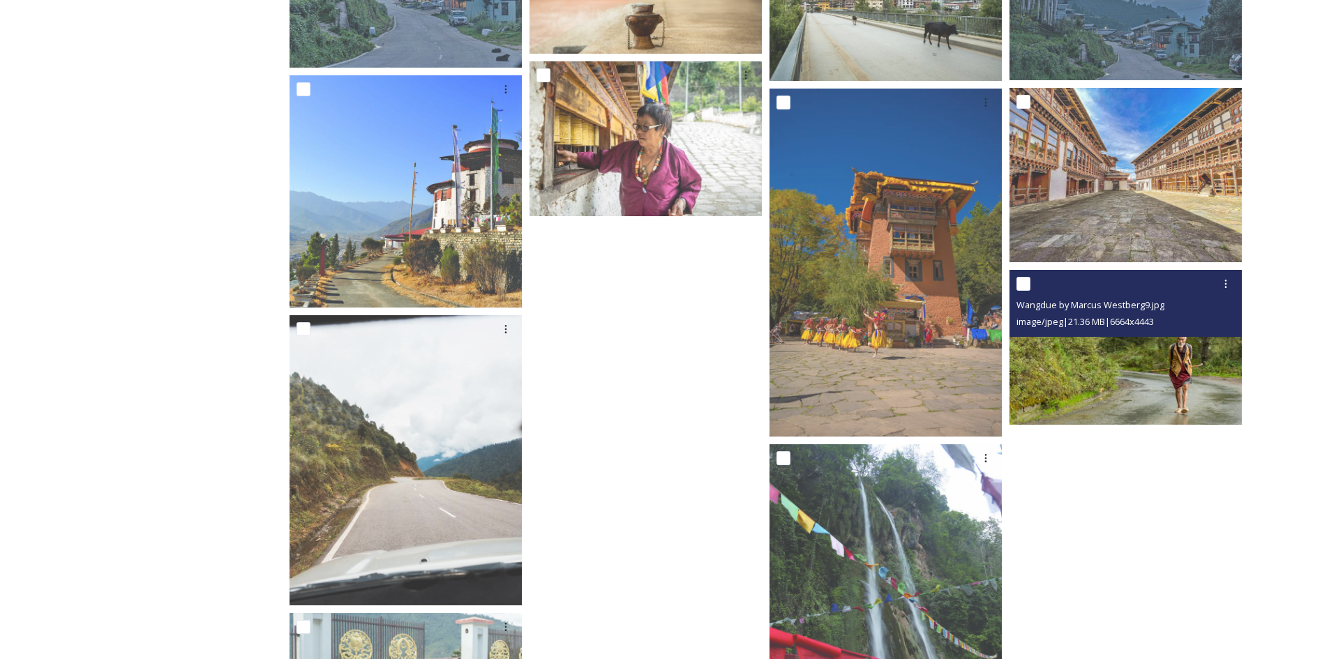
click at [1136, 383] on img at bounding box center [1125, 347] width 232 height 155
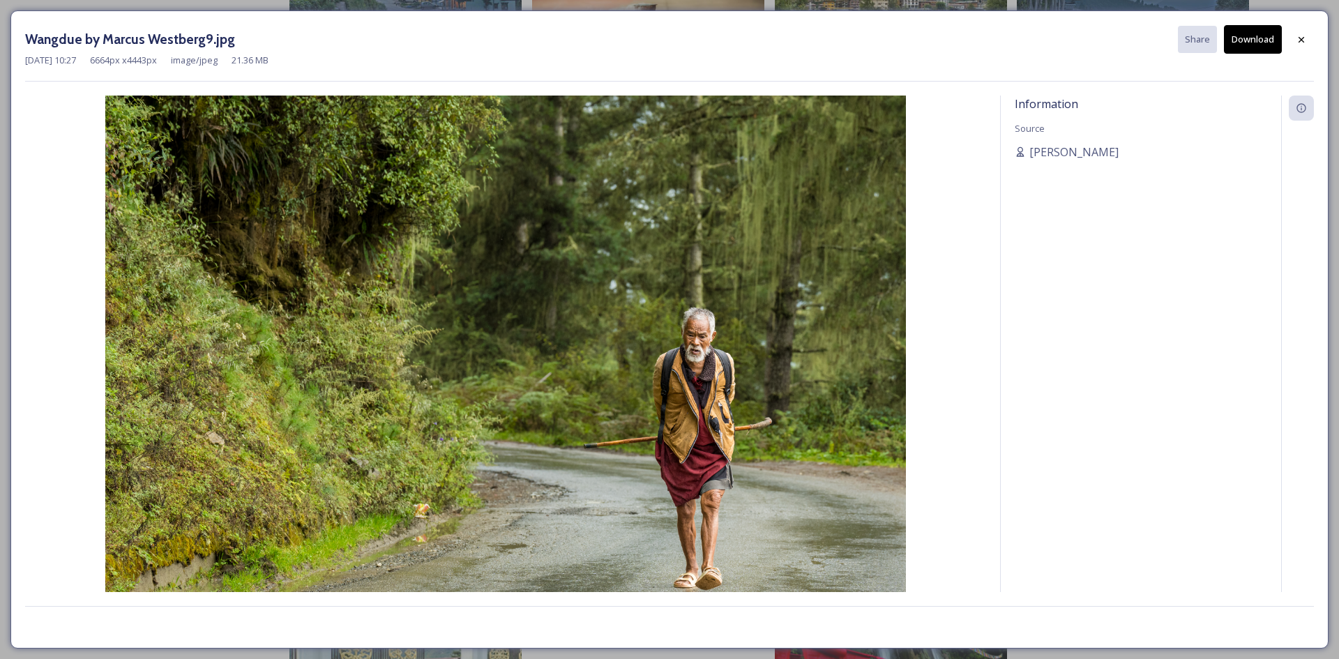
click at [1236, 43] on button "Download" at bounding box center [1253, 39] width 58 height 29
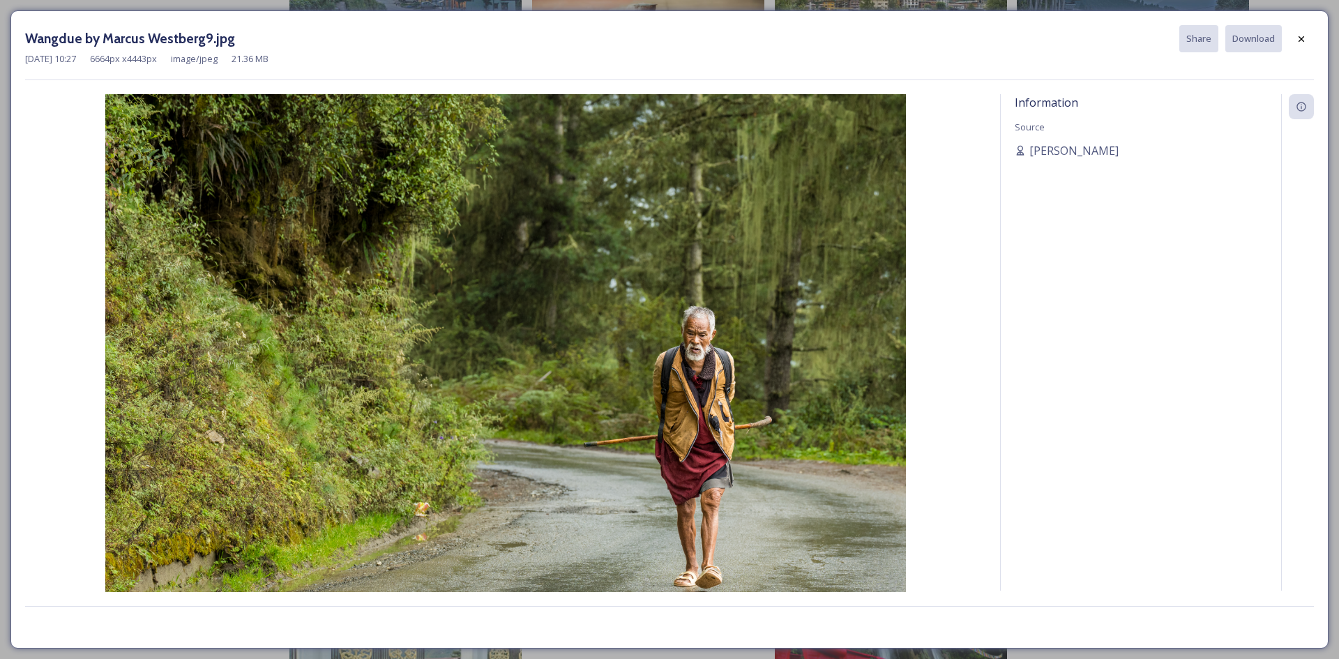
click at [1311, 43] on div at bounding box center [1301, 39] width 25 height 25
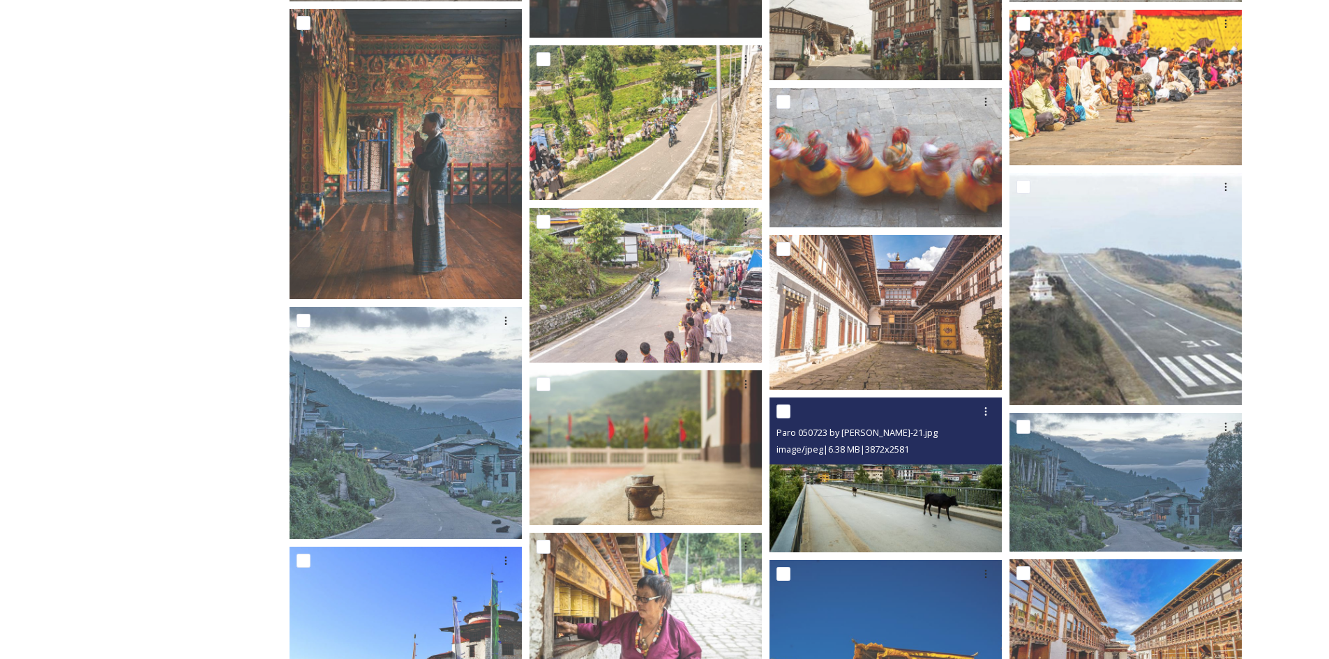
scroll to position [3940, 0]
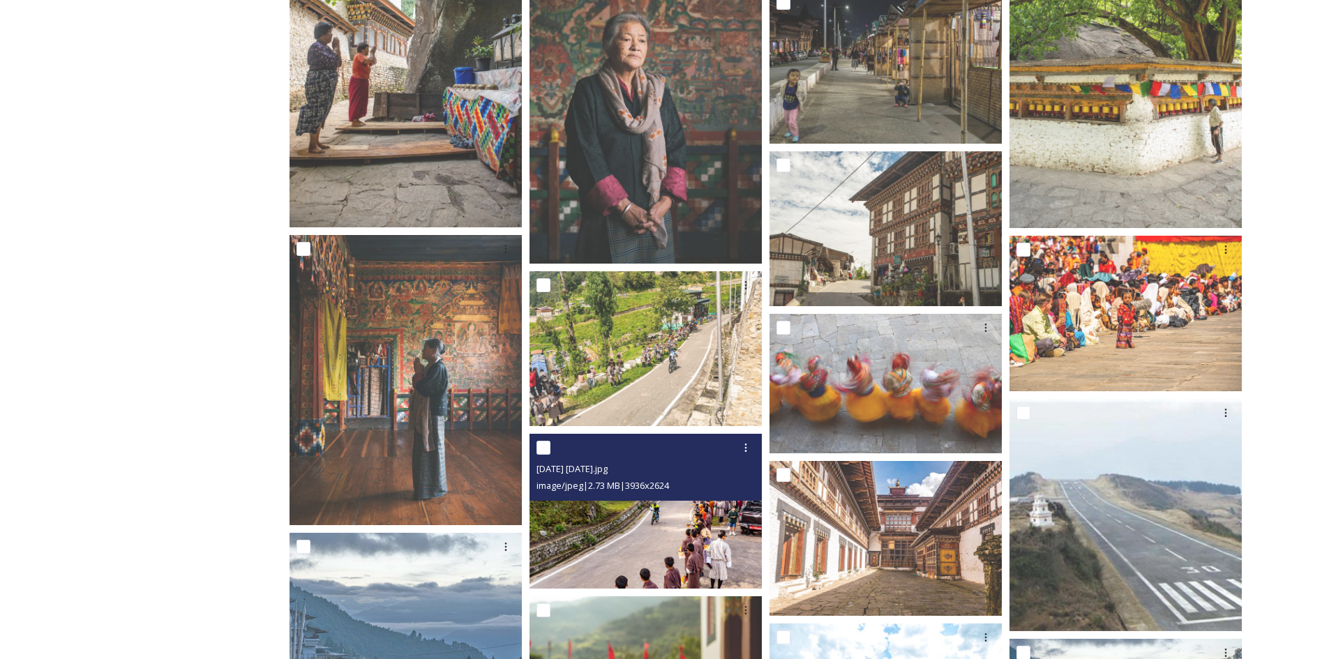
click at [604, 560] on img at bounding box center [645, 511] width 232 height 155
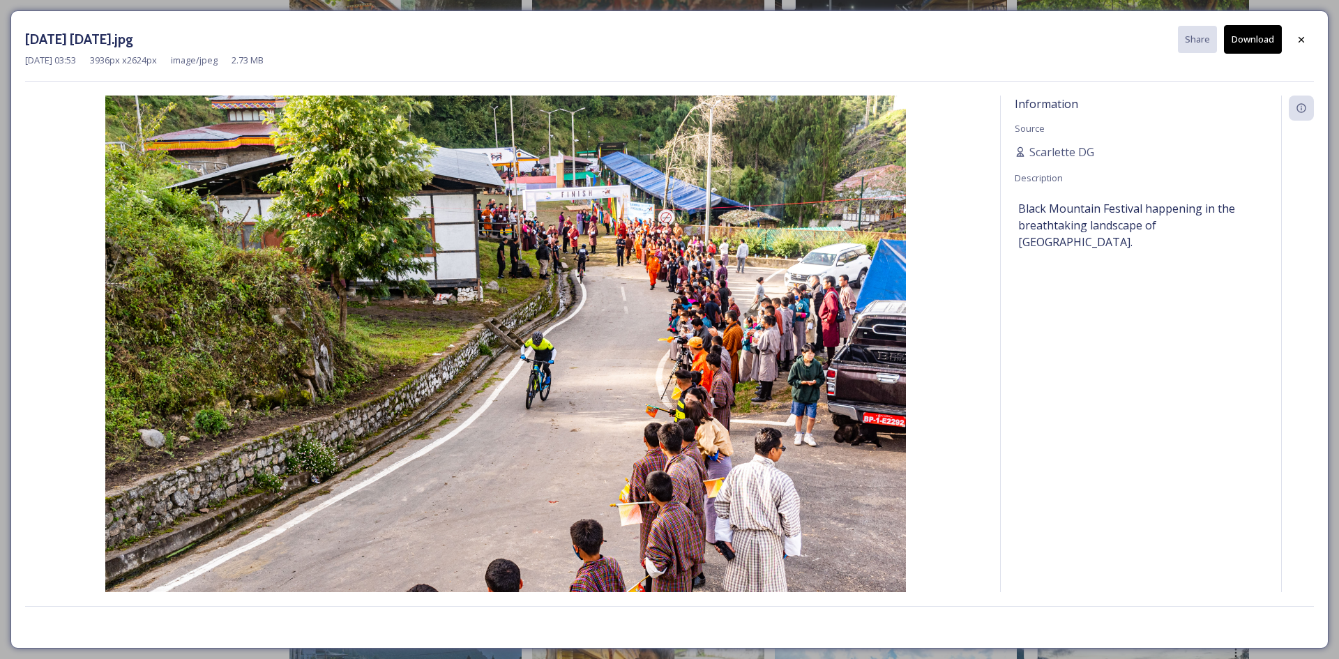
click at [1242, 43] on button "Download" at bounding box center [1253, 39] width 58 height 29
click at [1303, 43] on icon at bounding box center [1301, 39] width 11 height 11
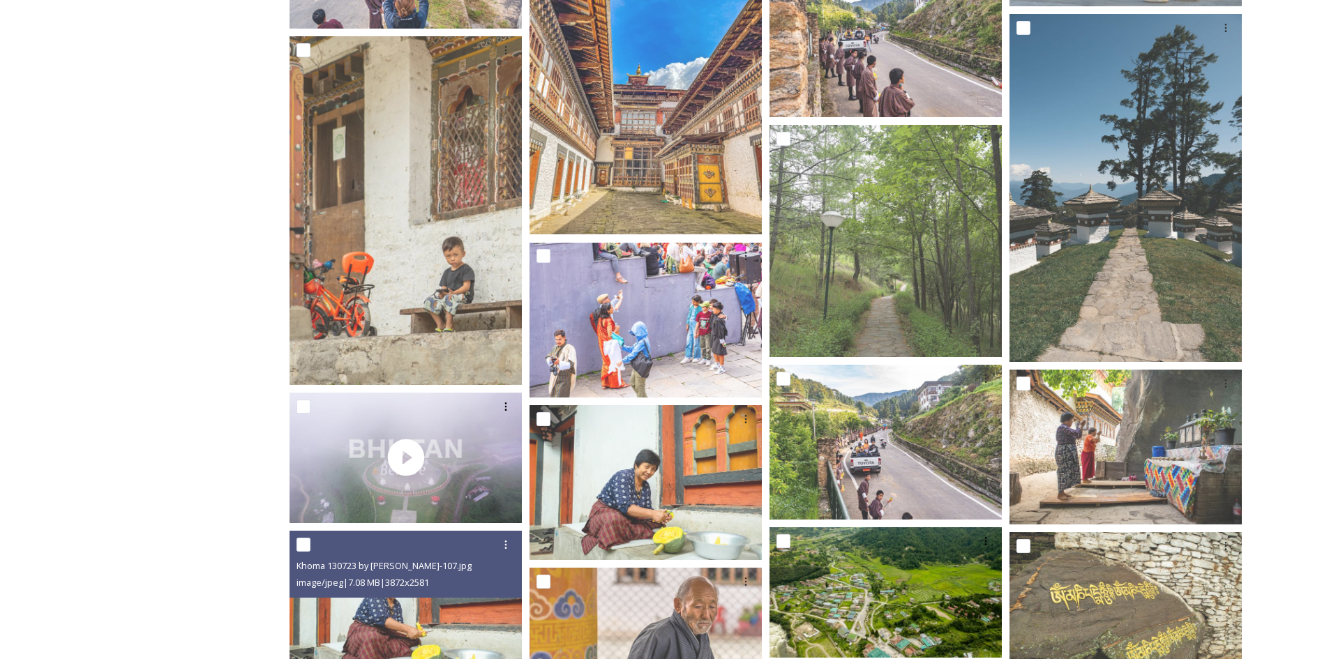
scroll to position [2964, 0]
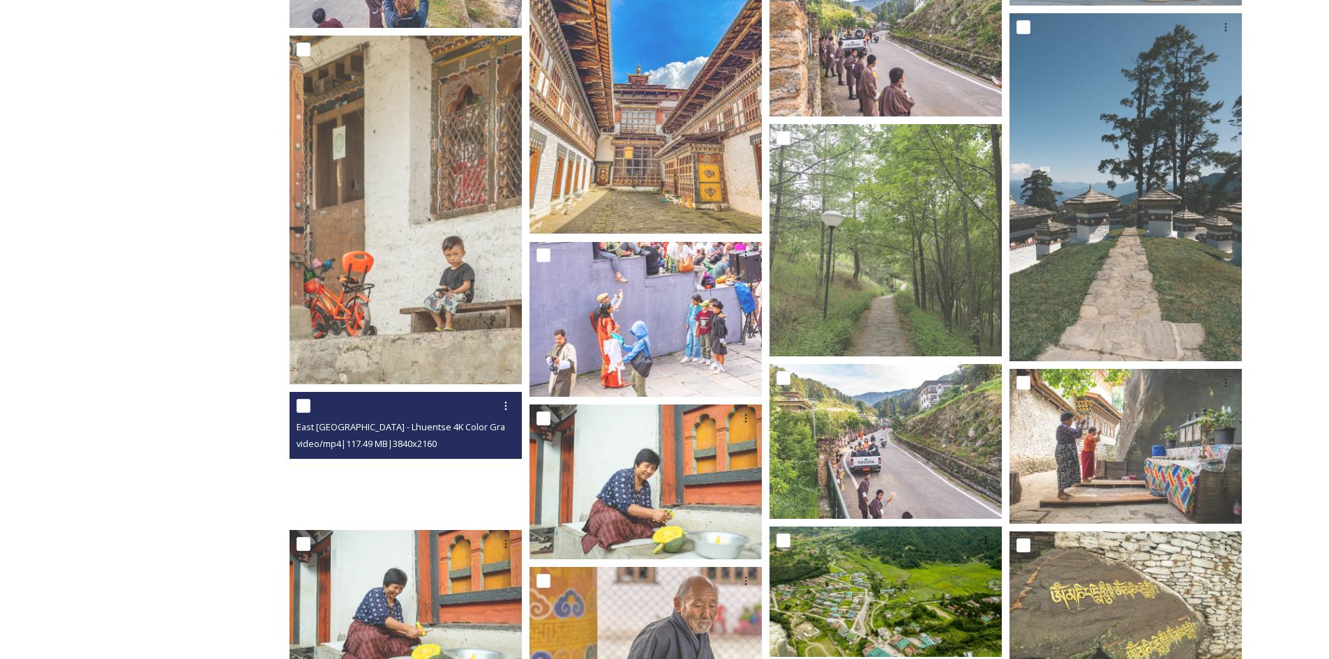
click at [377, 466] on video "East Bhutan - Lhuentse 4K Color Graded.mp4" at bounding box center [405, 457] width 232 height 130
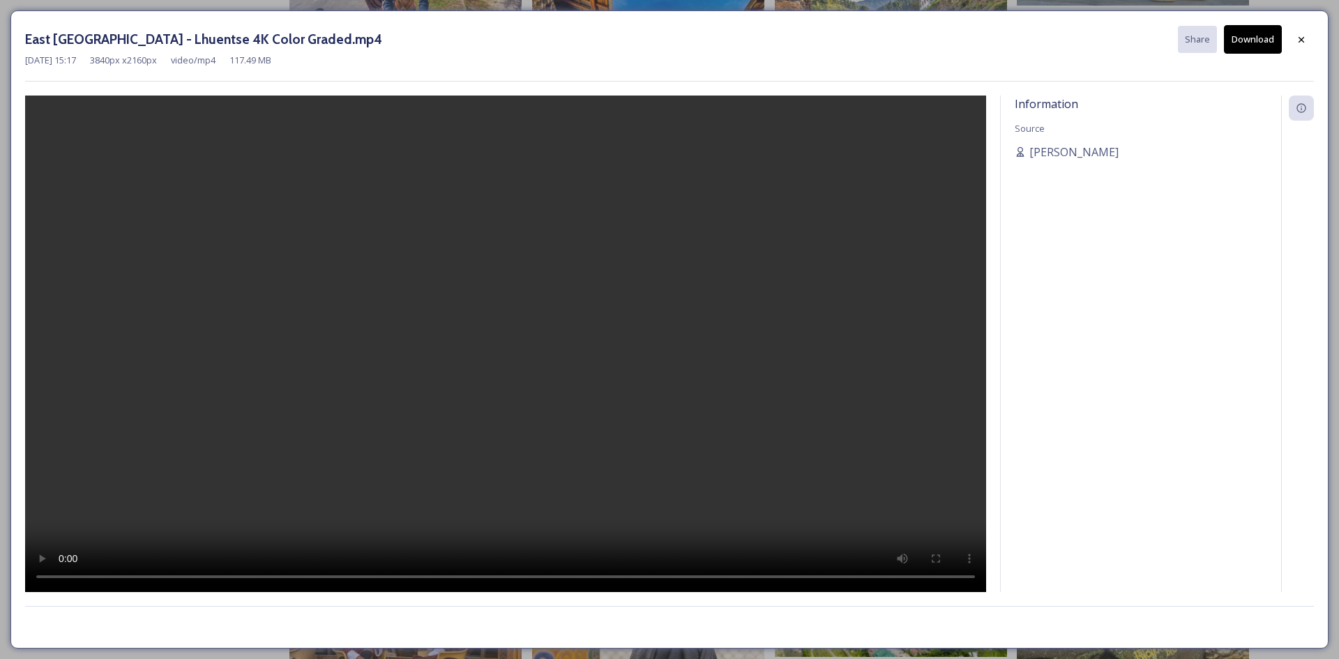
click at [494, 418] on video at bounding box center [505, 344] width 961 height 497
click at [1297, 40] on icon at bounding box center [1301, 39] width 11 height 11
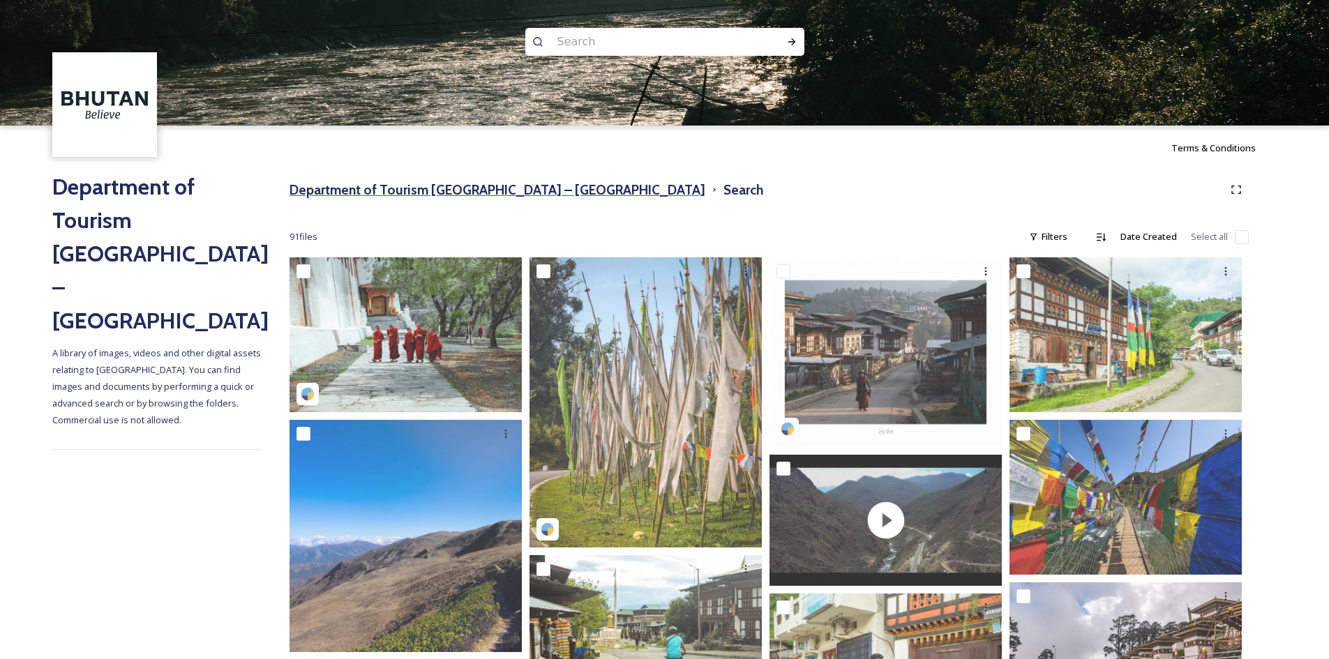
click at [368, 188] on h3 "Department of Tourism [GEOGRAPHIC_DATA] – [GEOGRAPHIC_DATA]" at bounding box center [497, 190] width 416 height 20
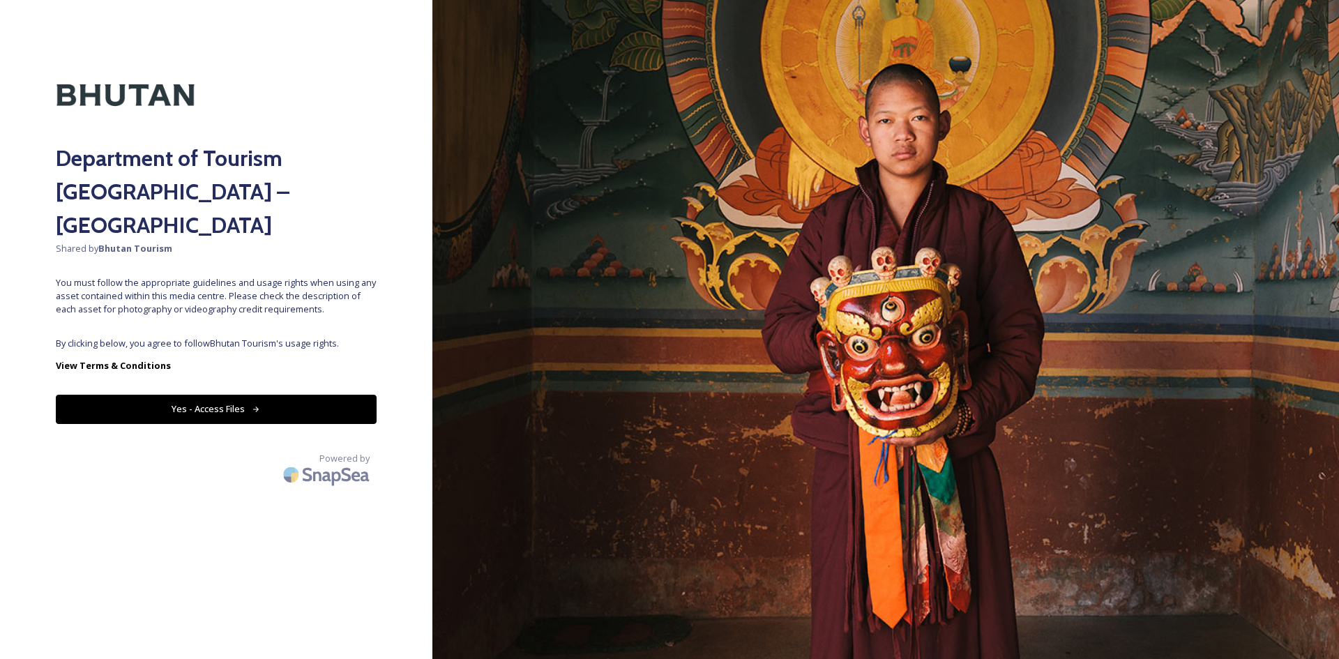
click at [310, 395] on button "Yes - Access Files" at bounding box center [216, 409] width 321 height 29
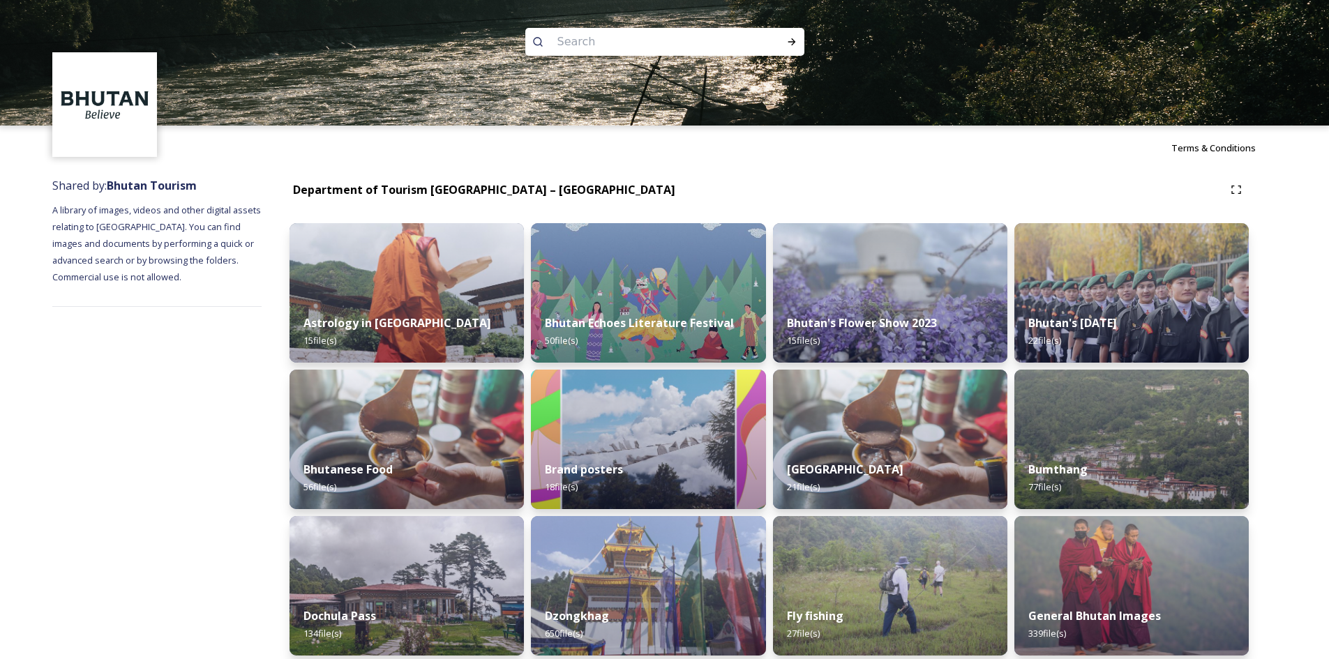
click at [684, 33] on input at bounding box center [645, 42] width 191 height 31
type input "helicoptor"
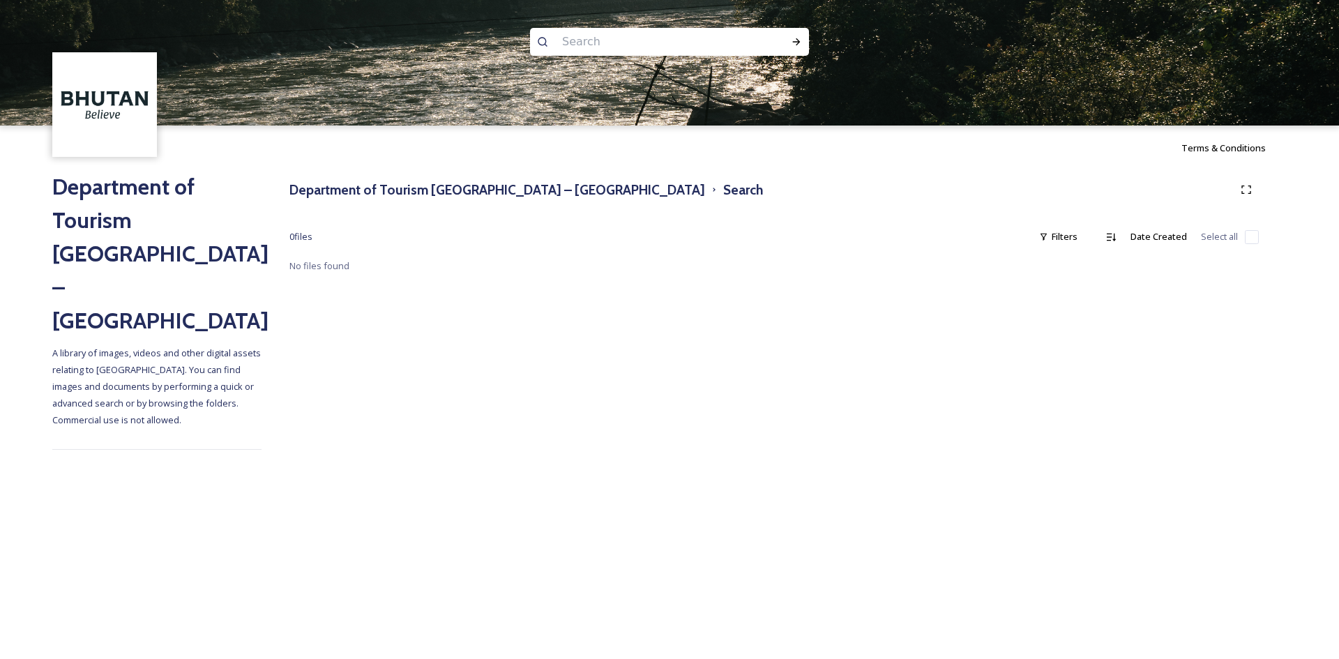
click at [128, 185] on h2 "Department of Tourism [GEOGRAPHIC_DATA] – [GEOGRAPHIC_DATA]" at bounding box center [156, 253] width 209 height 167
click at [429, 186] on h3 "Department of Tourism [GEOGRAPHIC_DATA] – [GEOGRAPHIC_DATA]" at bounding box center [497, 190] width 416 height 20
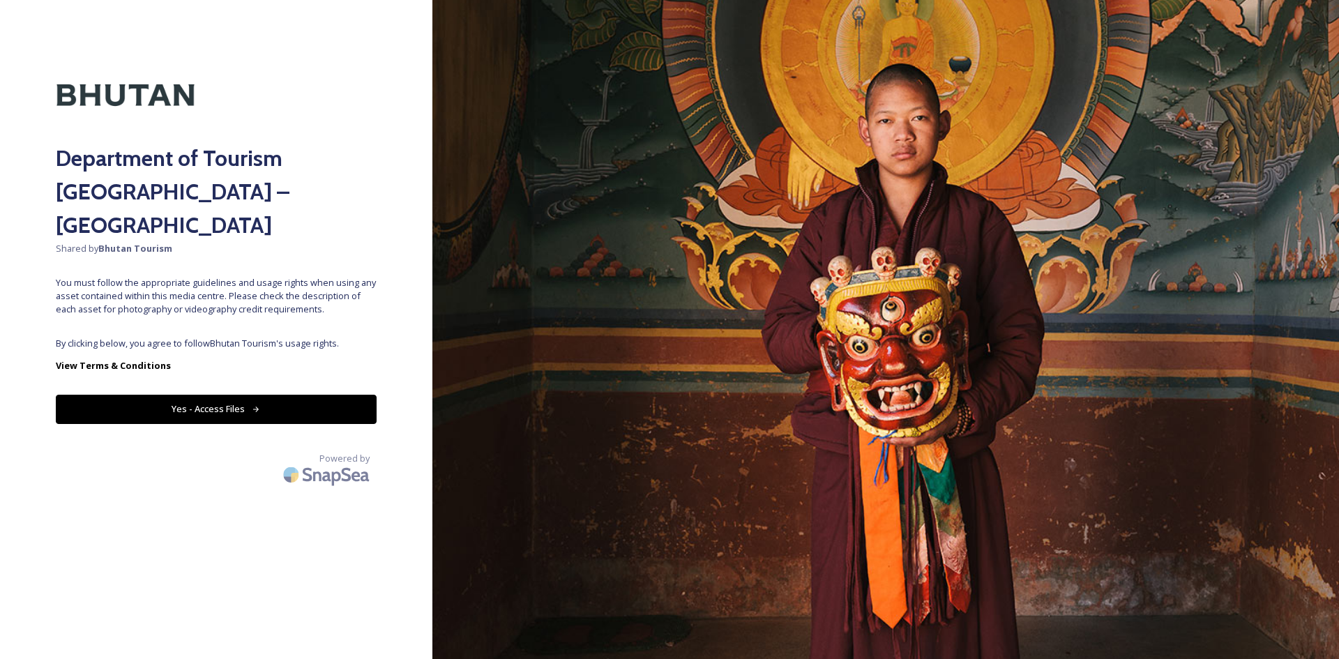
click at [316, 395] on button "Yes - Access Files" at bounding box center [216, 409] width 321 height 29
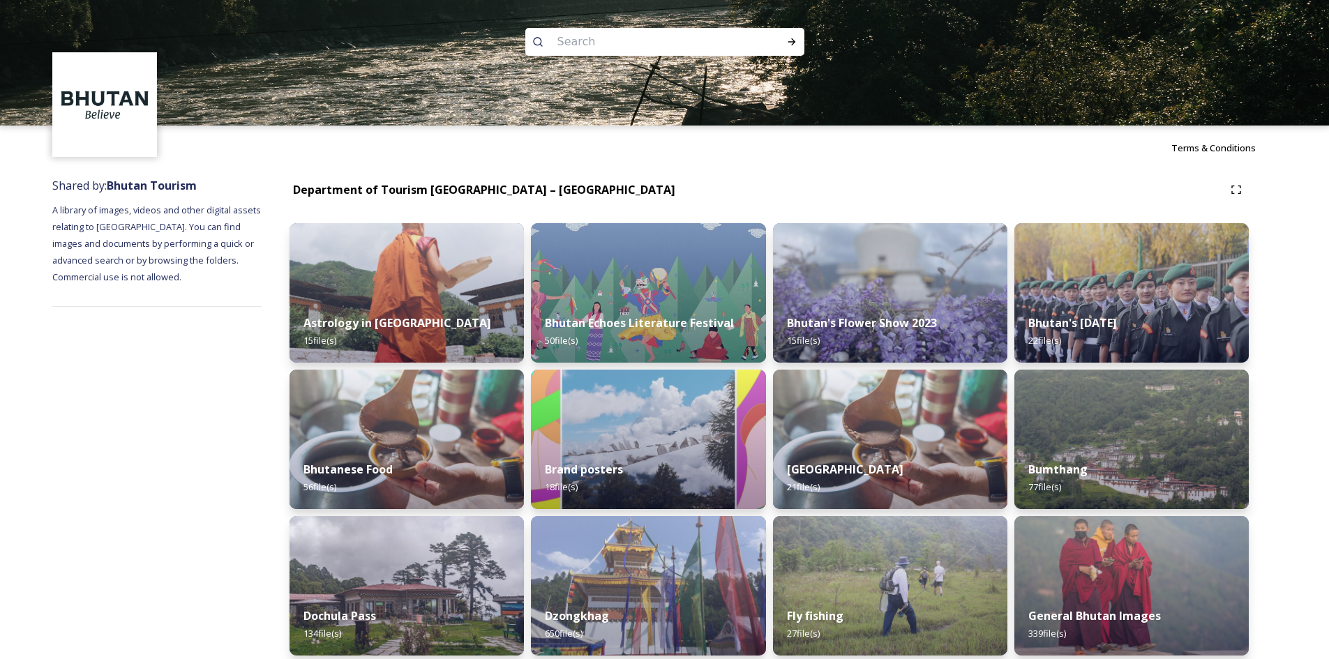
click at [631, 38] on input at bounding box center [645, 42] width 191 height 31
type input "heli"
click at [789, 40] on icon at bounding box center [791, 41] width 11 height 11
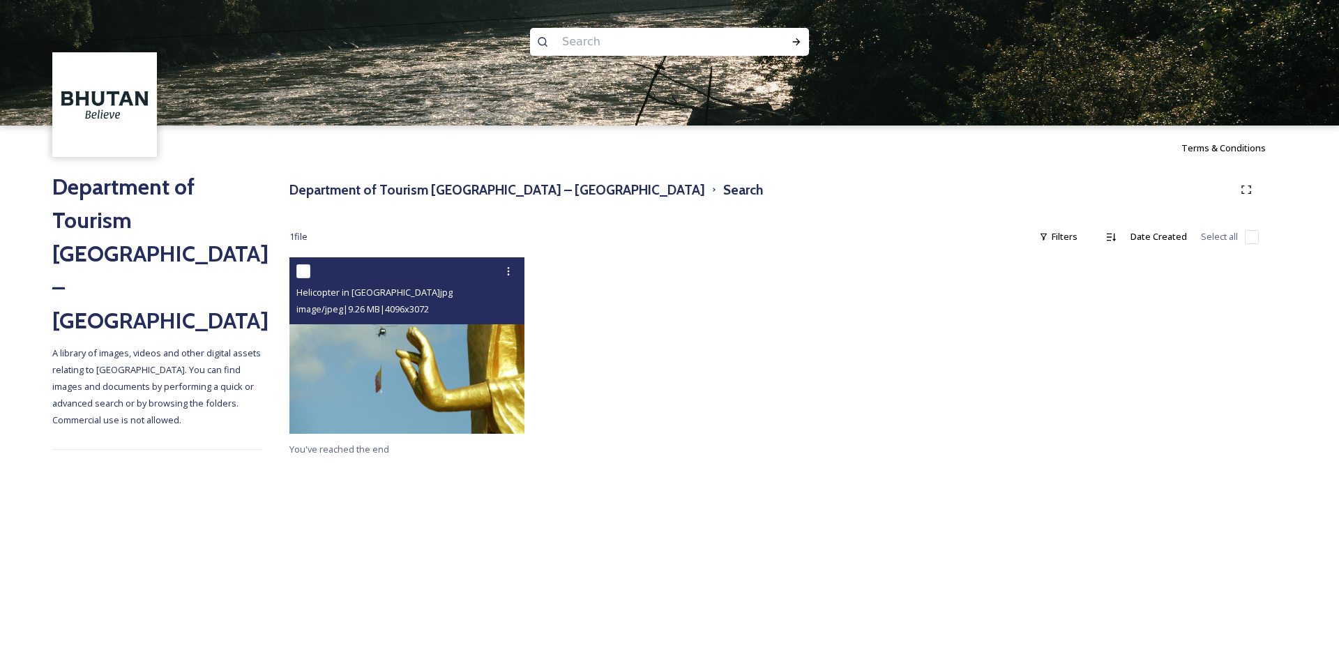
click at [365, 352] on img at bounding box center [406, 345] width 235 height 176
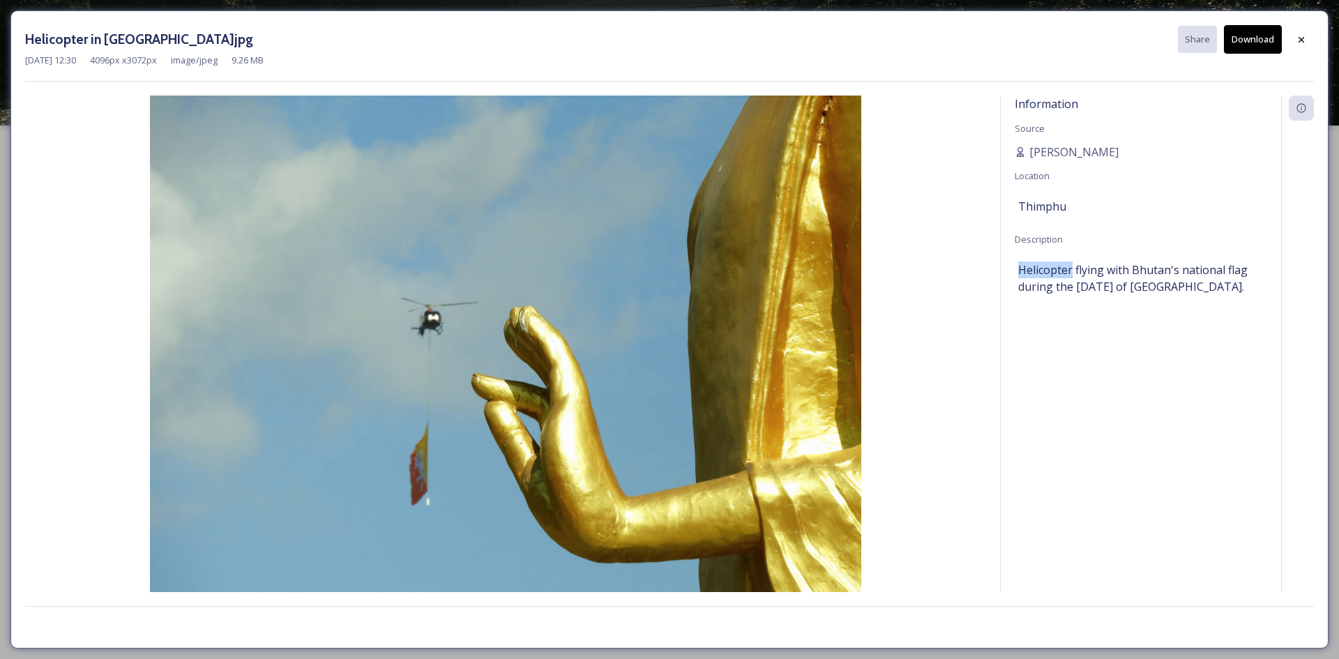
drag, startPoint x: 1019, startPoint y: 269, endPoint x: 1072, endPoint y: 274, distance: 53.2
click at [1072, 274] on span "Helicopter flying with Bhutan's national flag during the [DATE] of [GEOGRAPHIC_…" at bounding box center [1141, 278] width 246 height 33
copy span "Helicopter"
click at [1251, 39] on button "Download" at bounding box center [1253, 39] width 58 height 29
click at [1290, 40] on div at bounding box center [1301, 39] width 25 height 25
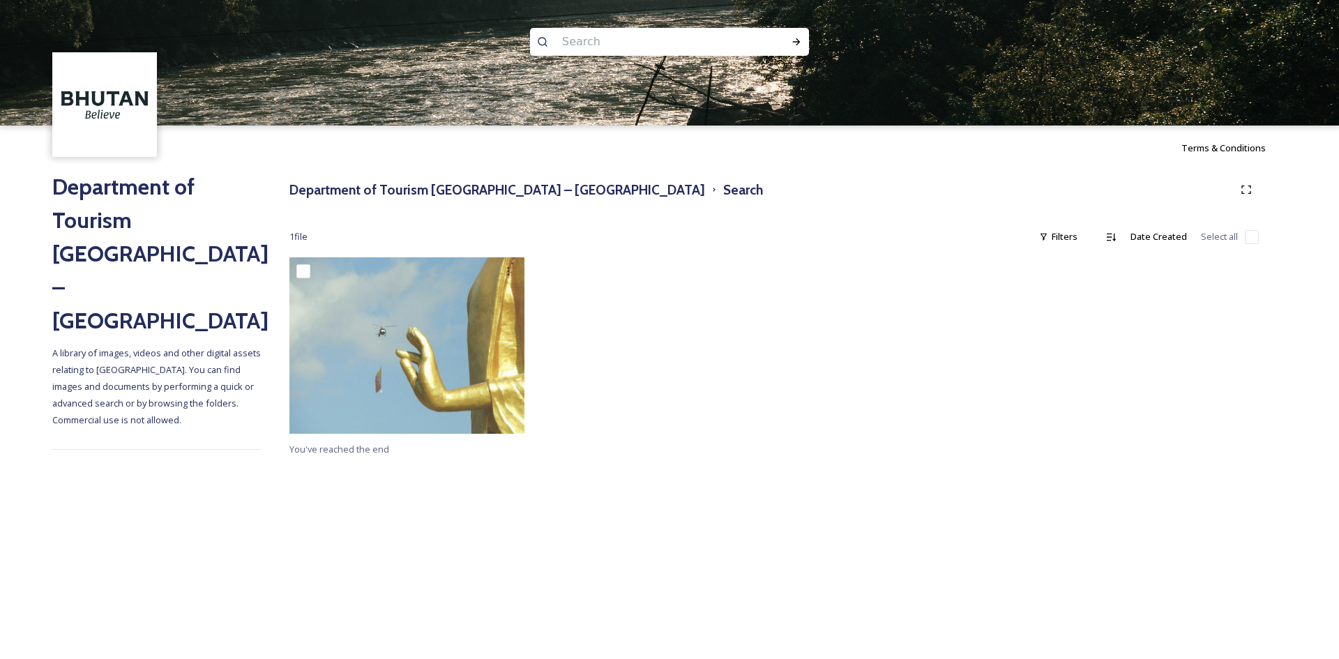
click at [623, 45] on input at bounding box center [650, 42] width 191 height 31
paste input "Helicopter"
type input "Helicopter"
click at [794, 41] on icon at bounding box center [796, 41] width 11 height 11
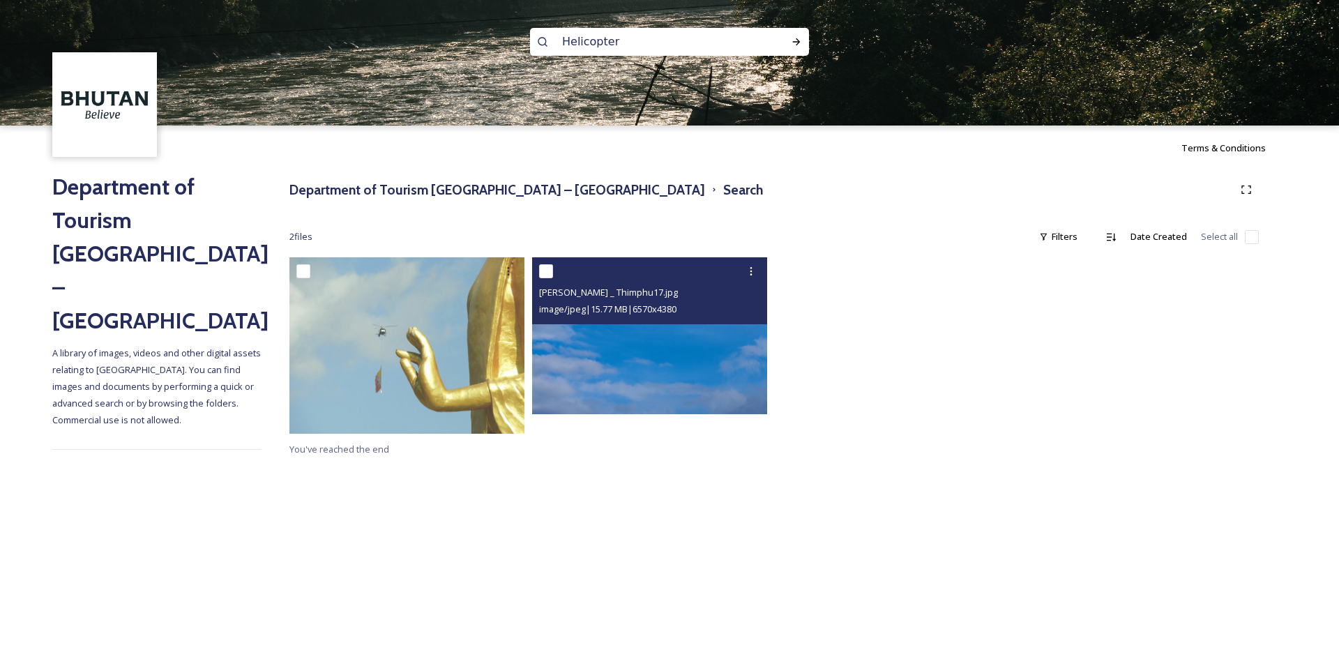
click at [651, 365] on img at bounding box center [649, 335] width 235 height 157
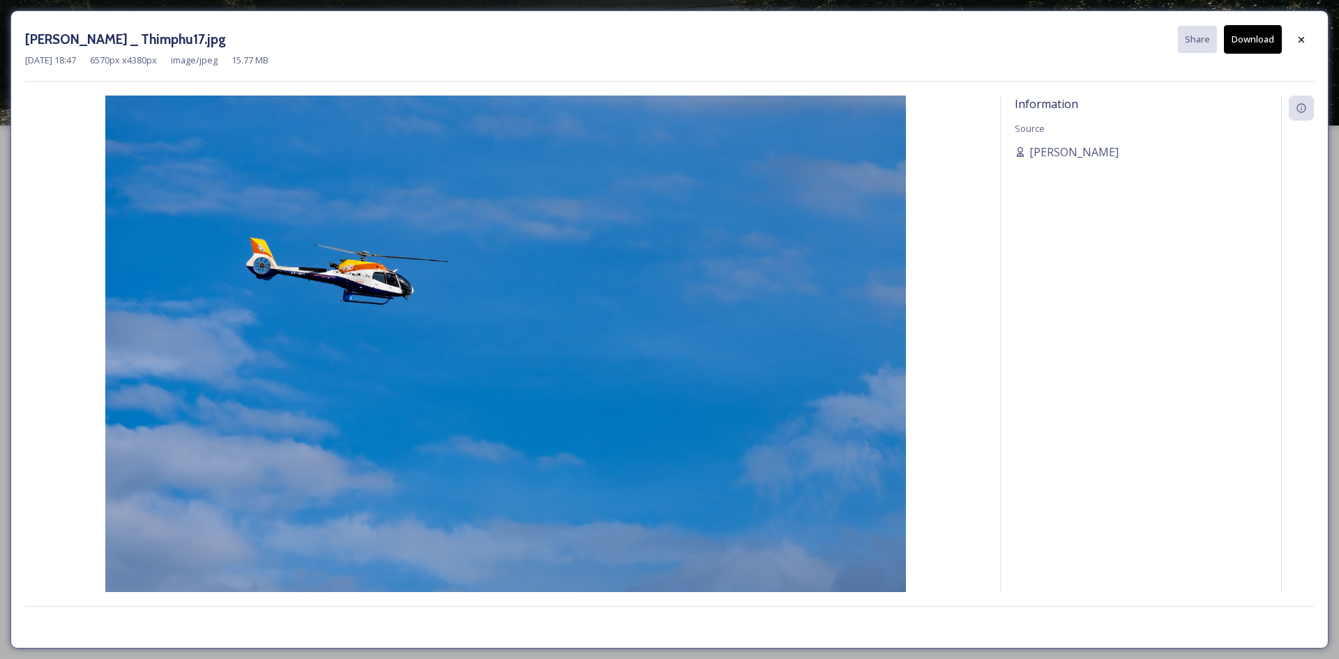
click at [1267, 40] on button "Download" at bounding box center [1253, 39] width 58 height 29
click at [1302, 36] on icon at bounding box center [1301, 39] width 11 height 11
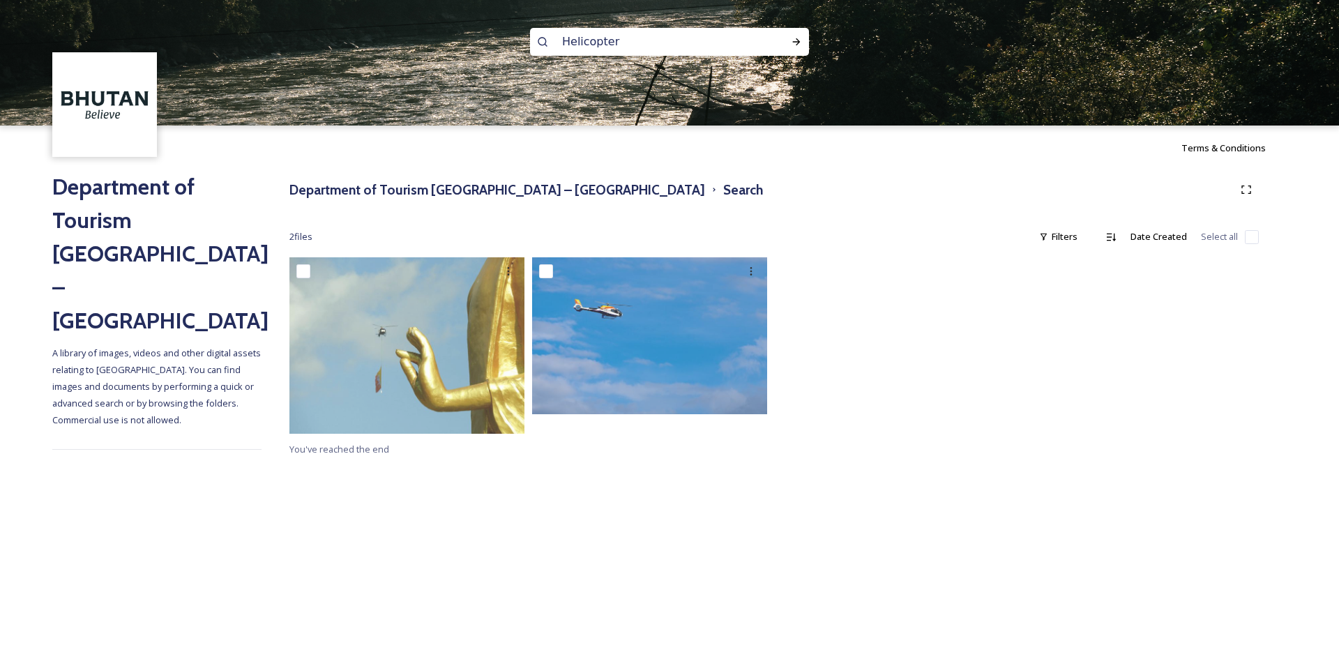
click at [709, 38] on input "Helicopter" at bounding box center [650, 42] width 191 height 31
type input "yonphula"
click at [797, 45] on icon at bounding box center [797, 41] width 8 height 7
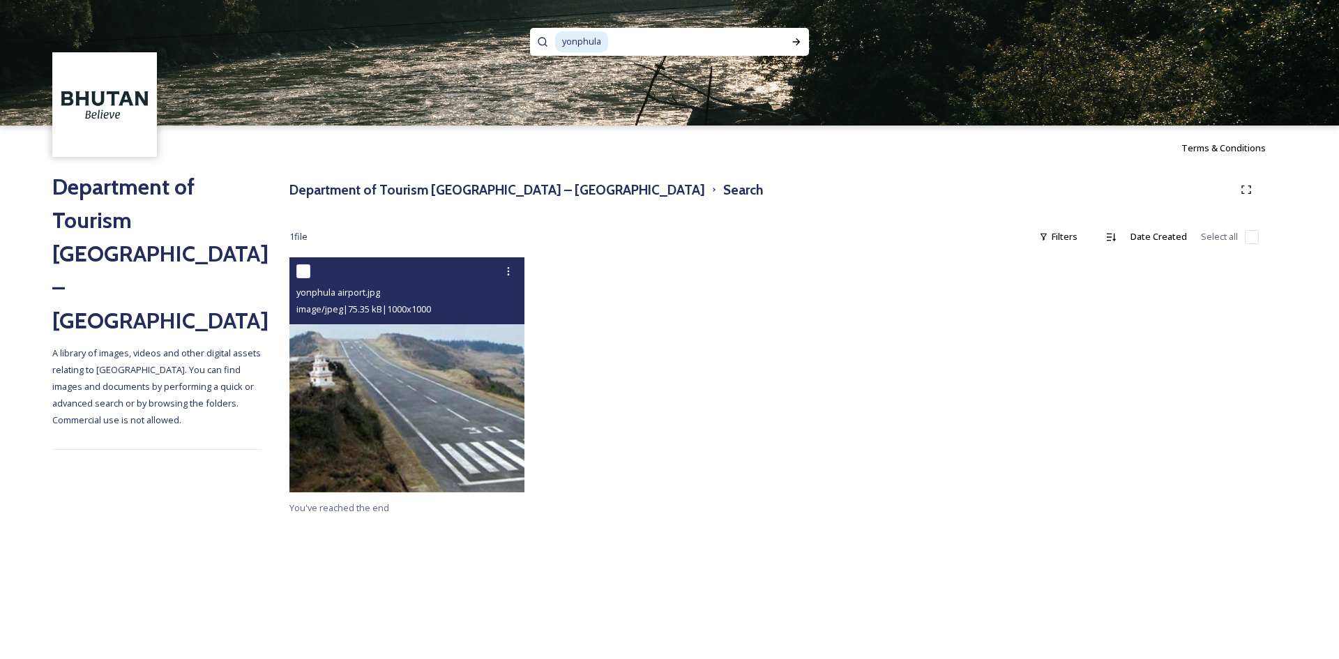
click at [423, 388] on img at bounding box center [406, 374] width 235 height 235
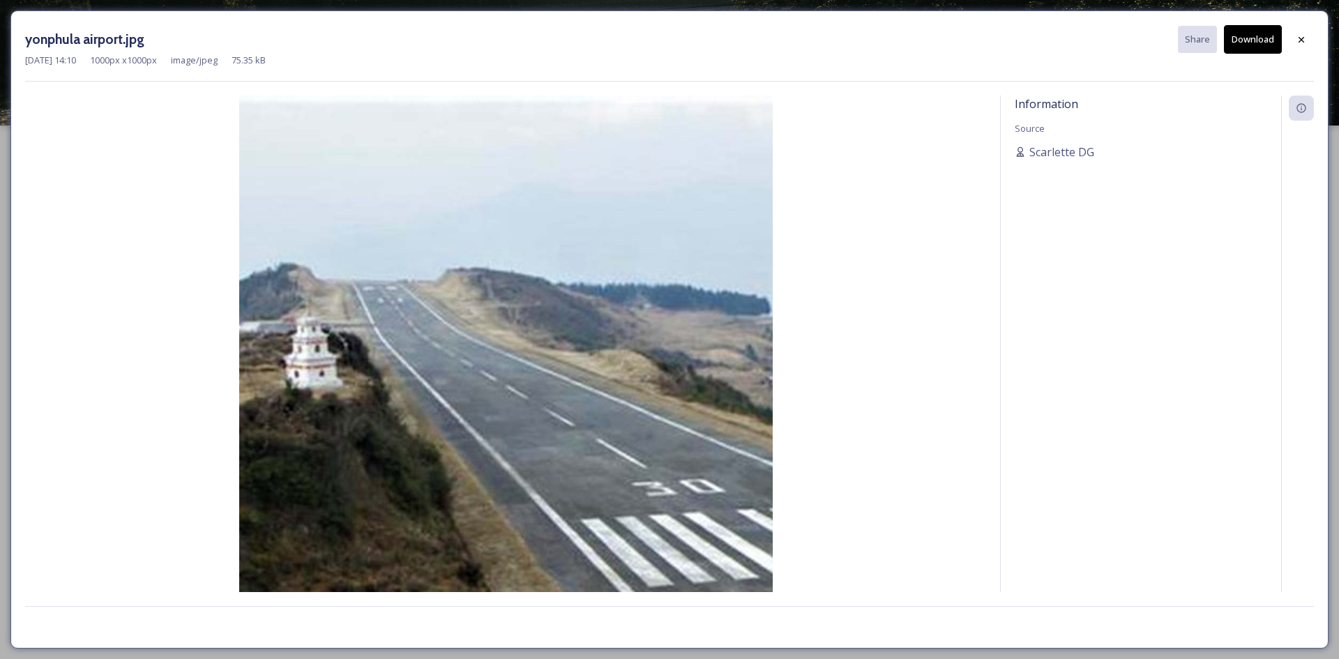
click at [417, 211] on img at bounding box center [505, 363] width 961 height 534
click at [1302, 38] on icon at bounding box center [1301, 39] width 11 height 11
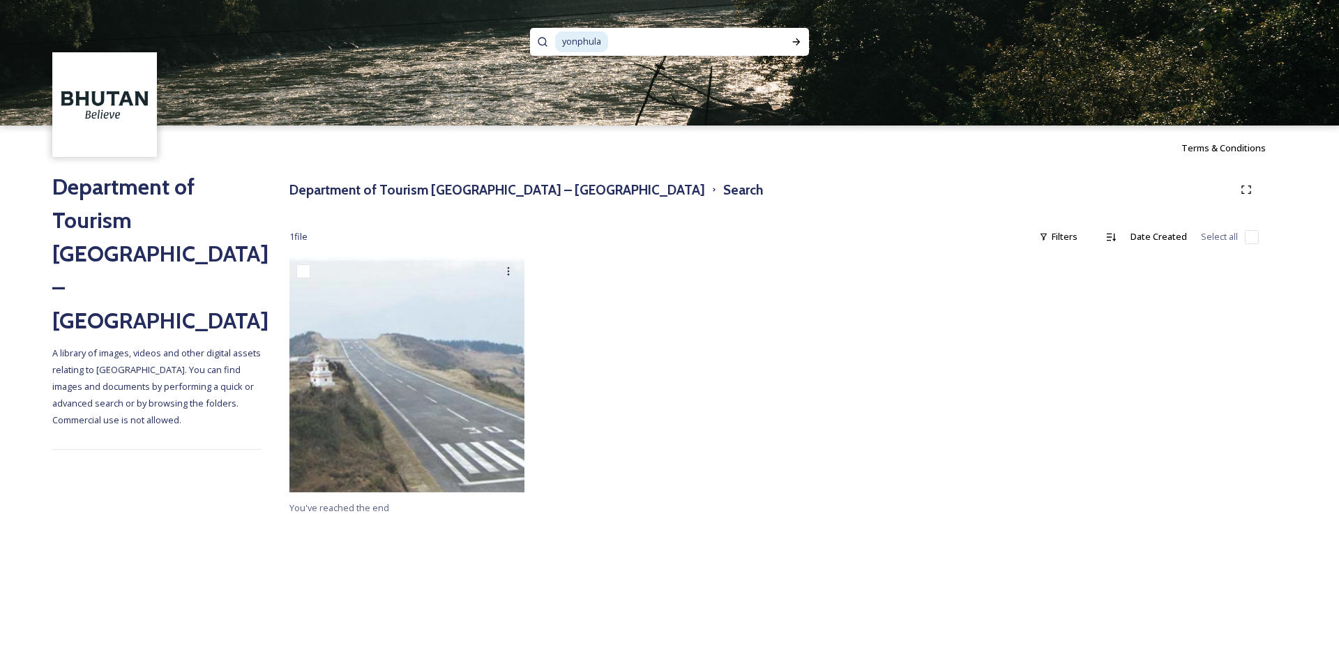
click at [156, 193] on h2 "Department of Tourism [GEOGRAPHIC_DATA] – [GEOGRAPHIC_DATA]" at bounding box center [156, 253] width 209 height 167
click at [444, 189] on h3 "Department of Tourism [GEOGRAPHIC_DATA] – [GEOGRAPHIC_DATA]" at bounding box center [497, 190] width 416 height 20
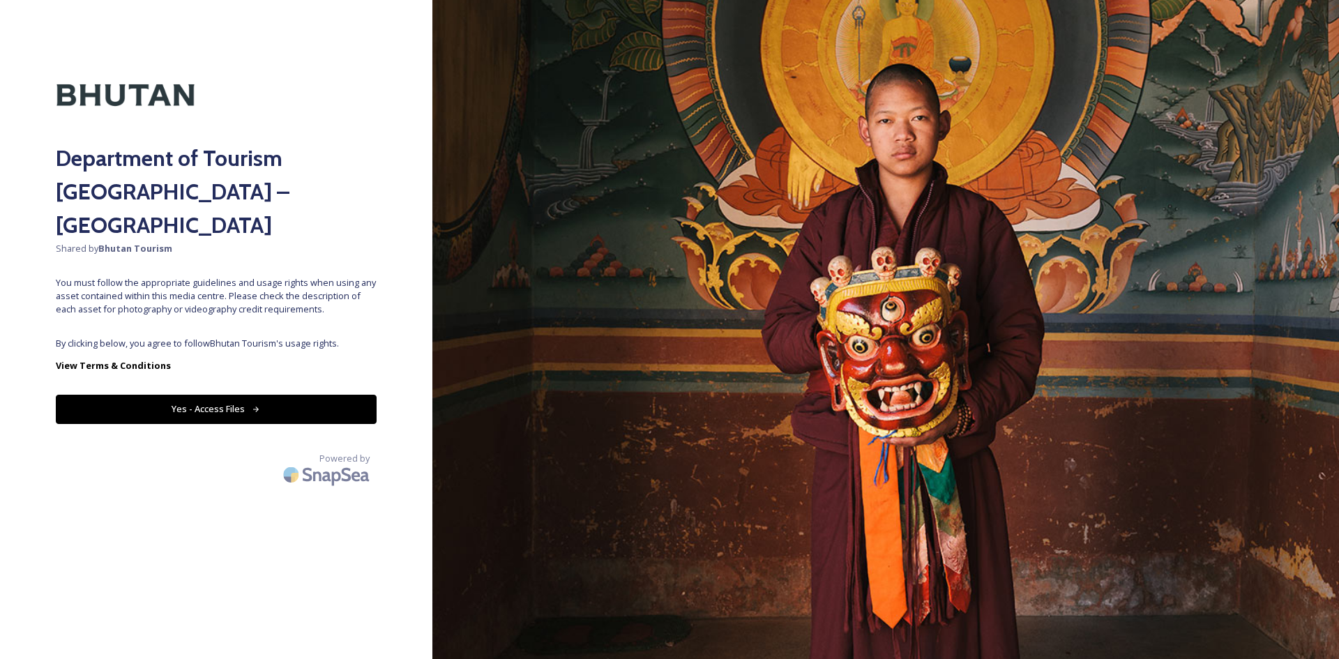
click at [195, 395] on button "Yes - Access Files" at bounding box center [216, 409] width 321 height 29
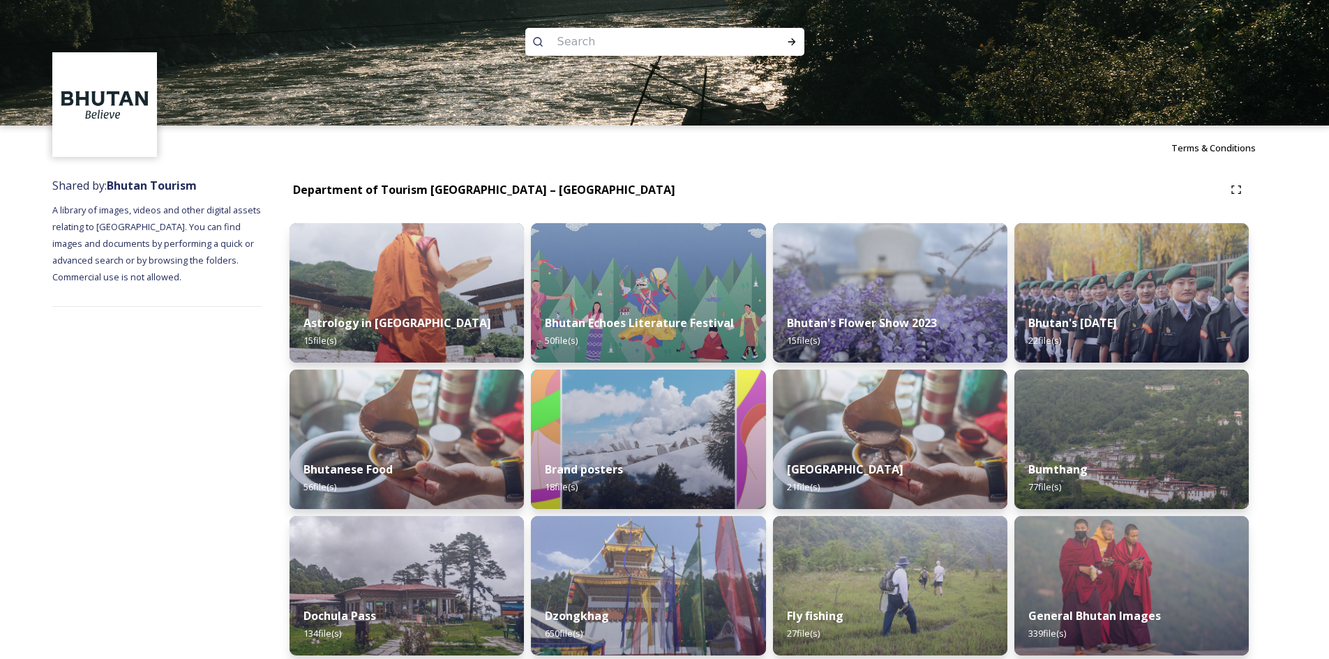
click at [601, 49] on input at bounding box center [645, 42] width 191 height 31
type input "airport"
click at [794, 45] on icon at bounding box center [791, 41] width 11 height 11
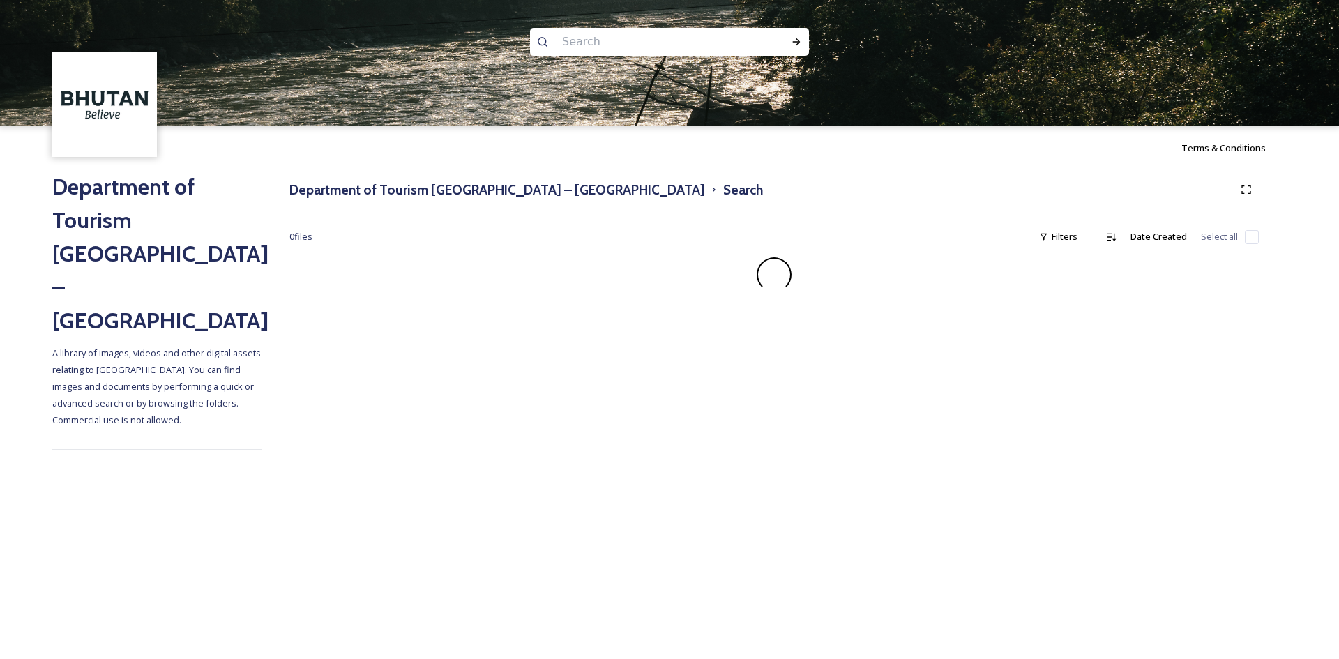
click at [610, 42] on input at bounding box center [650, 42] width 191 height 31
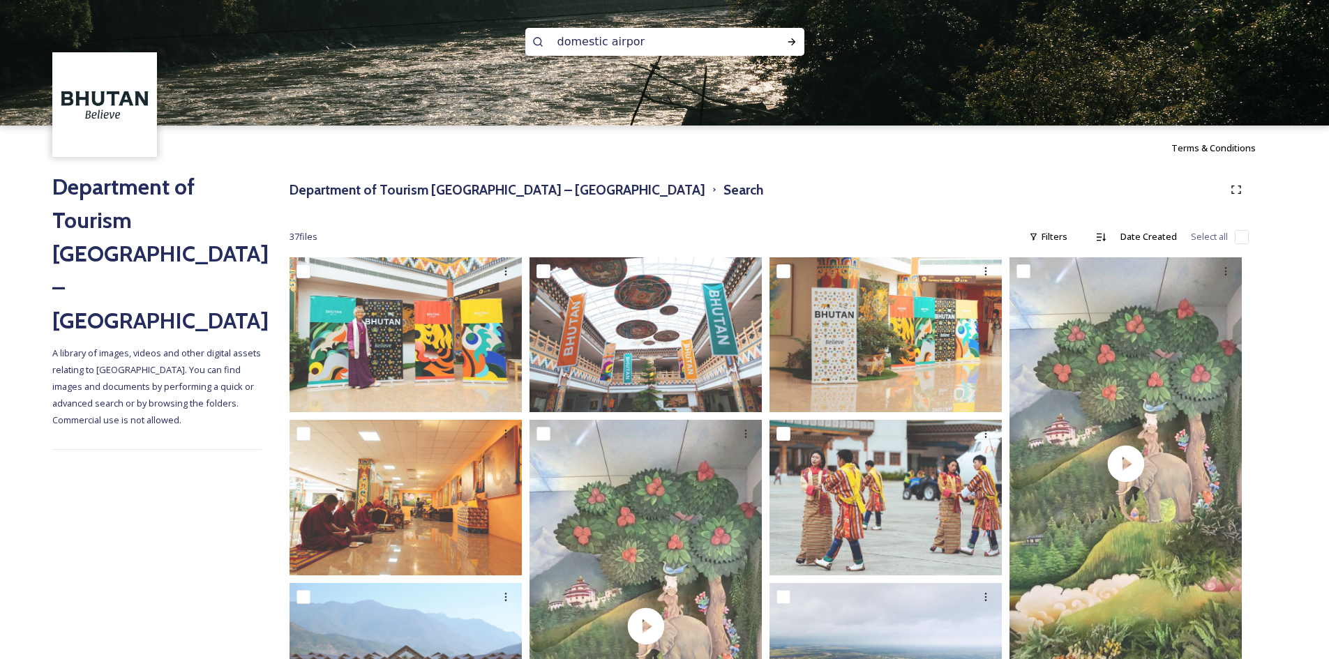
type input "domestic airport"
click at [798, 40] on div "Run Search" at bounding box center [791, 41] width 25 height 25
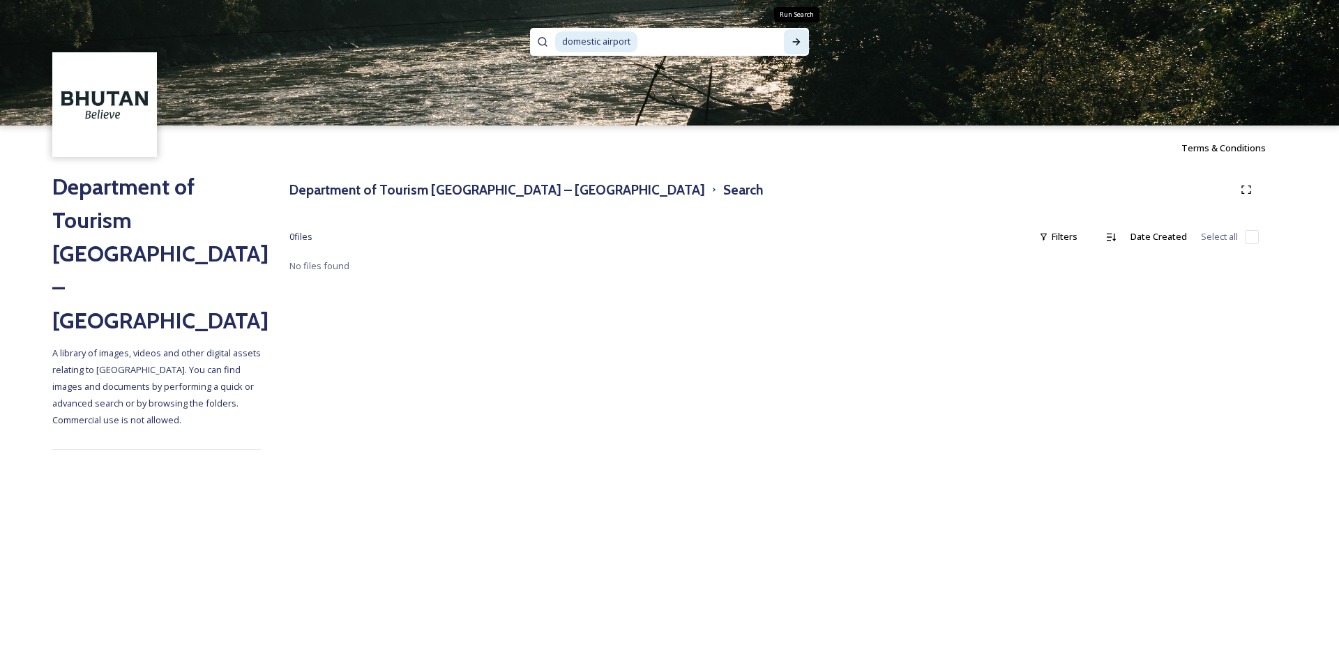
click at [797, 45] on icon at bounding box center [796, 41] width 11 height 11
click at [794, 42] on icon at bounding box center [797, 41] width 8 height 7
click at [635, 42] on span "domestic airport" at bounding box center [596, 41] width 82 height 20
drag, startPoint x: 632, startPoint y: 40, endPoint x: 555, endPoint y: 36, distance: 76.8
click at [551, 43] on div "domestic airport" at bounding box center [669, 42] width 279 height 28
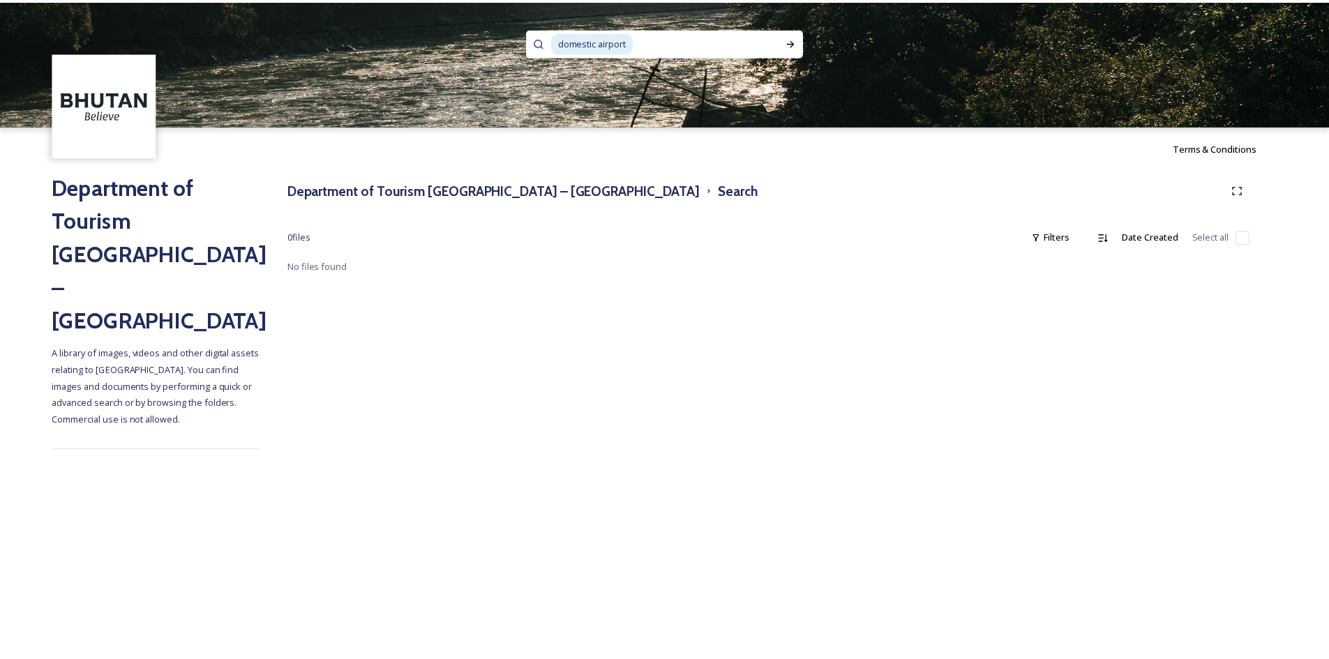
scroll to position [1, 0]
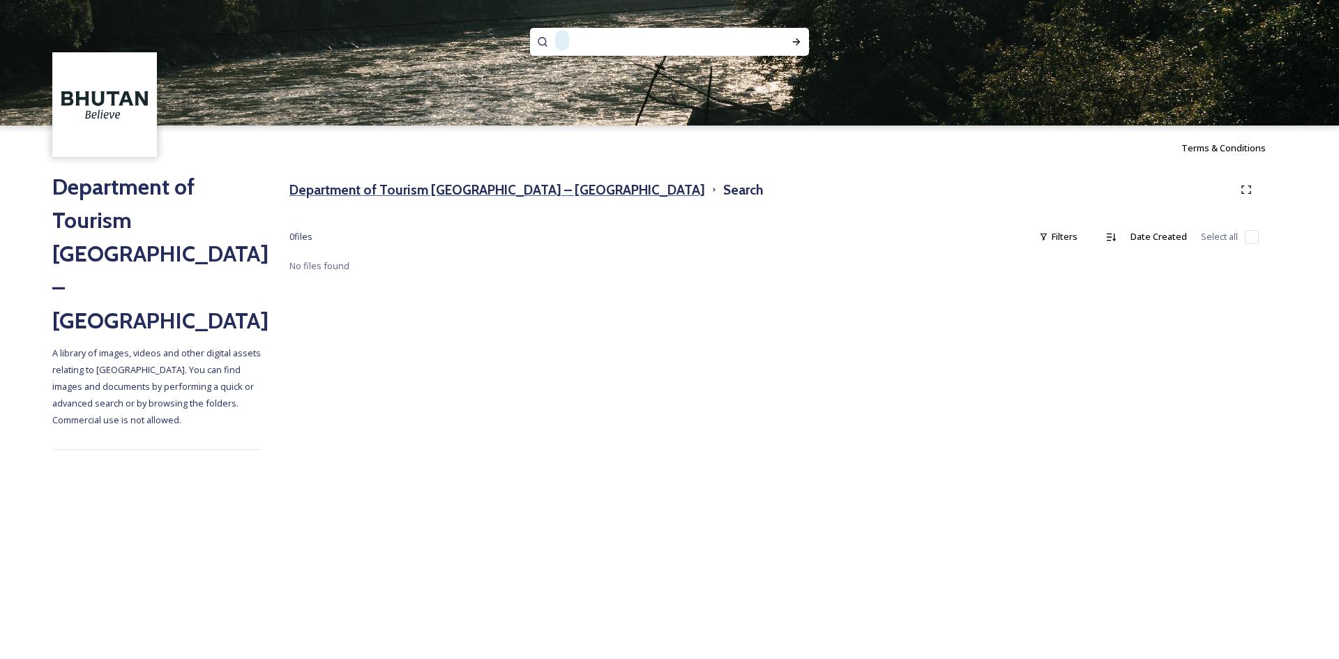
click at [337, 190] on h3 "Department of Tourism [GEOGRAPHIC_DATA] – [GEOGRAPHIC_DATA]" at bounding box center [497, 190] width 416 height 20
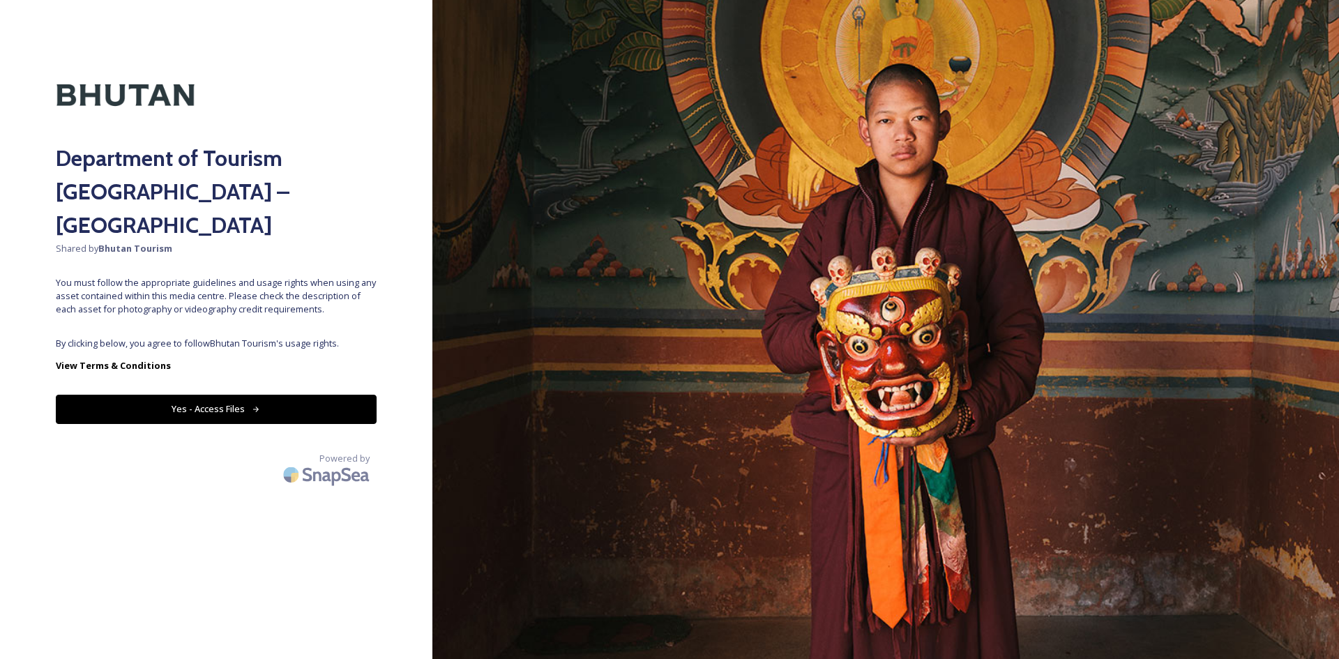
click at [328, 395] on button "Yes - Access Files" at bounding box center [216, 409] width 321 height 29
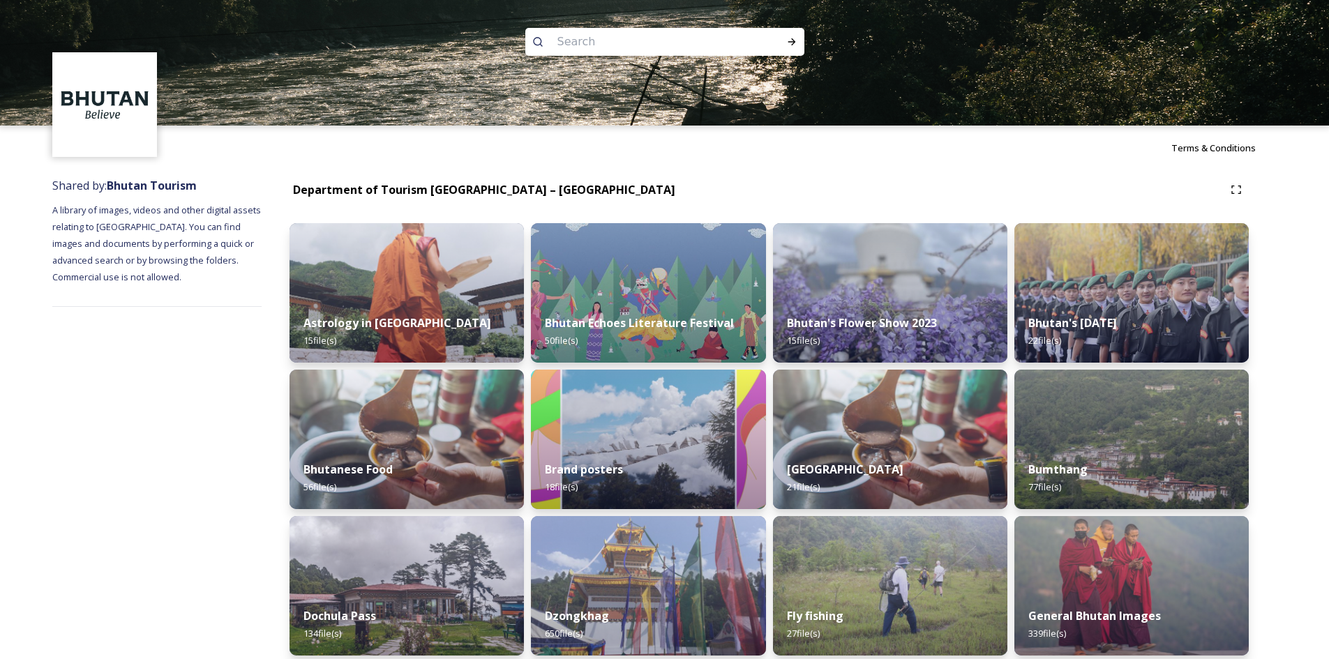
click at [622, 45] on input at bounding box center [645, 42] width 191 height 31
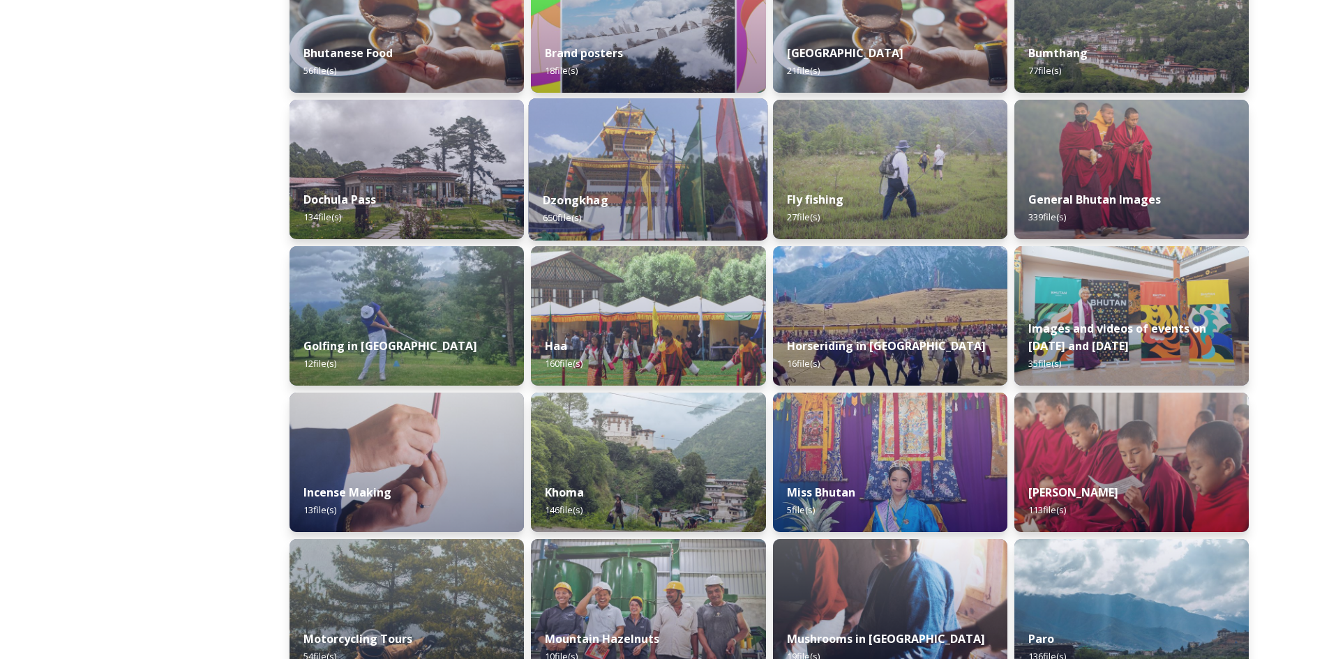
scroll to position [419, 0]
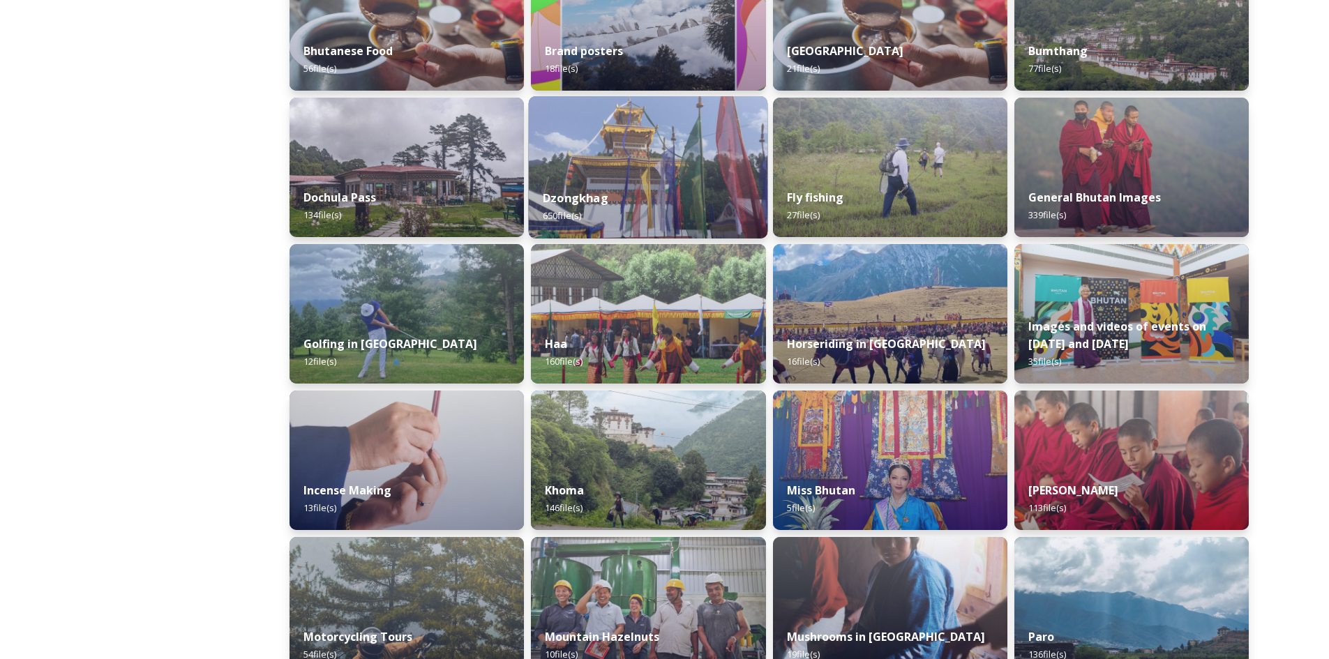
click at [571, 186] on div "Dzongkhag 650 file(s)" at bounding box center [648, 206] width 239 height 63
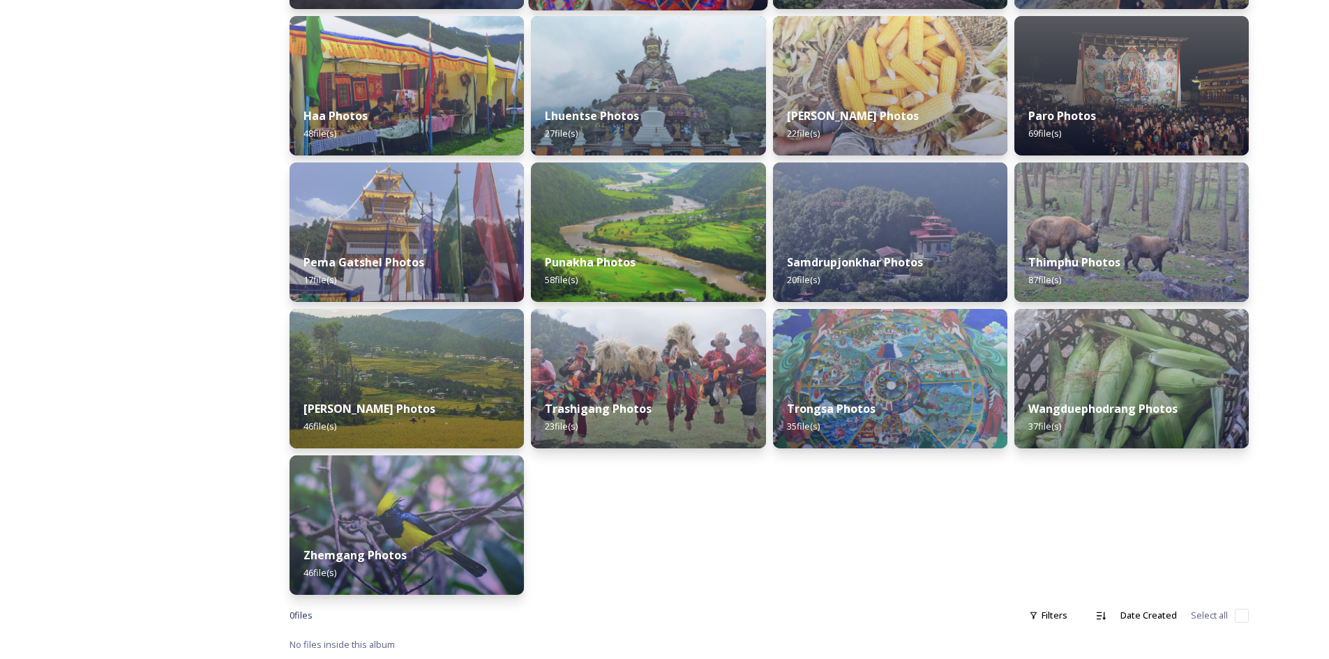
scroll to position [354, 0]
click at [615, 406] on strong "Trashigang Photos" at bounding box center [597, 408] width 109 height 15
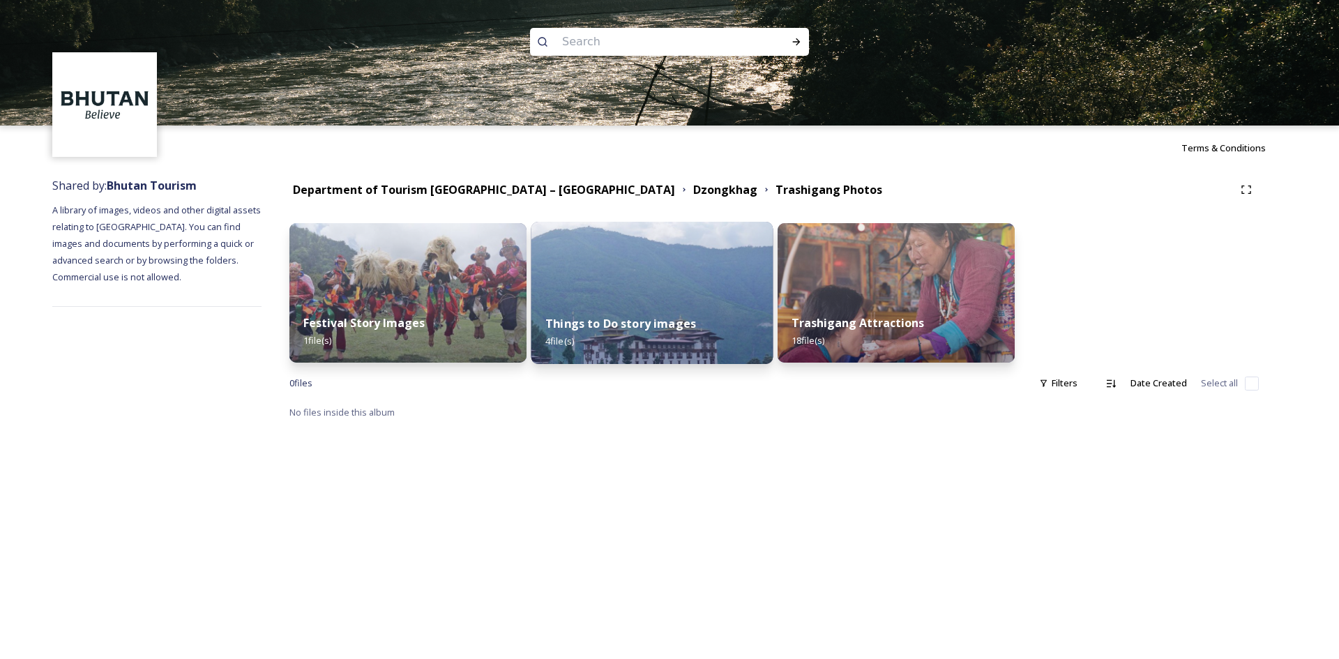
click at [649, 320] on strong "Things to Do story images" at bounding box center [620, 323] width 151 height 15
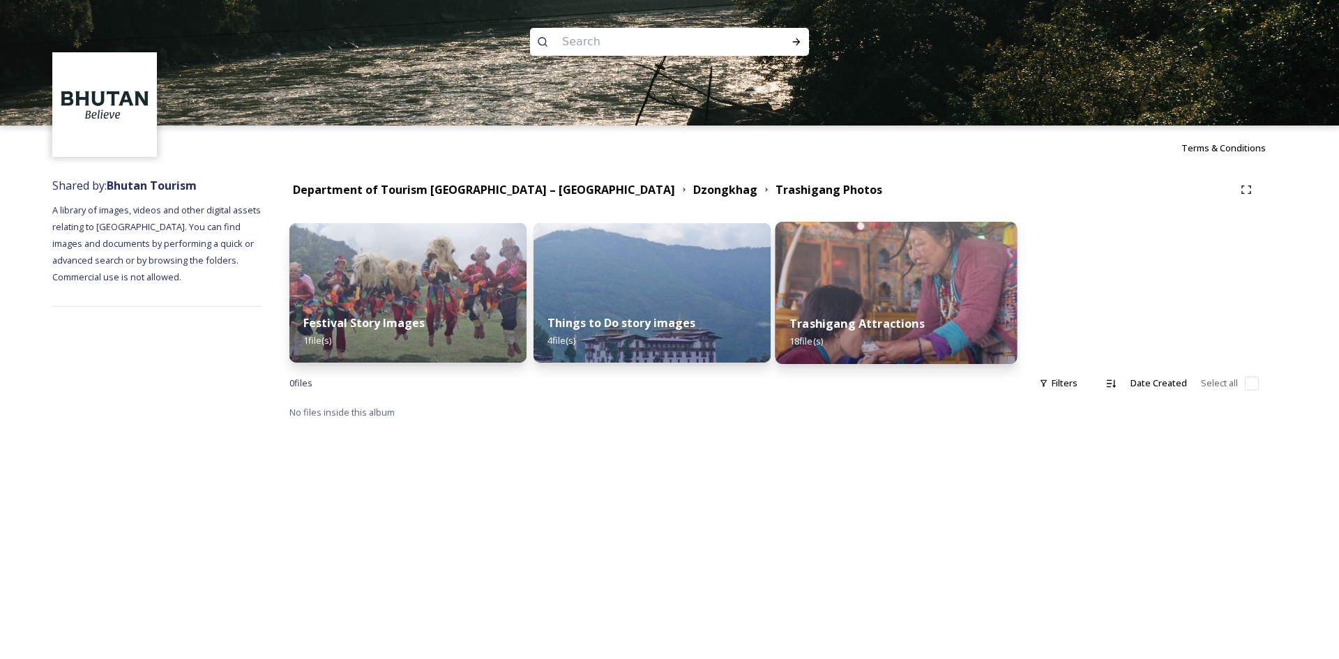
click at [872, 327] on strong "Trashigang Attractions" at bounding box center [857, 323] width 135 height 15
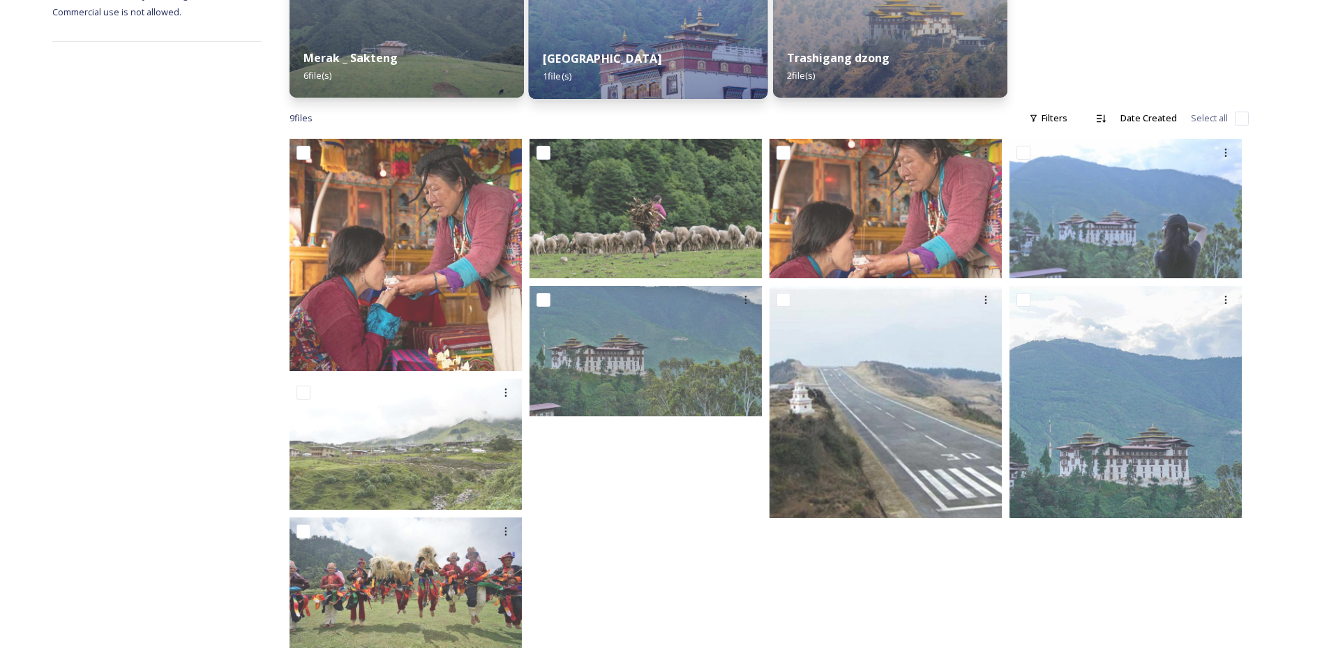
scroll to position [279, 0]
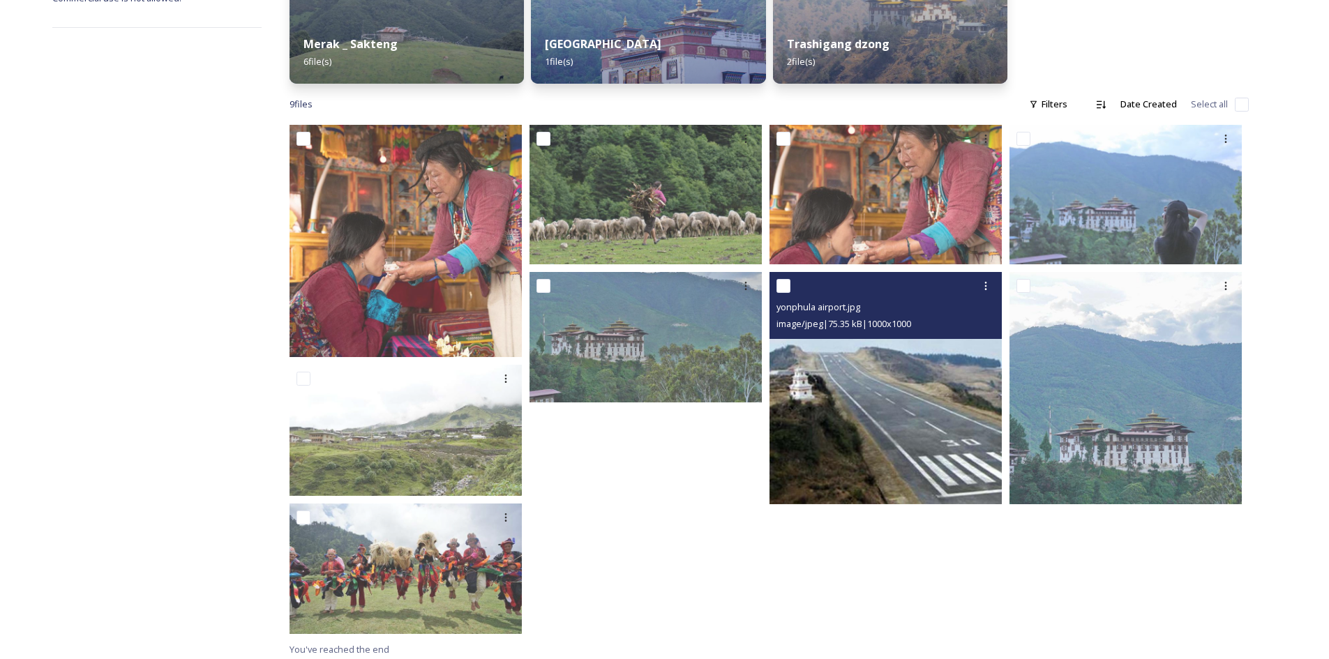
click at [899, 425] on img at bounding box center [885, 388] width 232 height 232
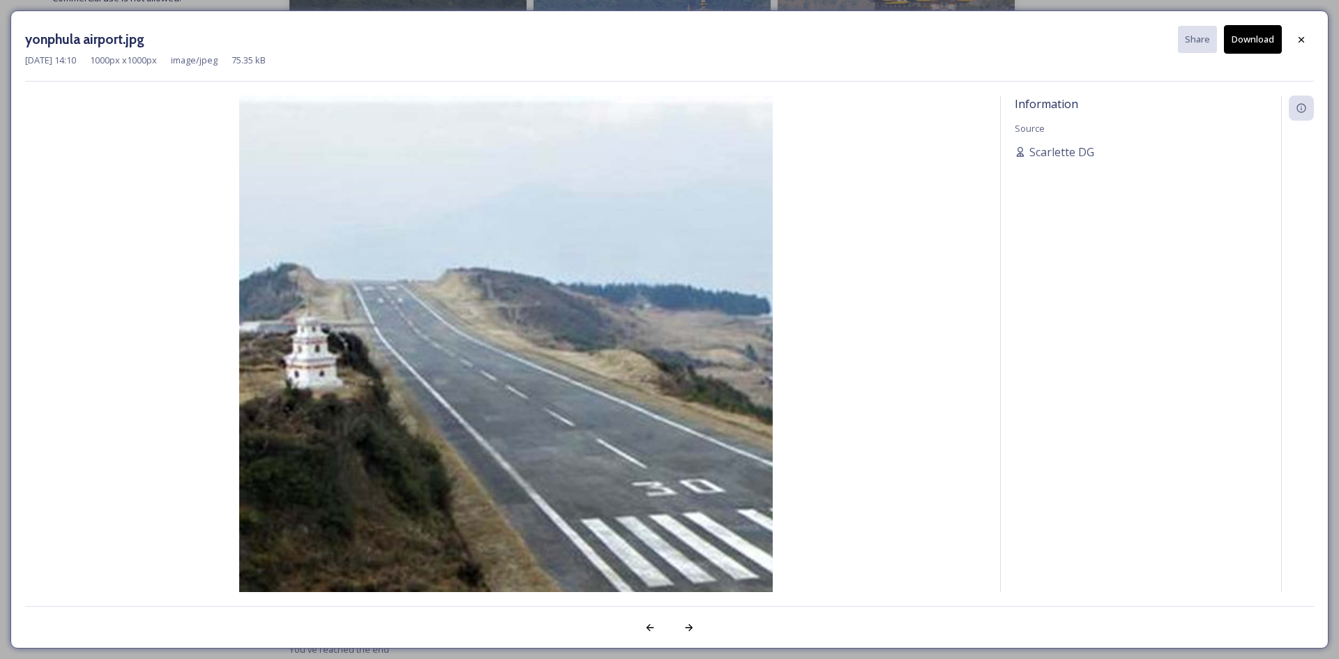
click at [1265, 40] on button "Download" at bounding box center [1253, 39] width 58 height 29
click at [1286, 40] on div "yonphula airport.jpg Share Download" at bounding box center [669, 39] width 1289 height 29
click at [1304, 43] on icon at bounding box center [1301, 39] width 11 height 11
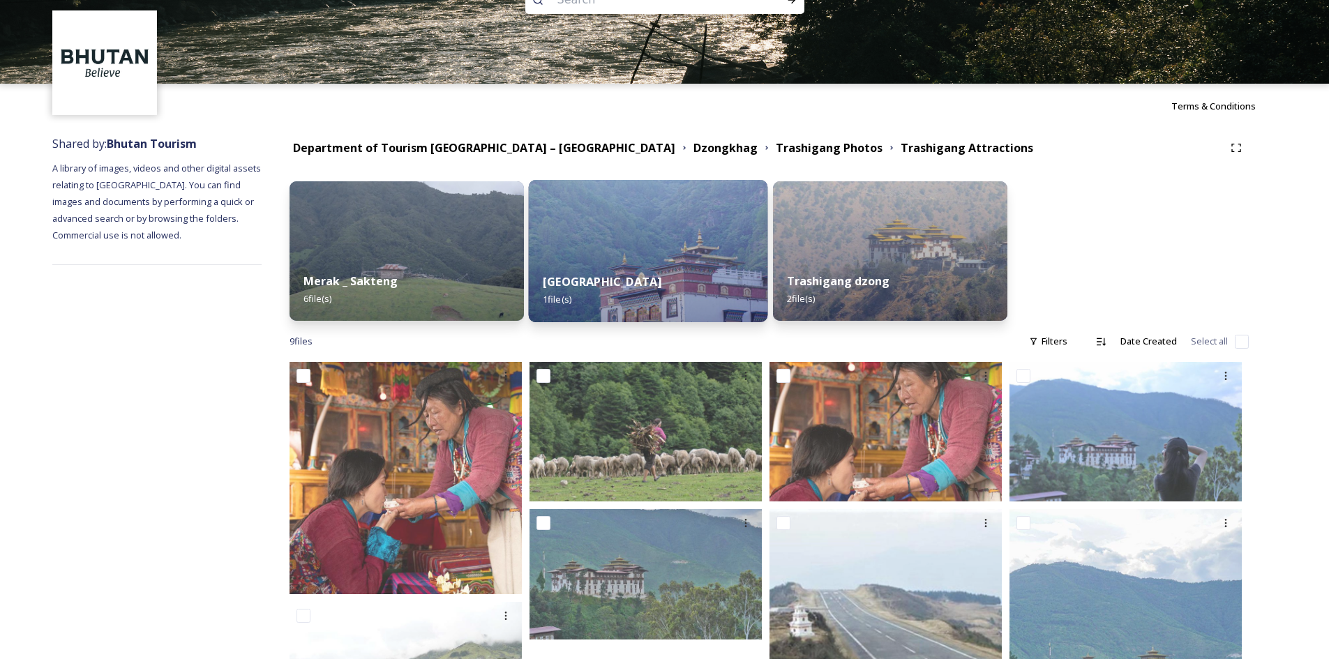
scroll to position [0, 0]
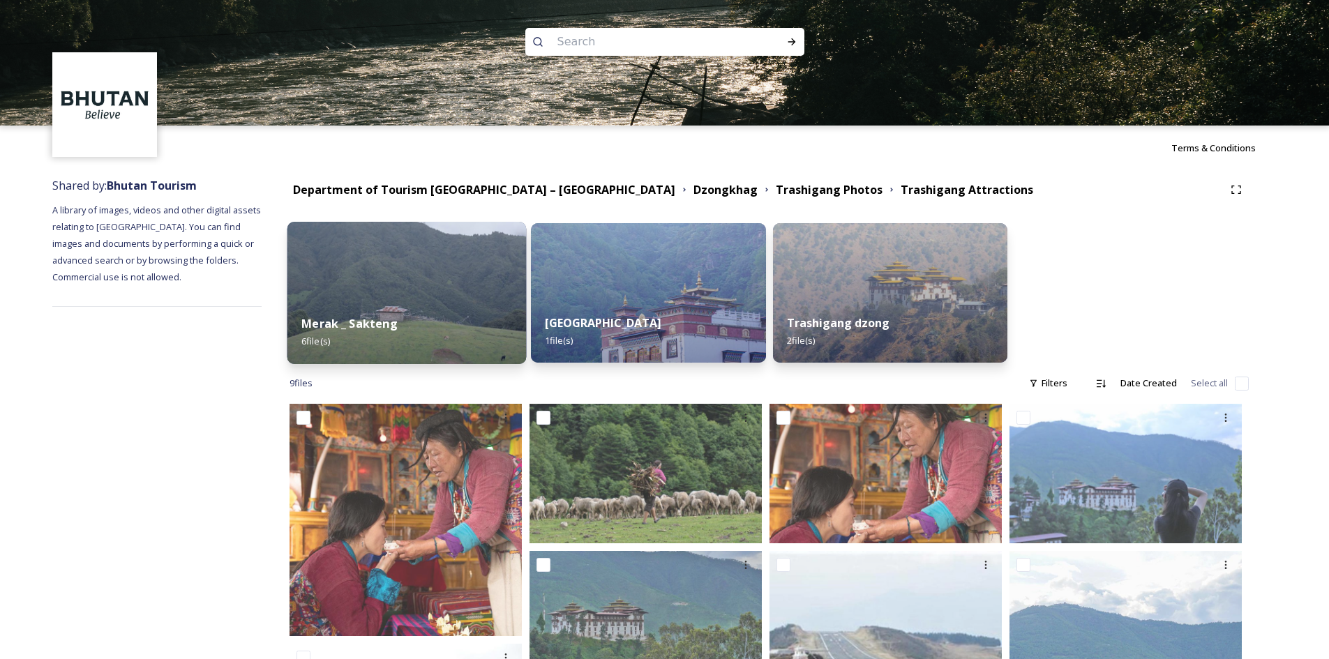
click at [442, 317] on div "Merak _ Sakteng 6 file(s)" at bounding box center [406, 332] width 239 height 63
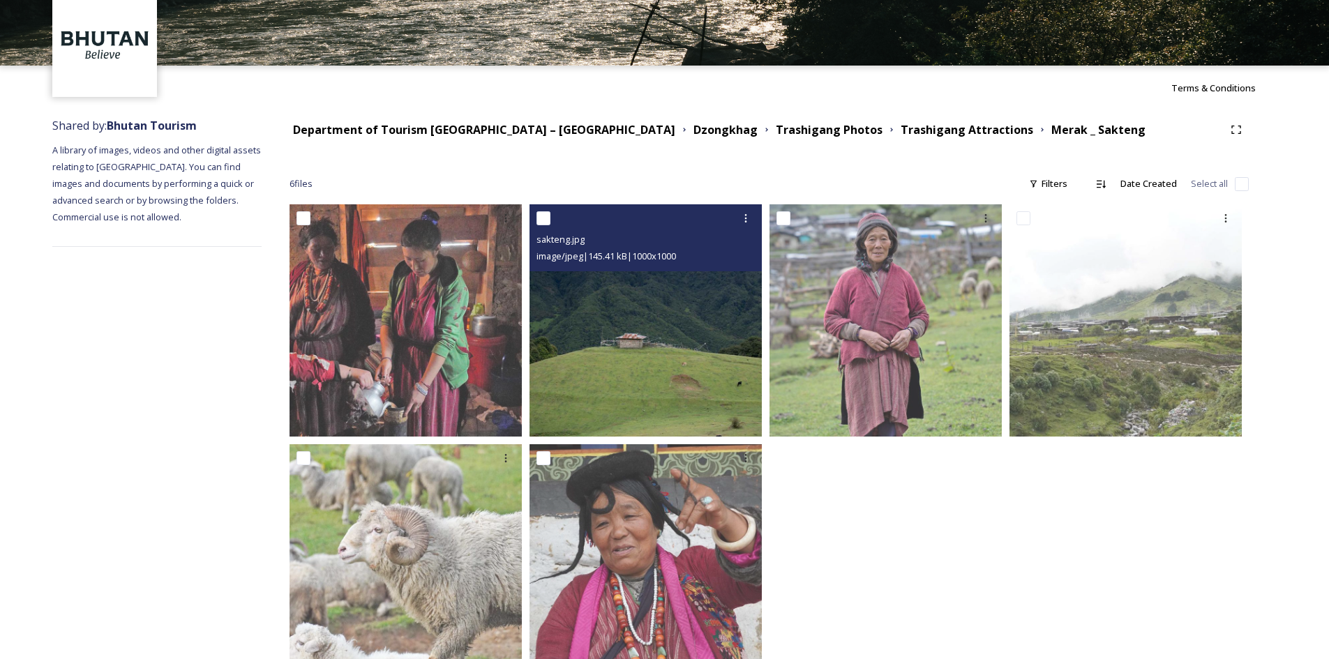
scroll to position [108, 0]
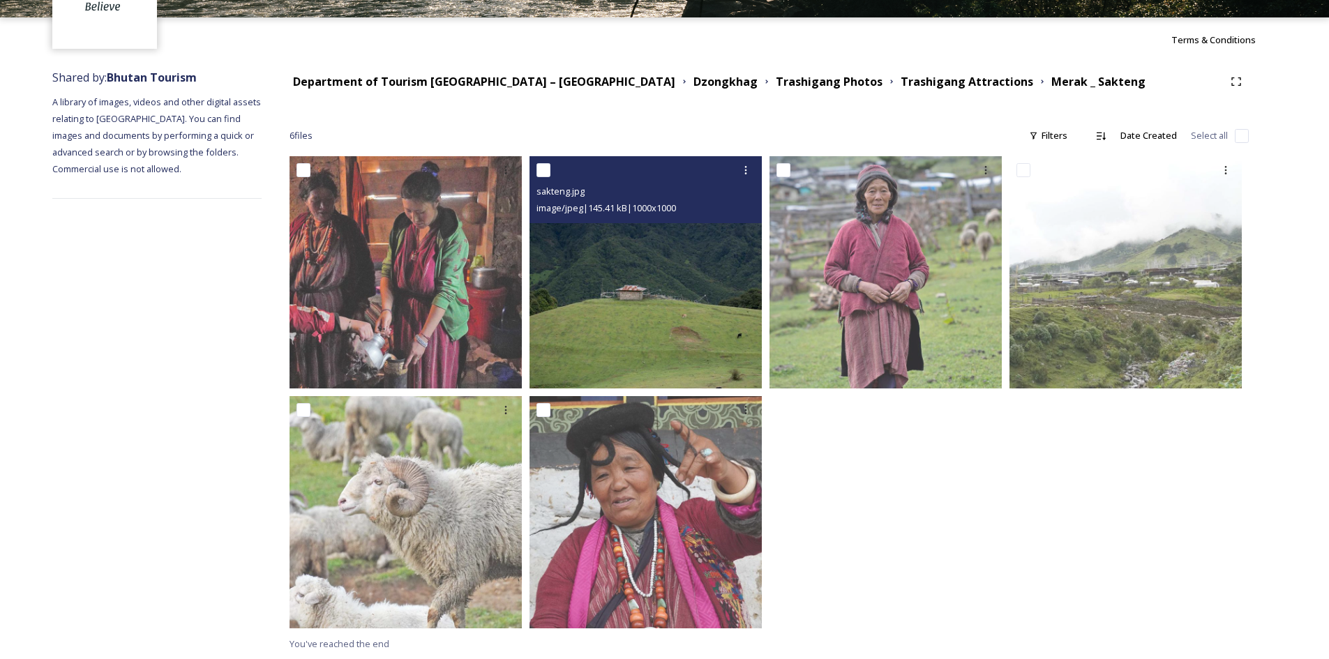
click at [626, 320] on img at bounding box center [645, 272] width 232 height 232
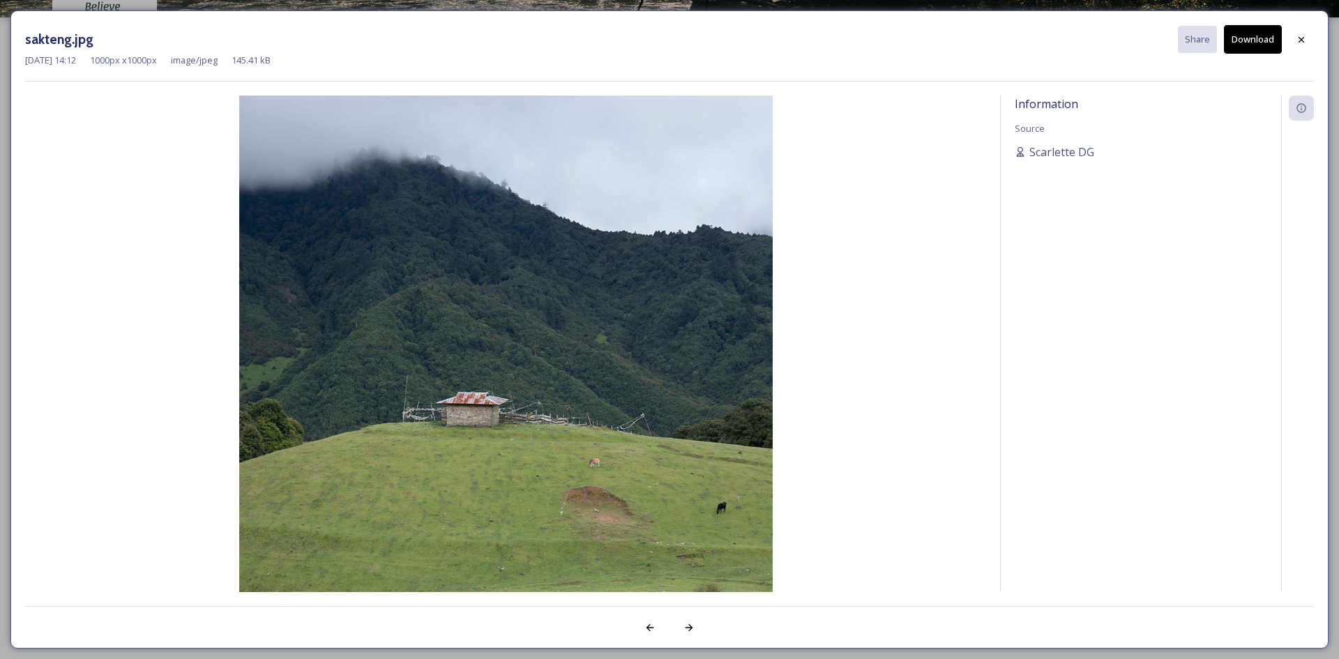
click at [1261, 36] on button "Download" at bounding box center [1253, 39] width 58 height 29
click at [1299, 40] on icon at bounding box center [1302, 39] width 6 height 6
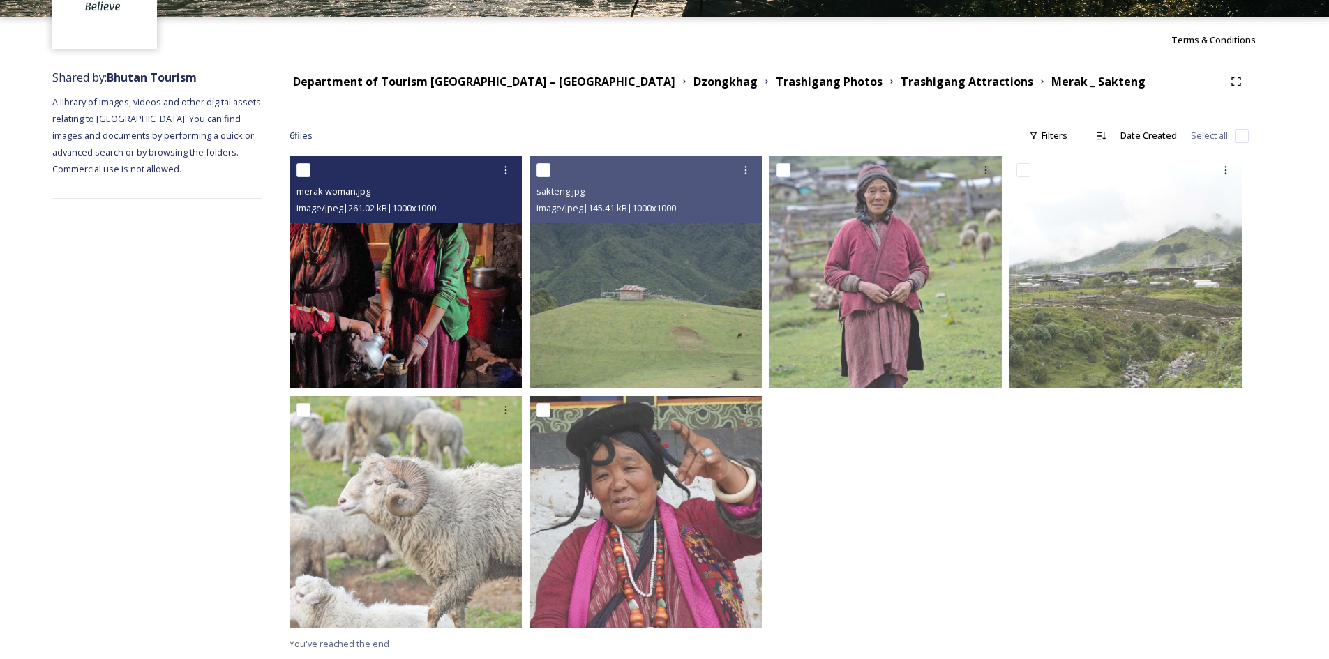
click at [402, 339] on img at bounding box center [405, 272] width 232 height 232
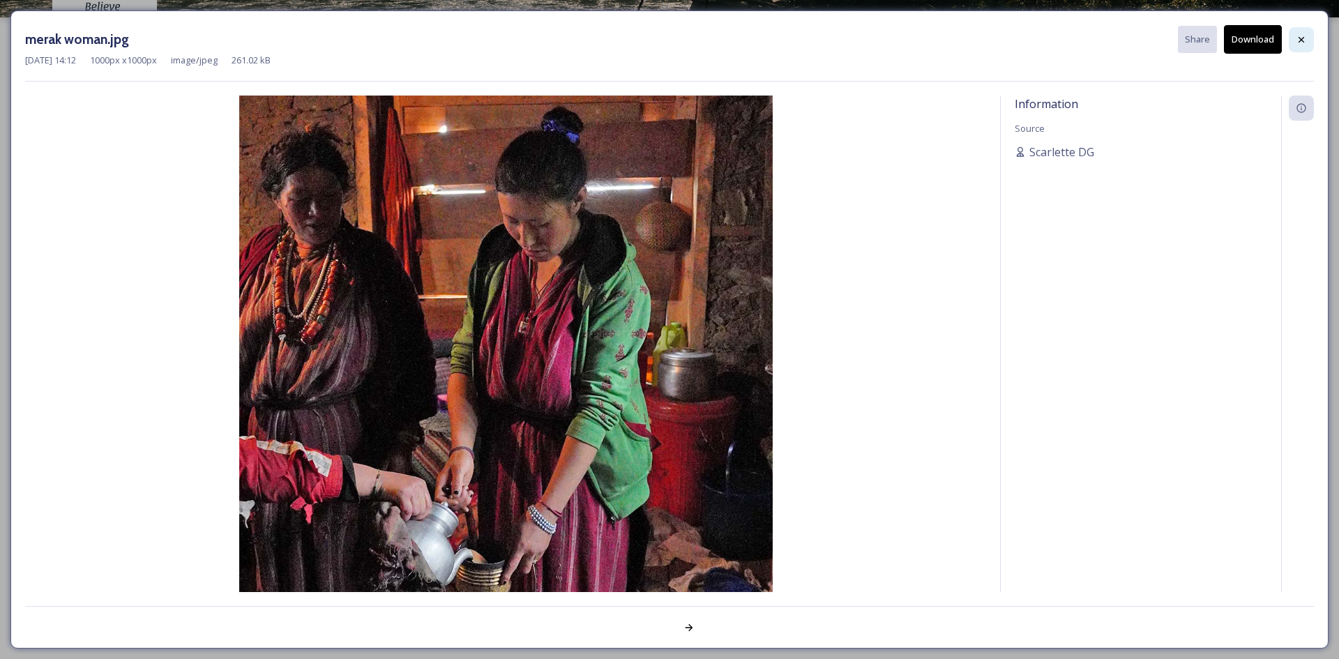
click at [1306, 40] on icon at bounding box center [1301, 39] width 11 height 11
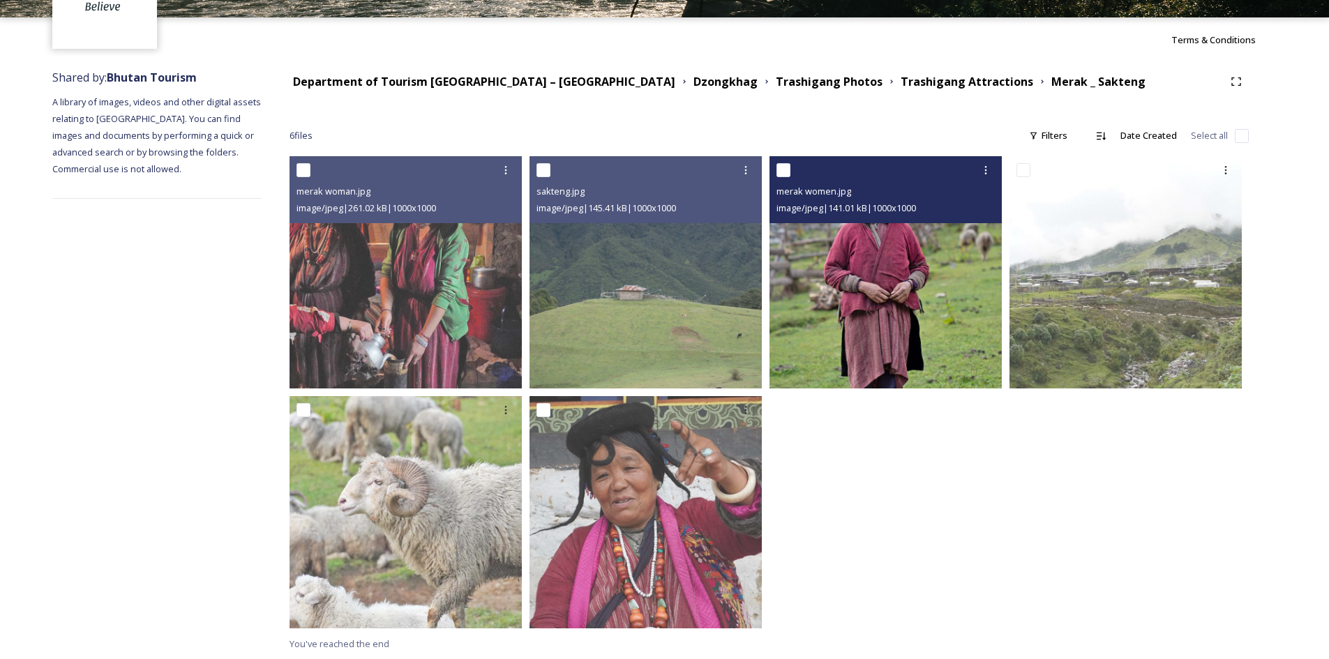
click at [891, 301] on img at bounding box center [885, 272] width 232 height 232
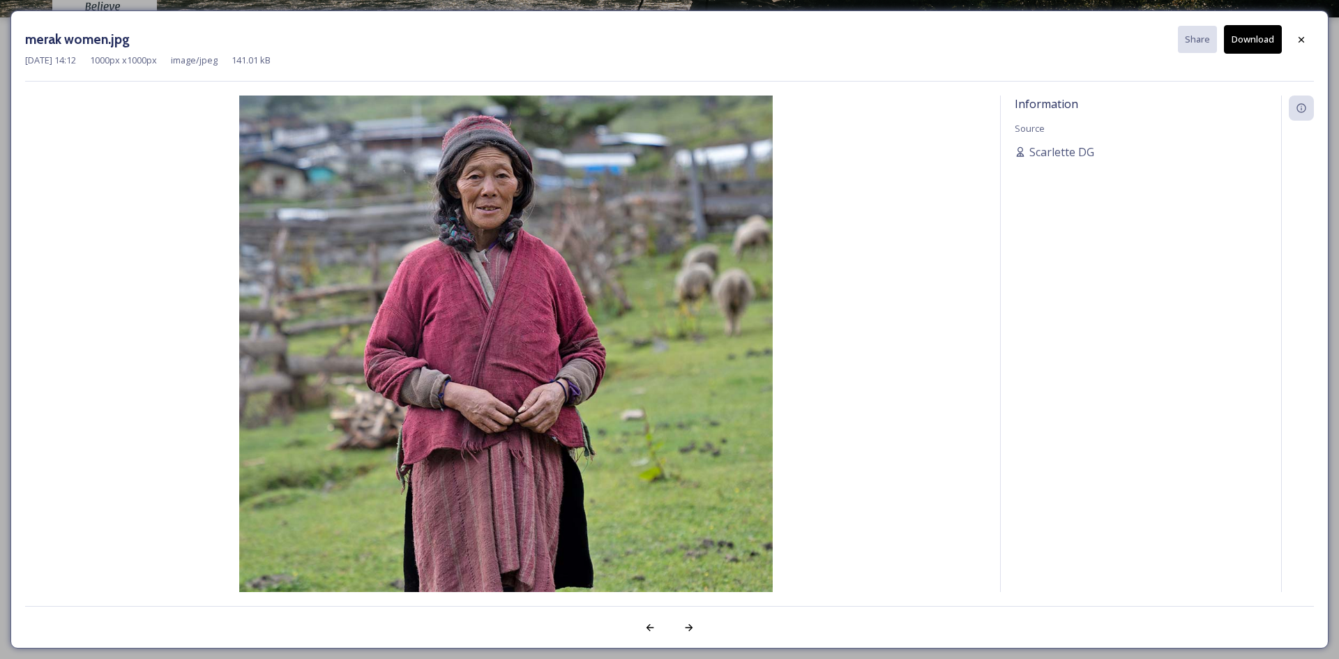
click at [1259, 48] on button "Download" at bounding box center [1253, 39] width 58 height 29
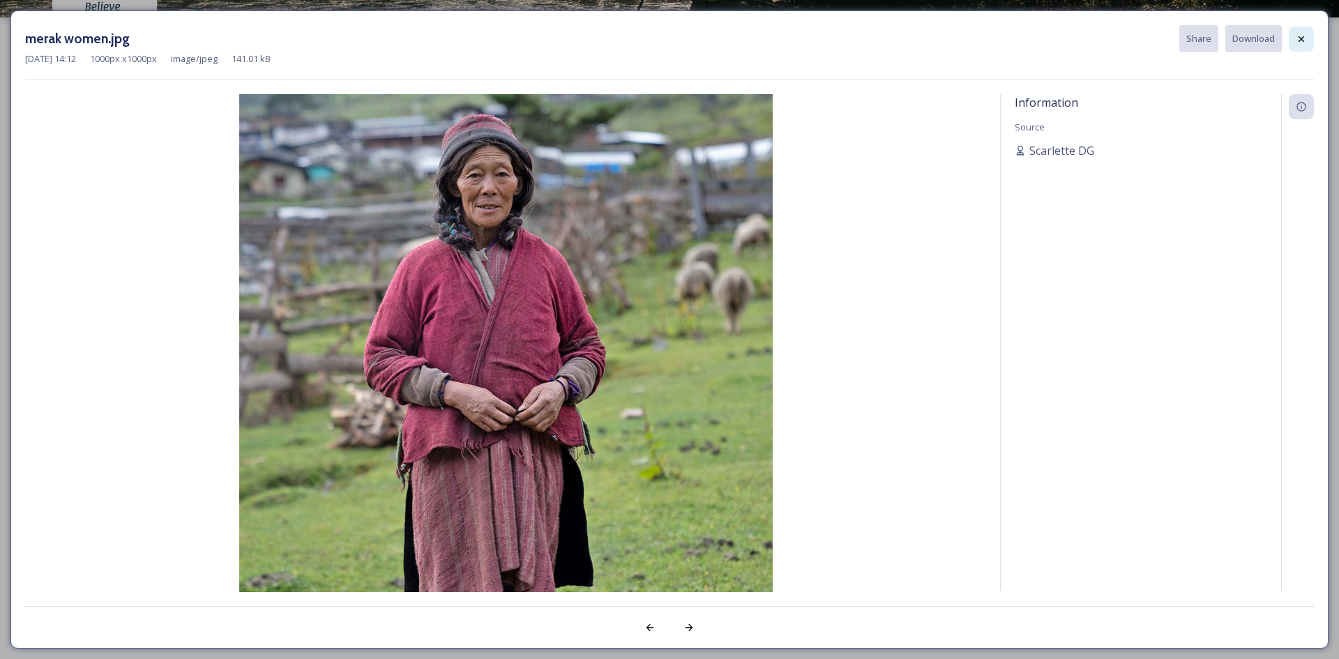
click at [1297, 47] on div at bounding box center [1301, 39] width 25 height 25
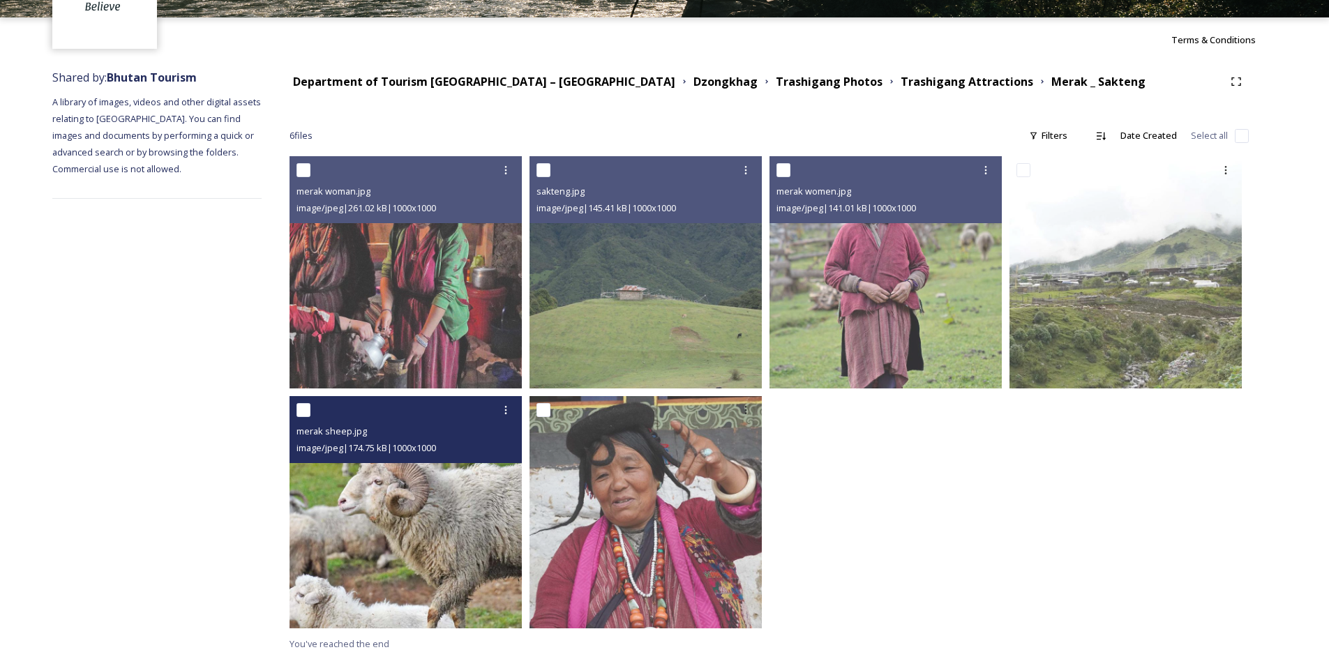
click at [369, 543] on img at bounding box center [405, 512] width 232 height 232
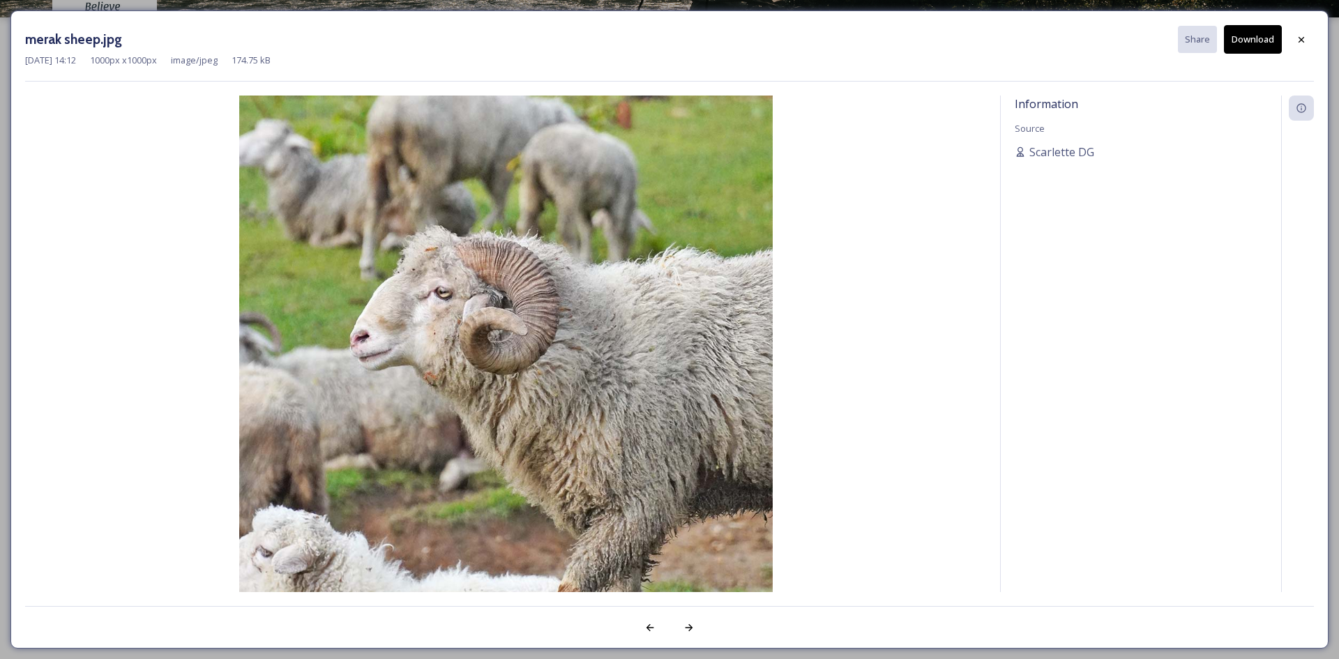
click at [1256, 39] on button "Download" at bounding box center [1253, 39] width 58 height 29
click at [1293, 38] on div at bounding box center [1301, 39] width 25 height 25
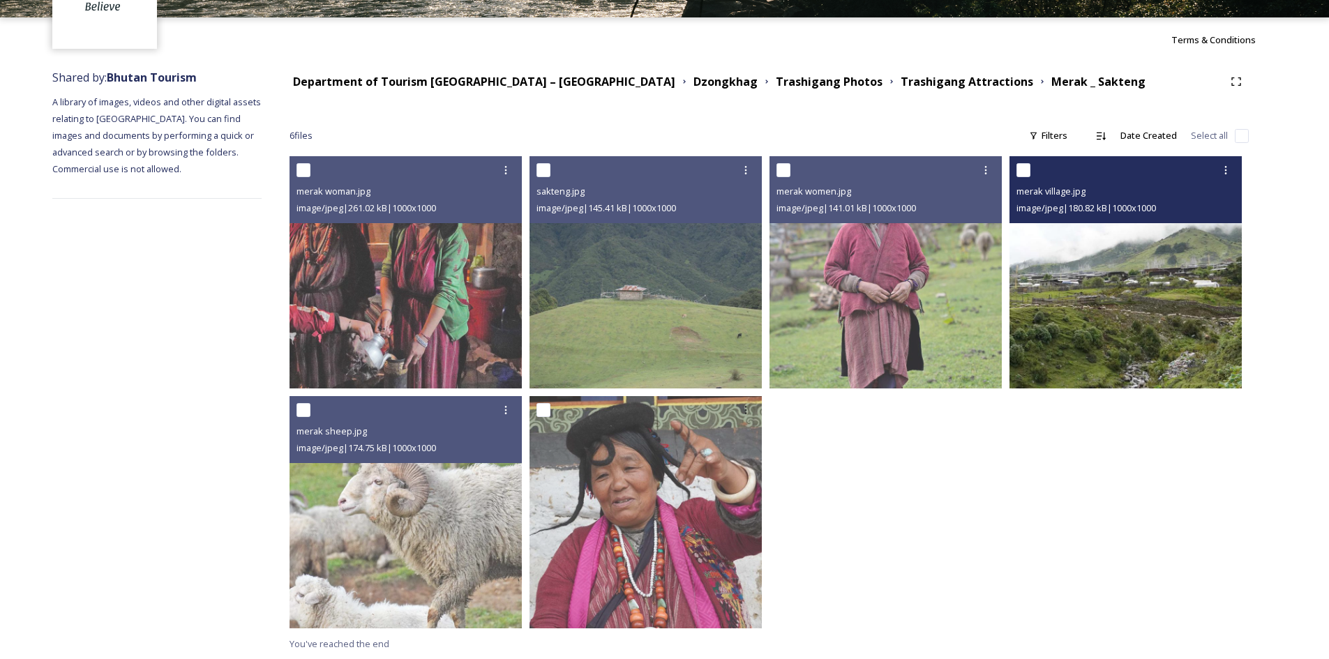
click at [1121, 269] on img at bounding box center [1125, 272] width 232 height 232
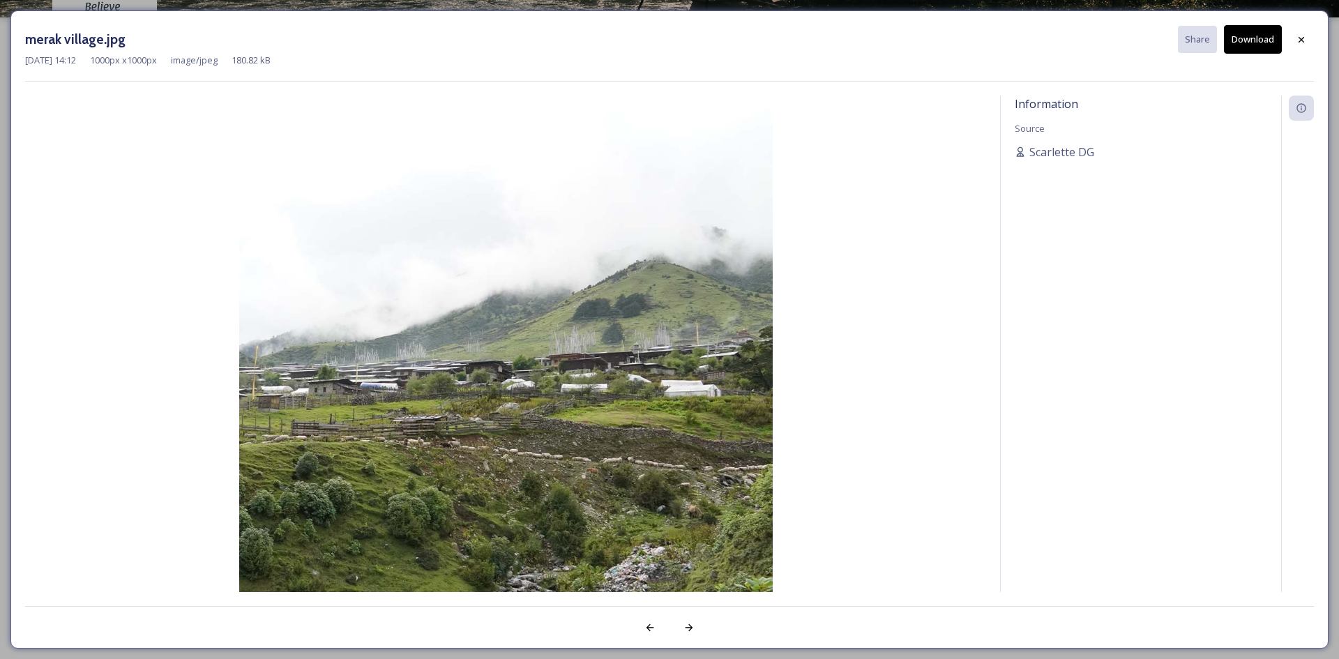
click at [1251, 27] on button "Download" at bounding box center [1253, 39] width 58 height 29
drag, startPoint x: 1292, startPoint y: 40, endPoint x: 402, endPoint y: 97, distance: 891.2
click at [1292, 40] on div at bounding box center [1301, 39] width 25 height 25
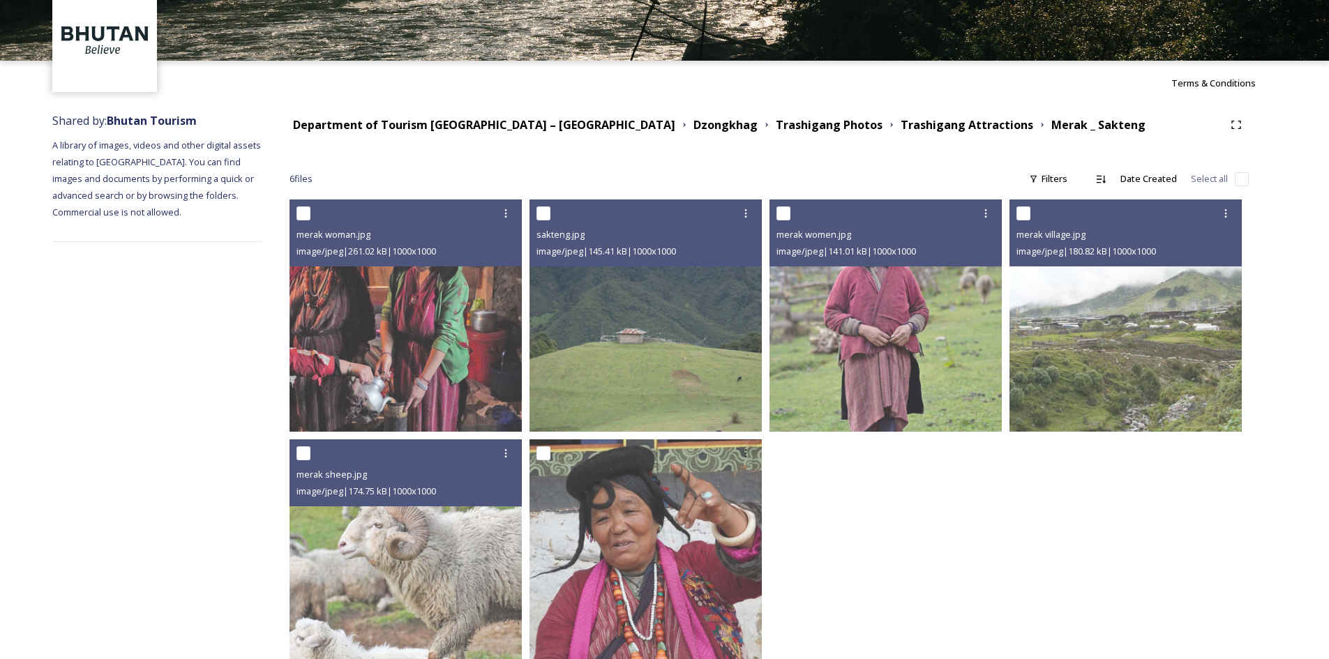
scroll to position [0, 0]
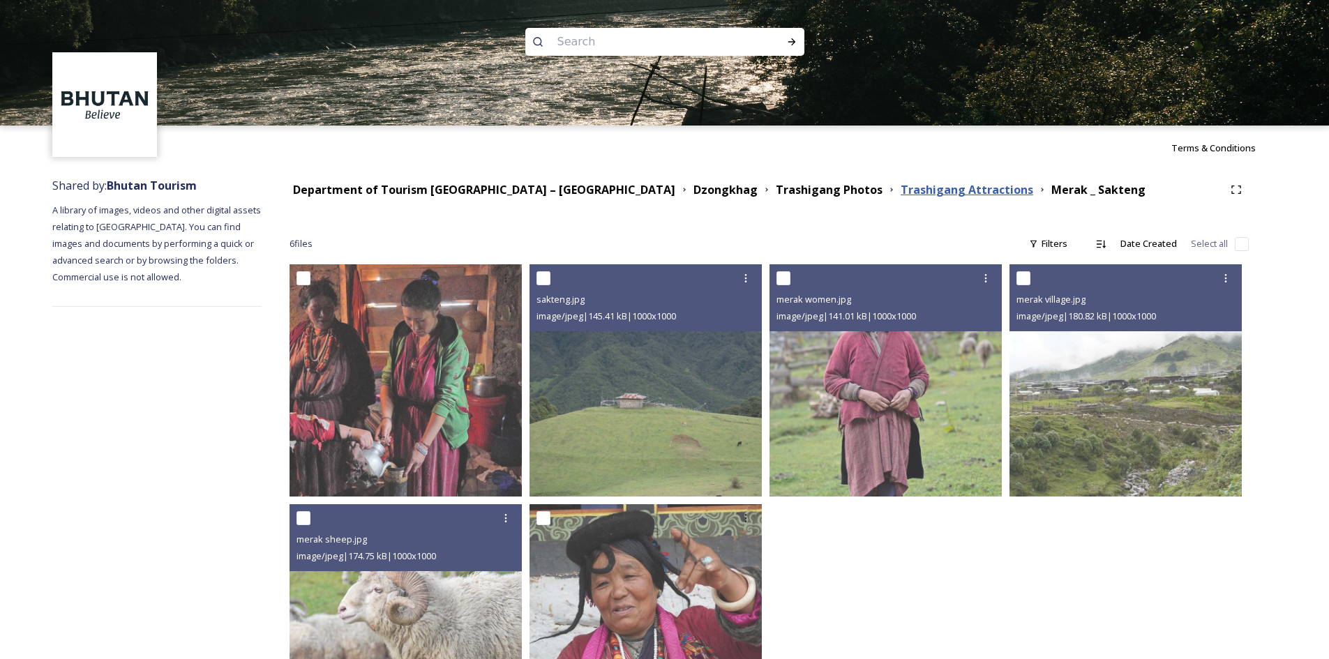
click at [900, 187] on strong "Trashigang Attractions" at bounding box center [966, 189] width 133 height 15
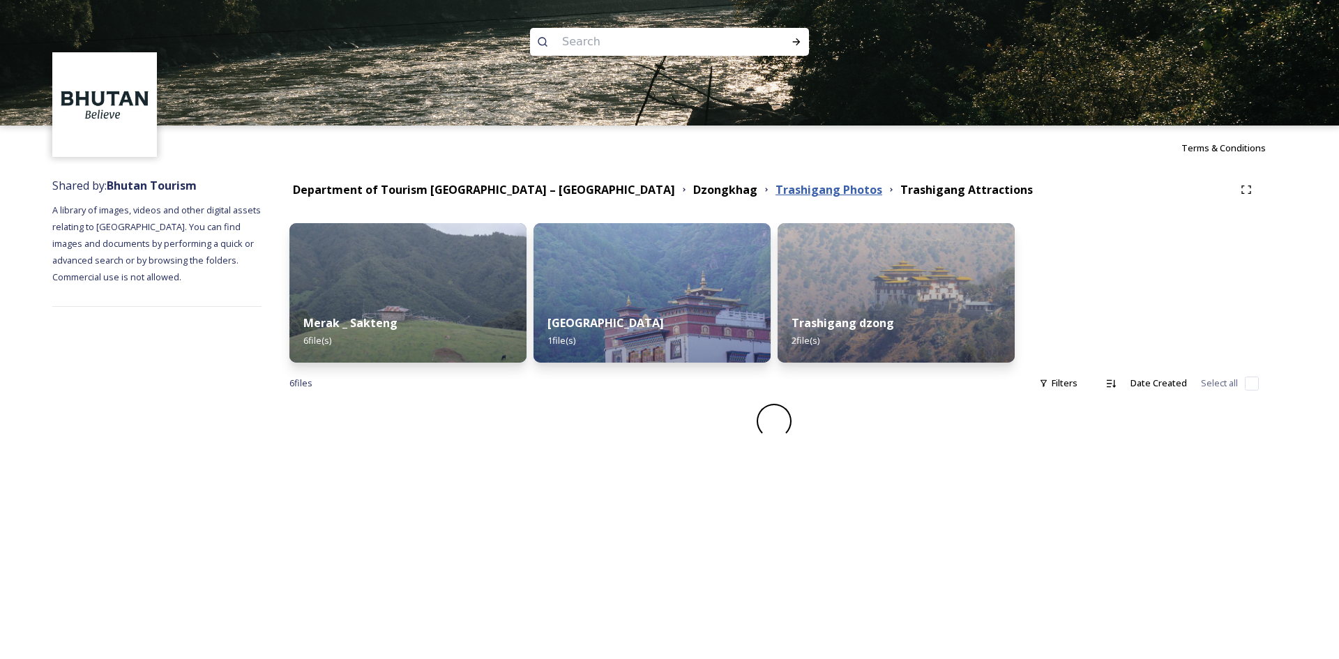
click at [776, 186] on strong "Trashigang Photos" at bounding box center [829, 189] width 107 height 15
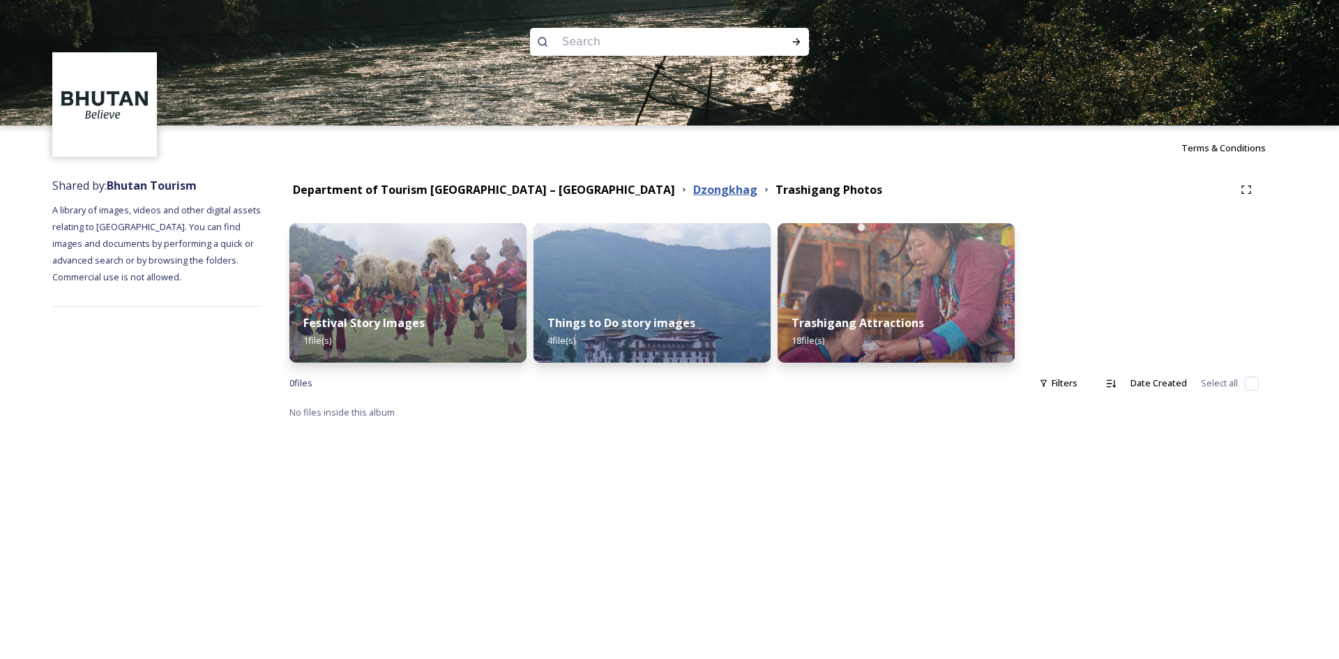
click at [693, 191] on strong "Dzongkhag" at bounding box center [725, 189] width 64 height 15
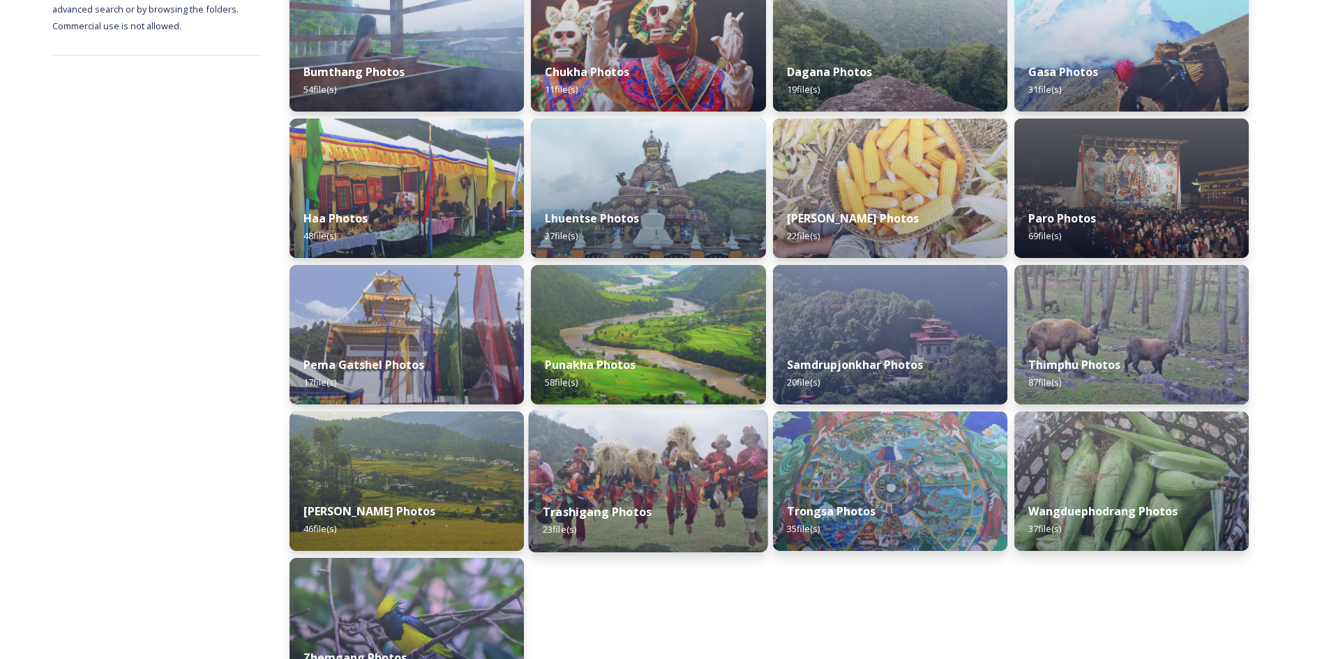
scroll to position [75, 0]
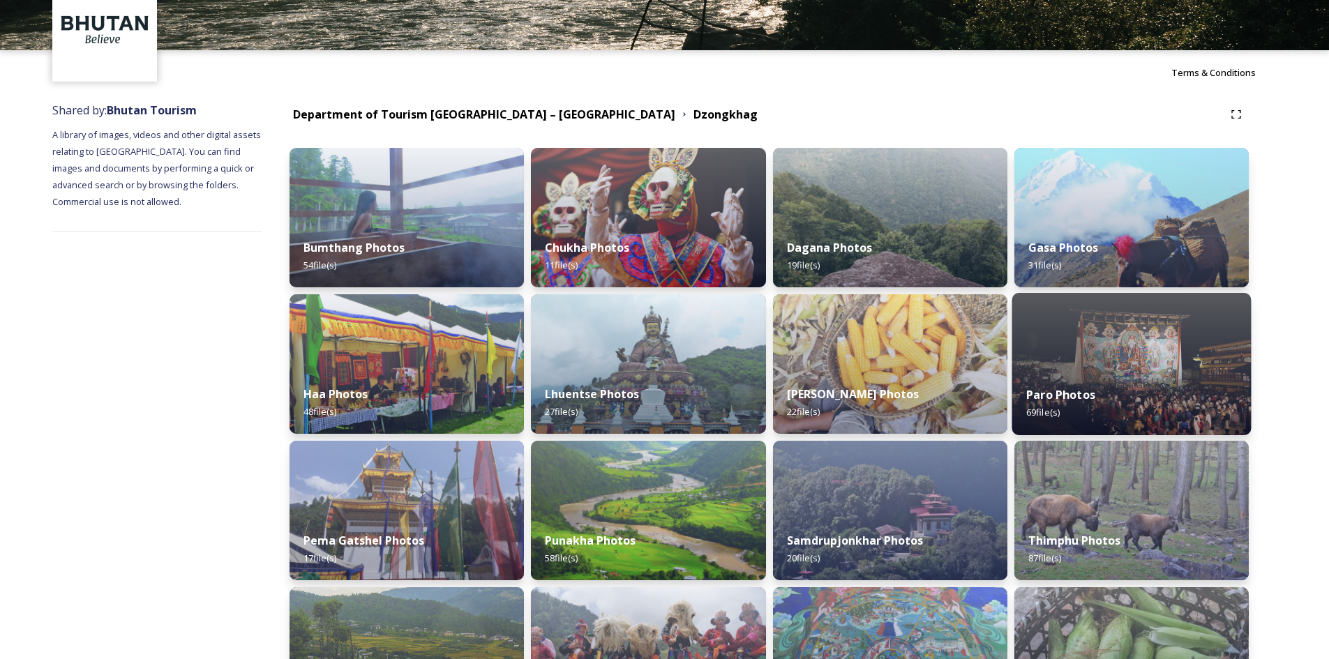
click at [1071, 391] on strong "Paro Photos" at bounding box center [1060, 394] width 69 height 15
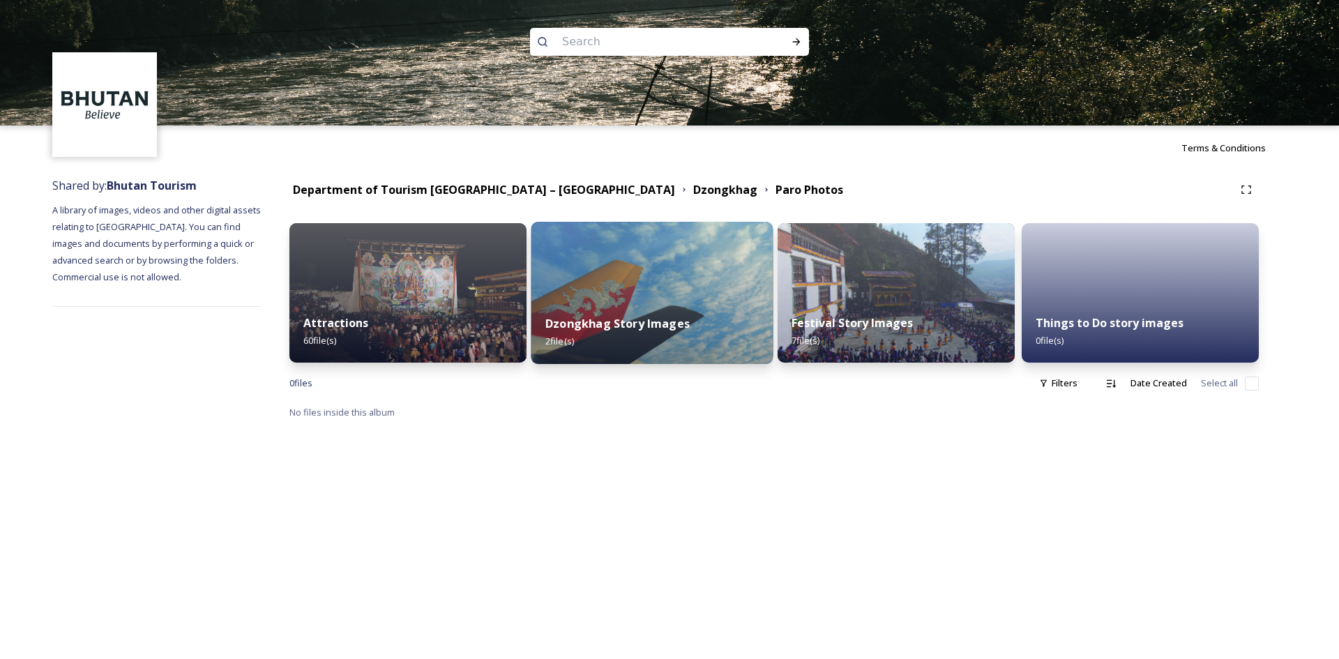
click at [725, 306] on div "Dzongkhag Story Images 2 file(s)" at bounding box center [653, 332] width 242 height 63
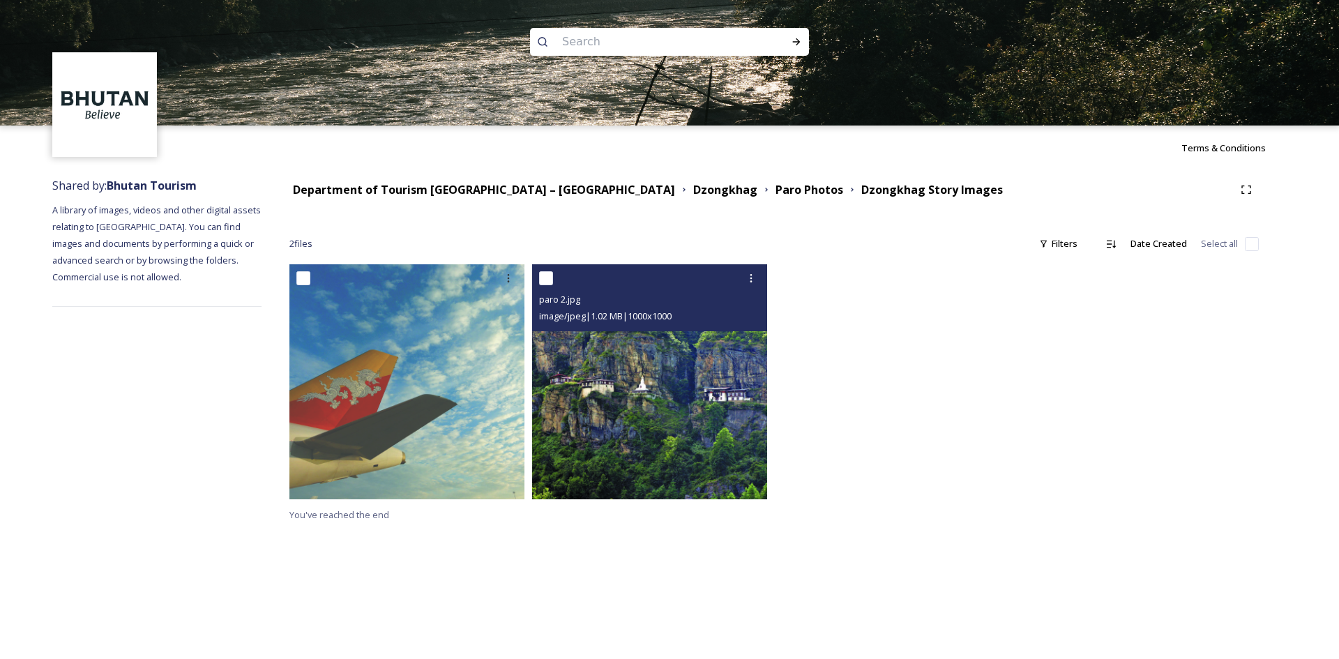
click at [603, 373] on img at bounding box center [649, 381] width 235 height 235
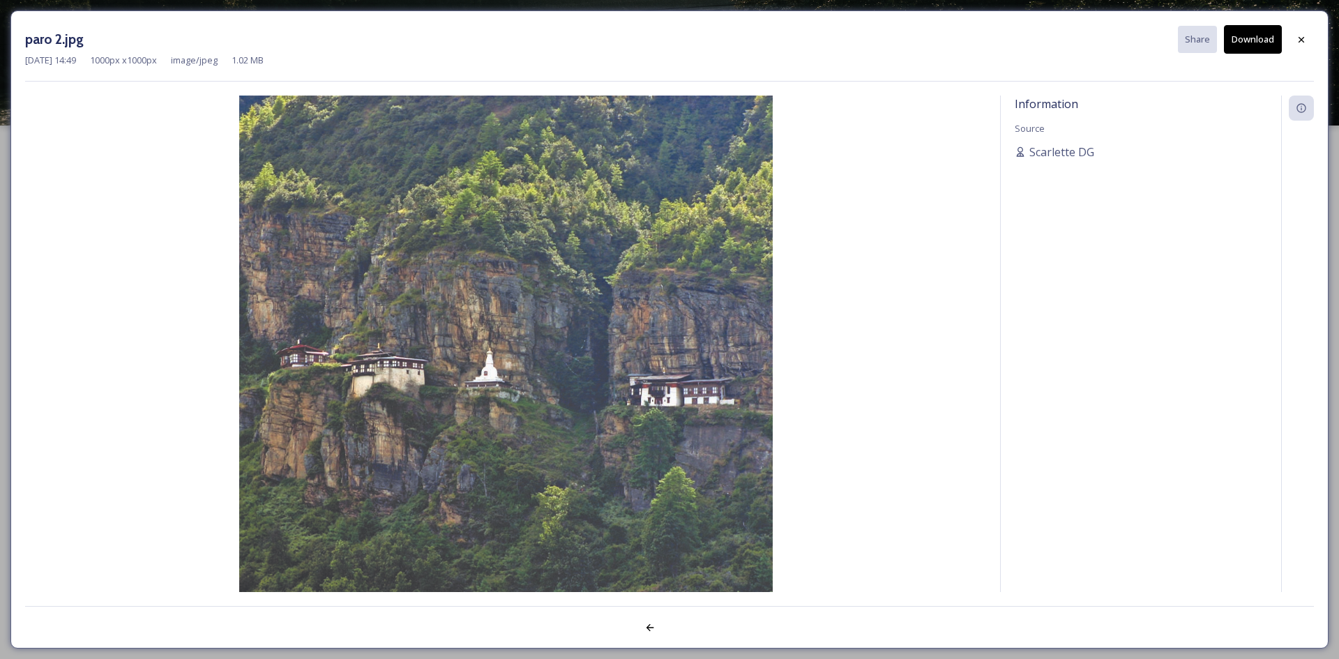
click at [1262, 46] on button "Download" at bounding box center [1253, 39] width 58 height 29
drag, startPoint x: 1309, startPoint y: 43, endPoint x: 1302, endPoint y: 52, distance: 10.9
click at [1309, 43] on div at bounding box center [1301, 39] width 25 height 25
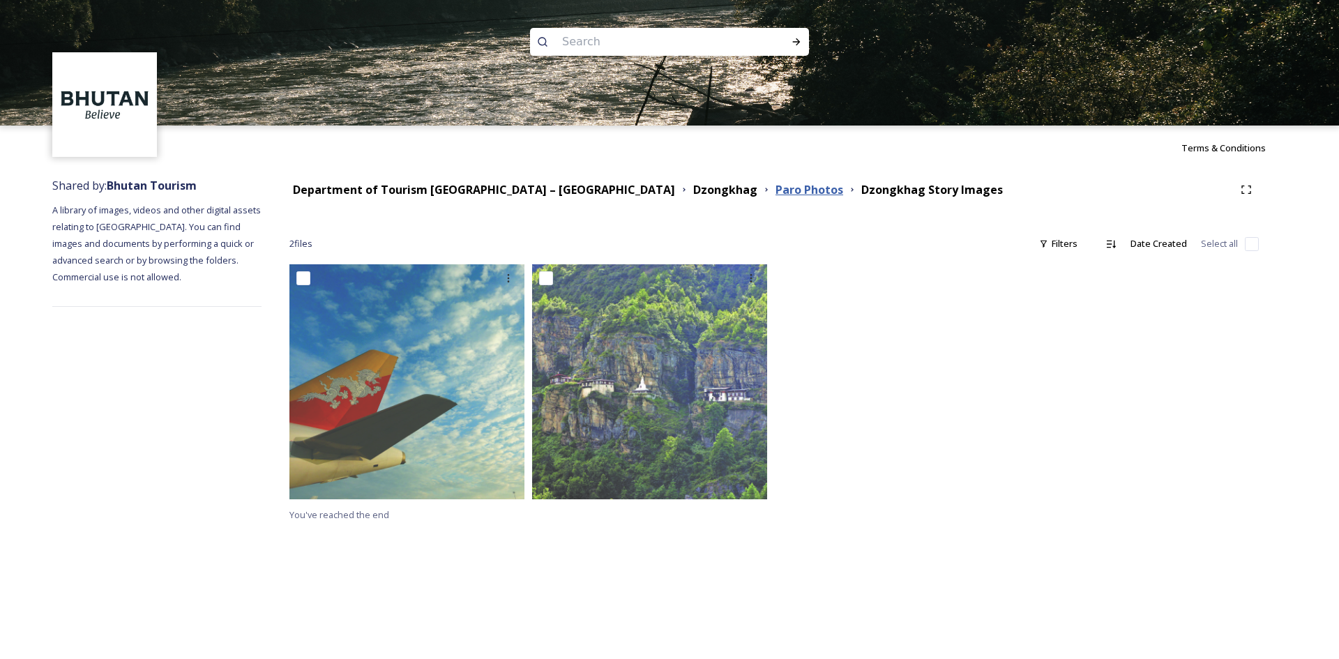
click at [776, 188] on strong "Paro Photos" at bounding box center [810, 189] width 68 height 15
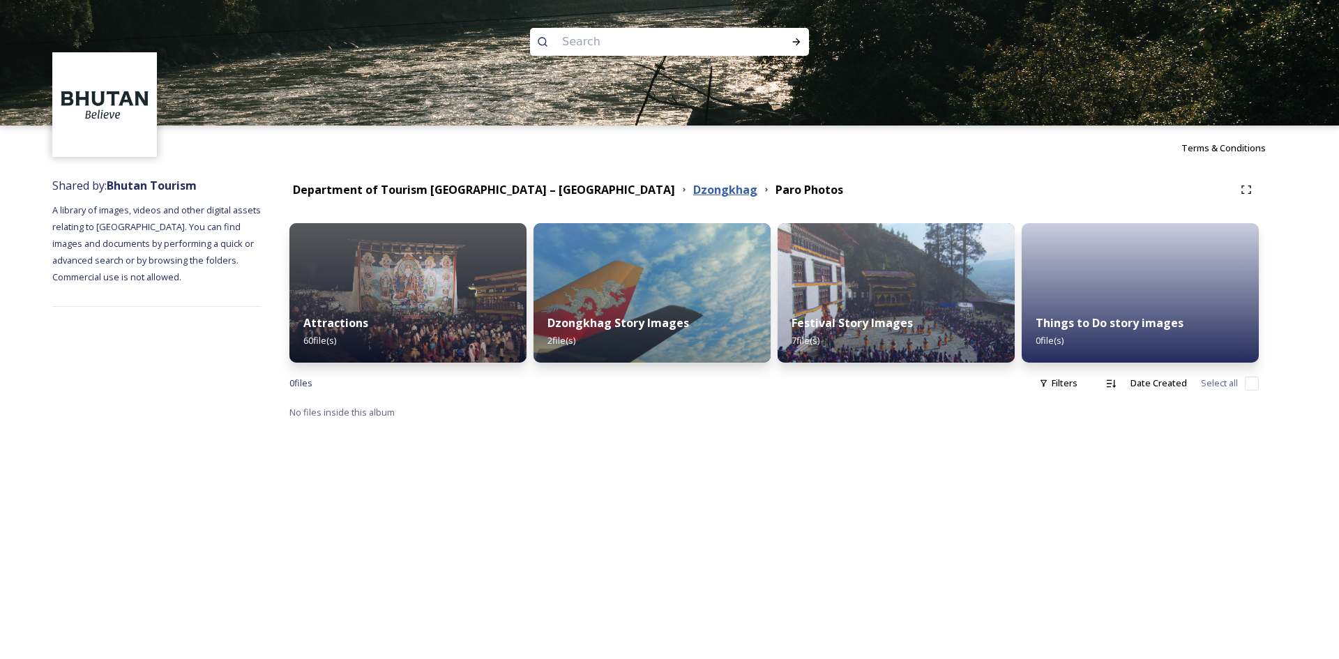
click at [693, 191] on strong "Dzongkhag" at bounding box center [725, 189] width 64 height 15
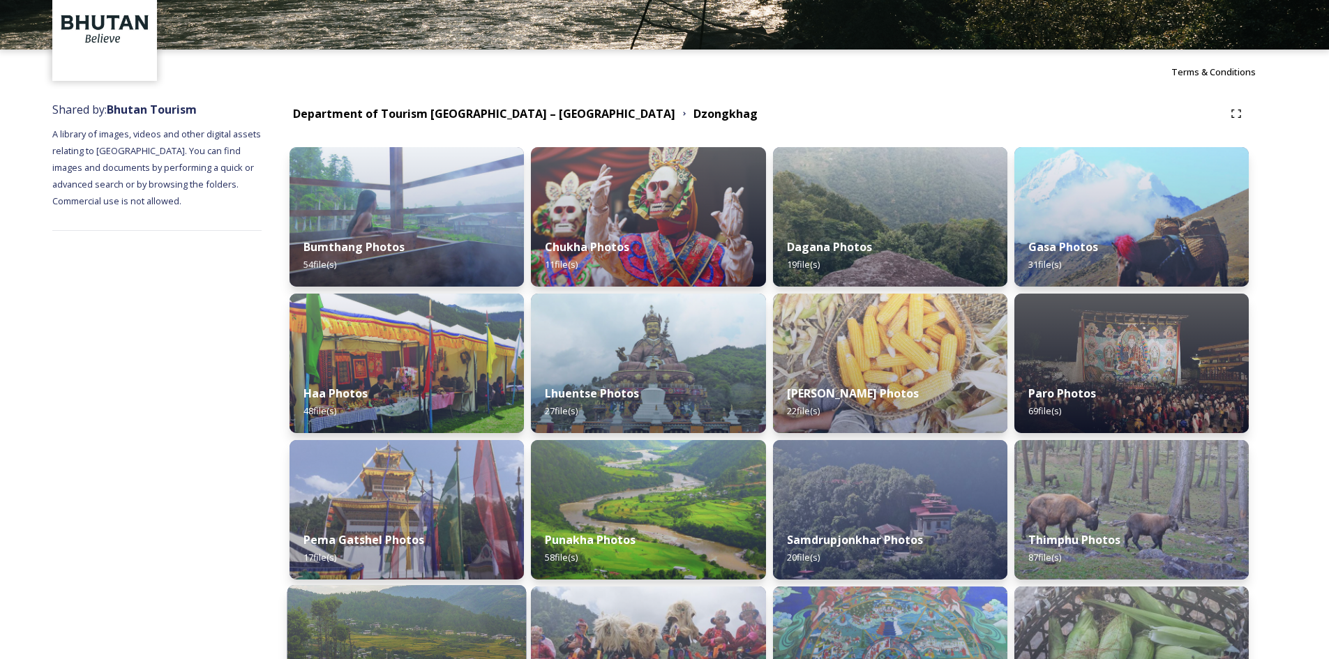
scroll to position [75, 0]
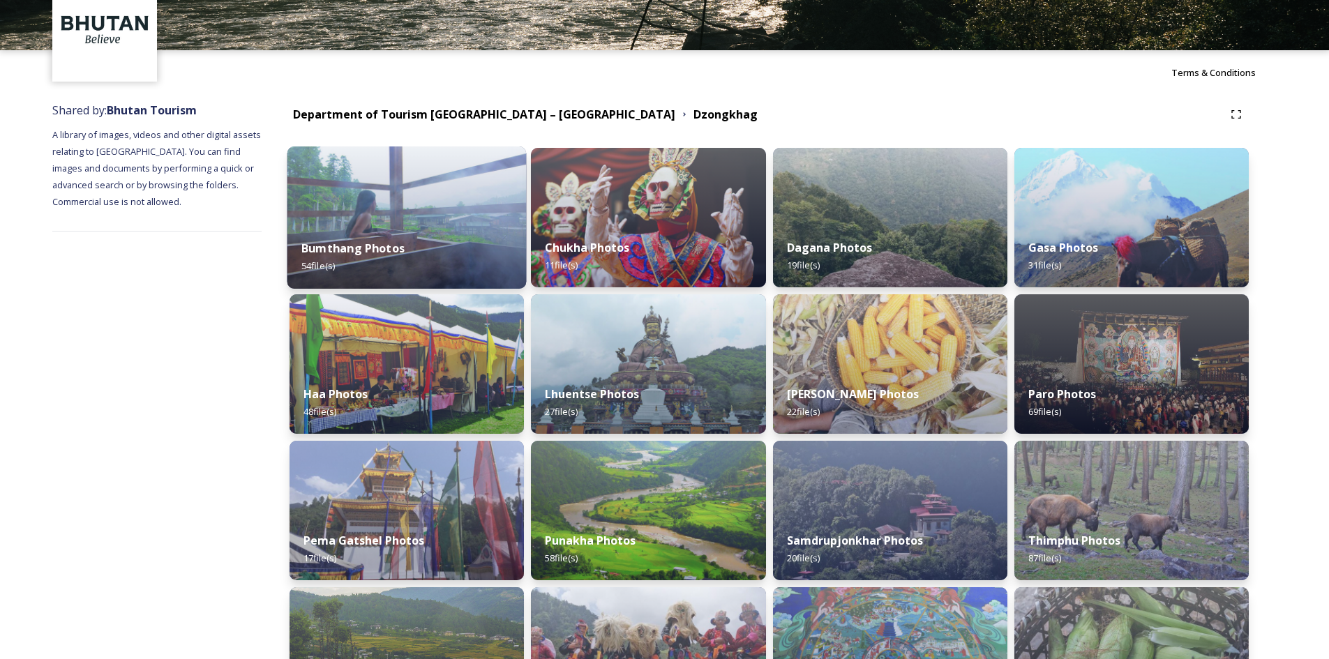
click at [369, 245] on strong "Bumthang Photos" at bounding box center [352, 248] width 103 height 15
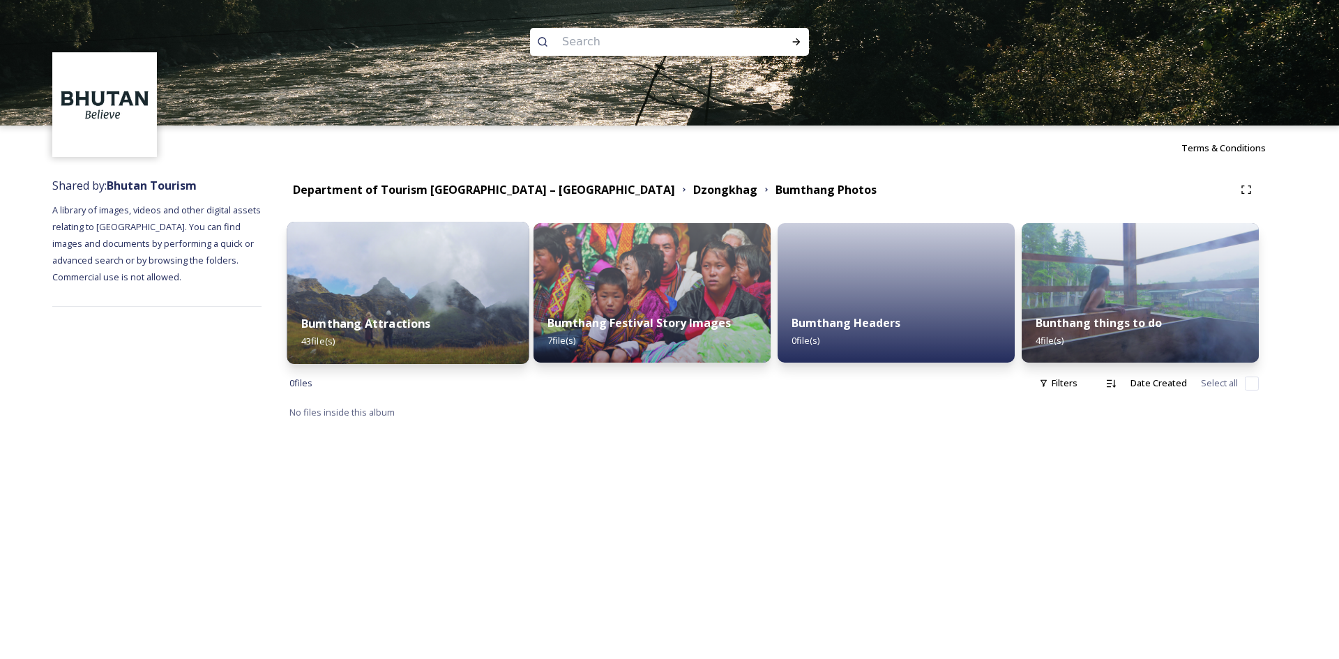
click at [444, 292] on img at bounding box center [408, 293] width 242 height 142
